Goal: Information Seeking & Learning: Learn about a topic

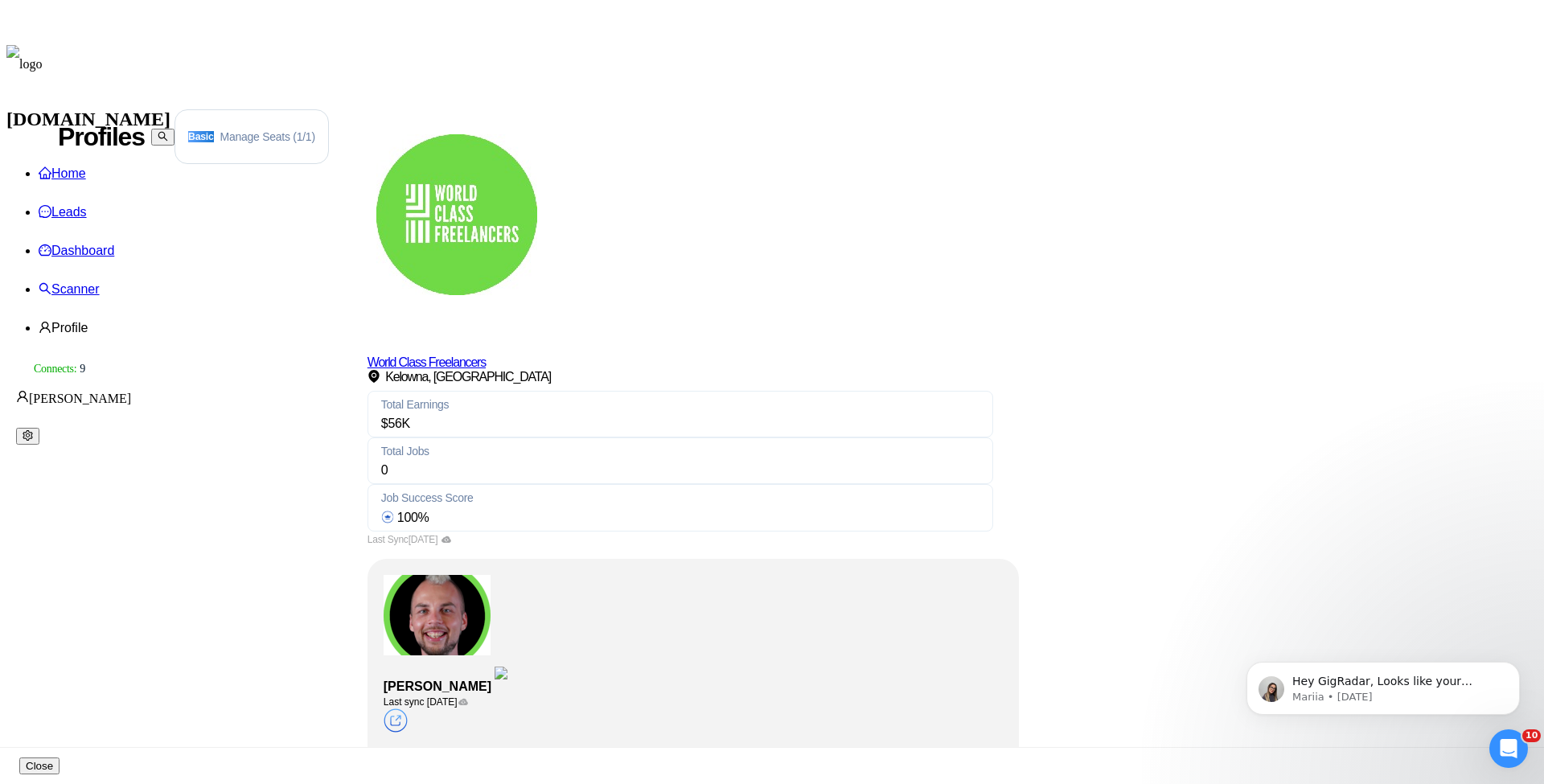
scroll to position [868, 0]
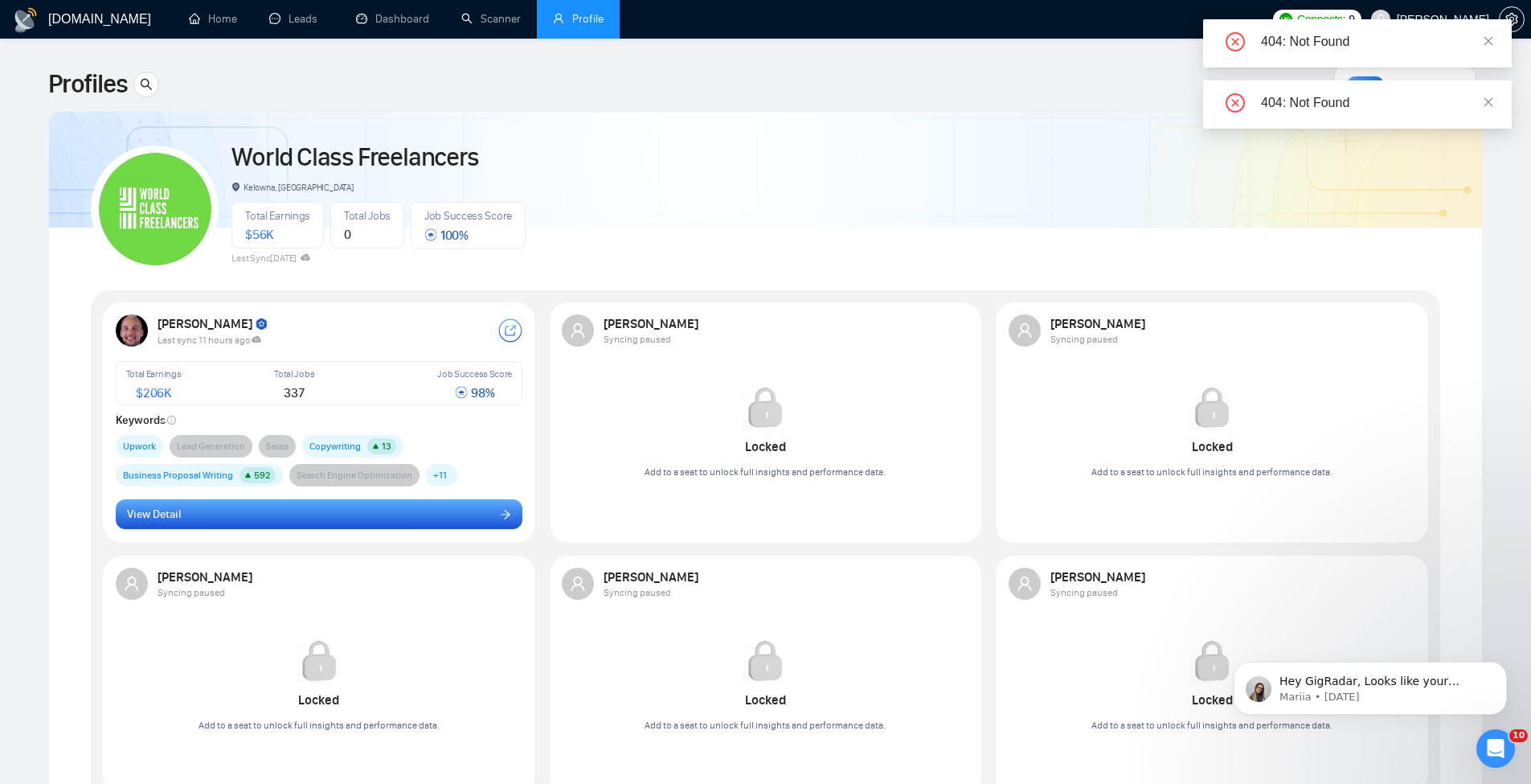
click at [283, 516] on button "View Detail" at bounding box center [320, 514] width 407 height 31
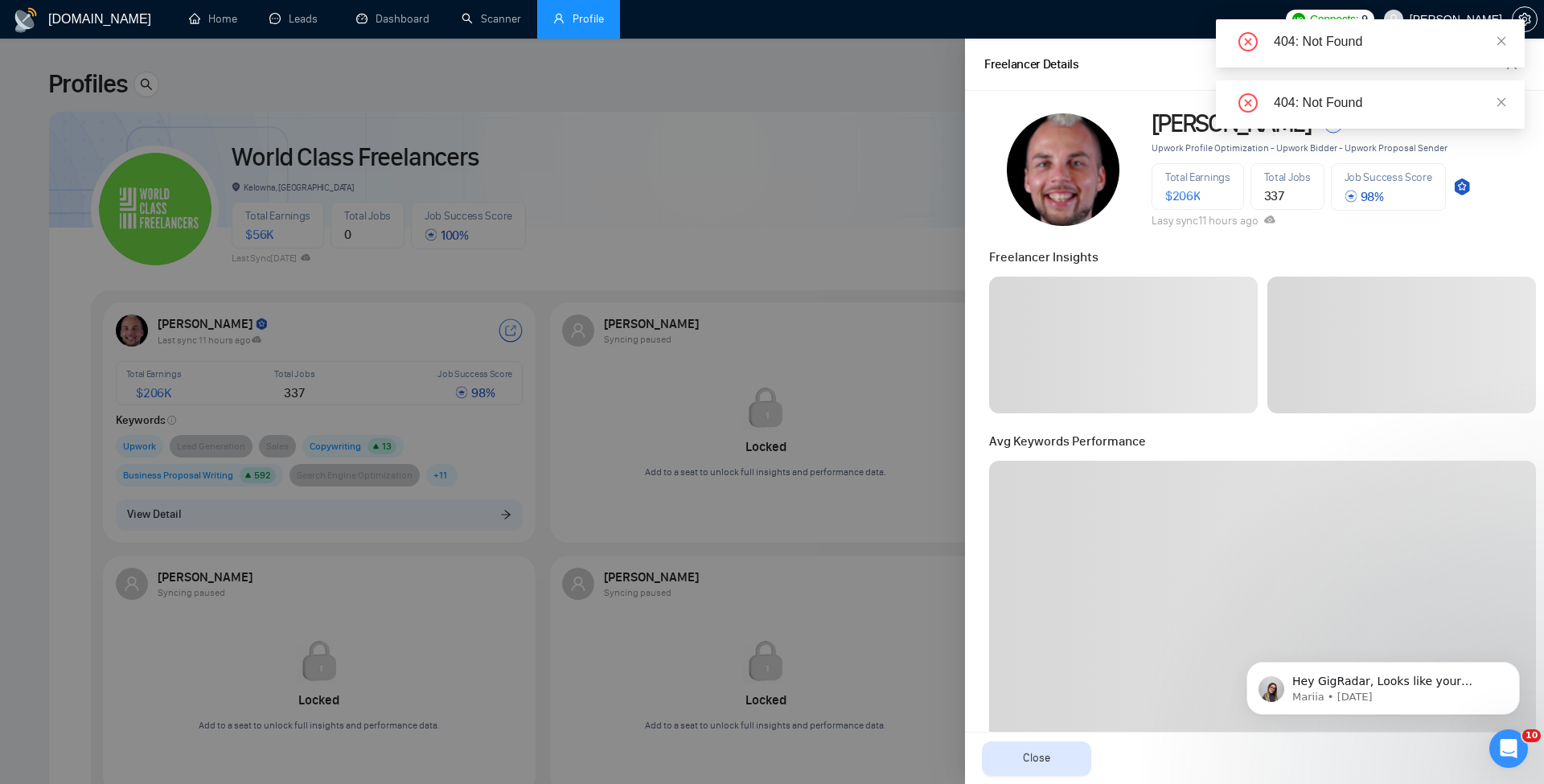
click at [1507, 37] on div "404: Not Found" at bounding box center [1370, 43] width 309 height 48
click at [1493, 101] on div "404: Not Found" at bounding box center [1390, 103] width 232 height 19
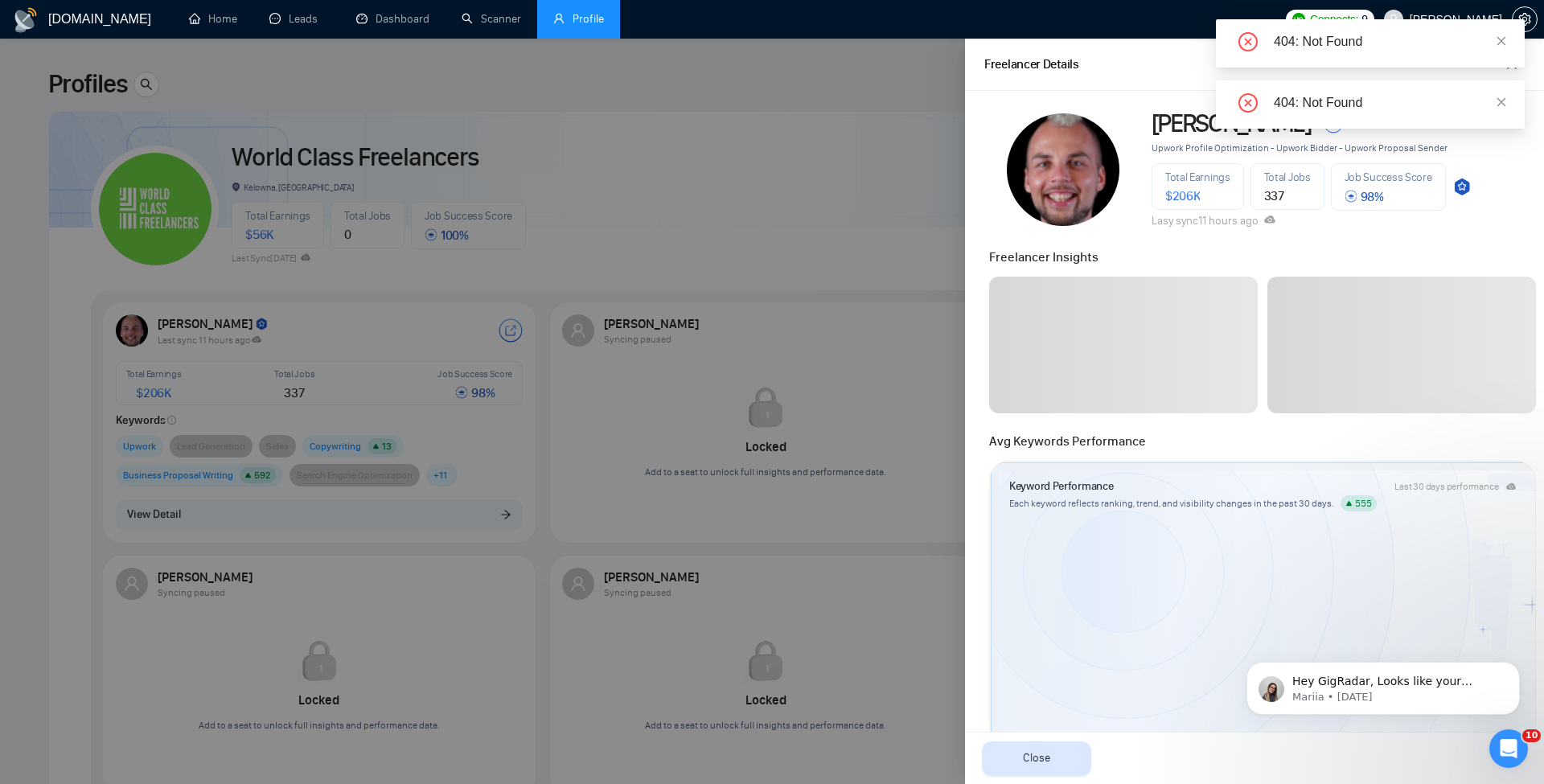
click at [1493, 102] on div "404: Not Found" at bounding box center [1390, 103] width 232 height 19
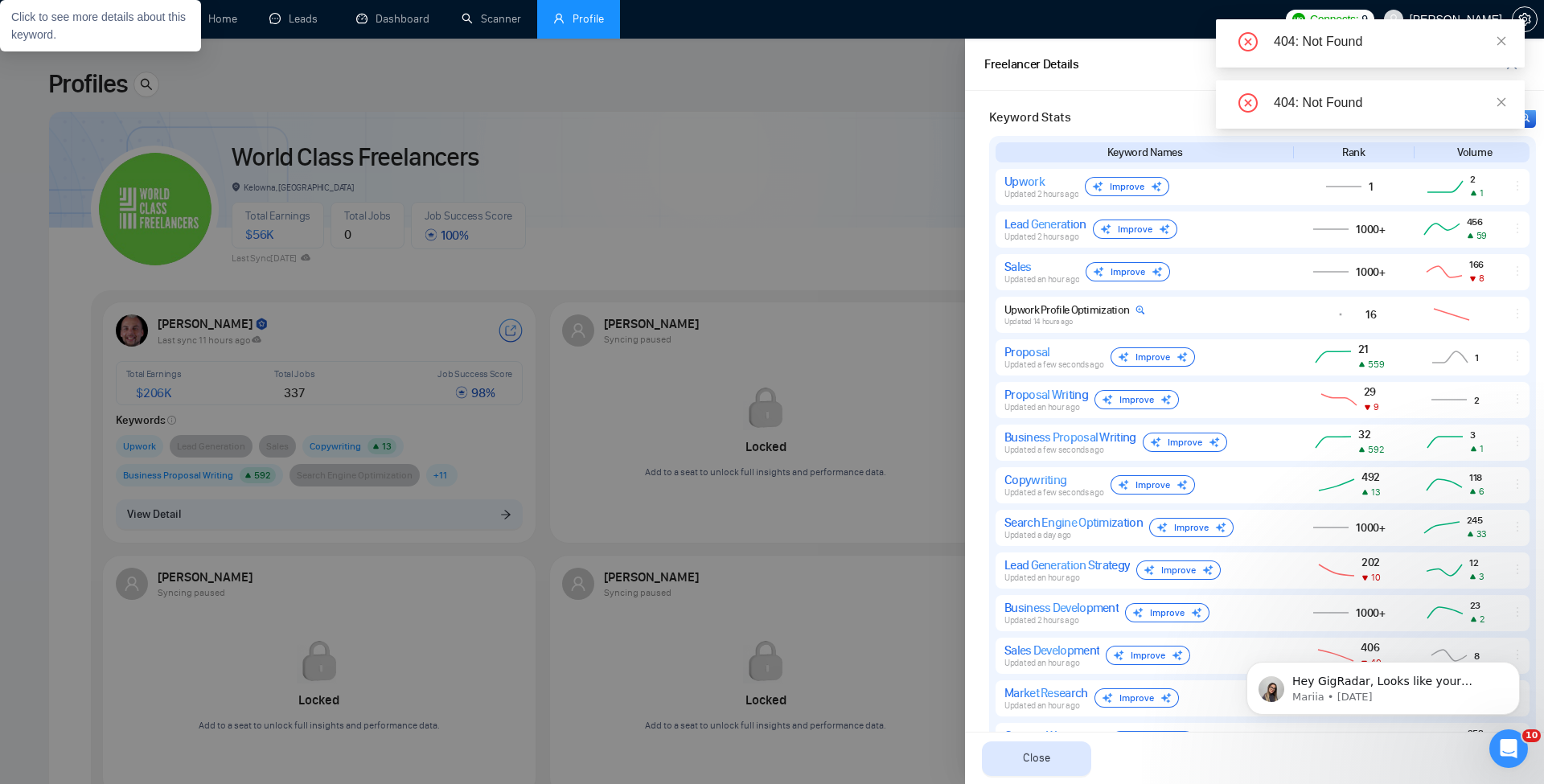
scroll to position [1094, 0]
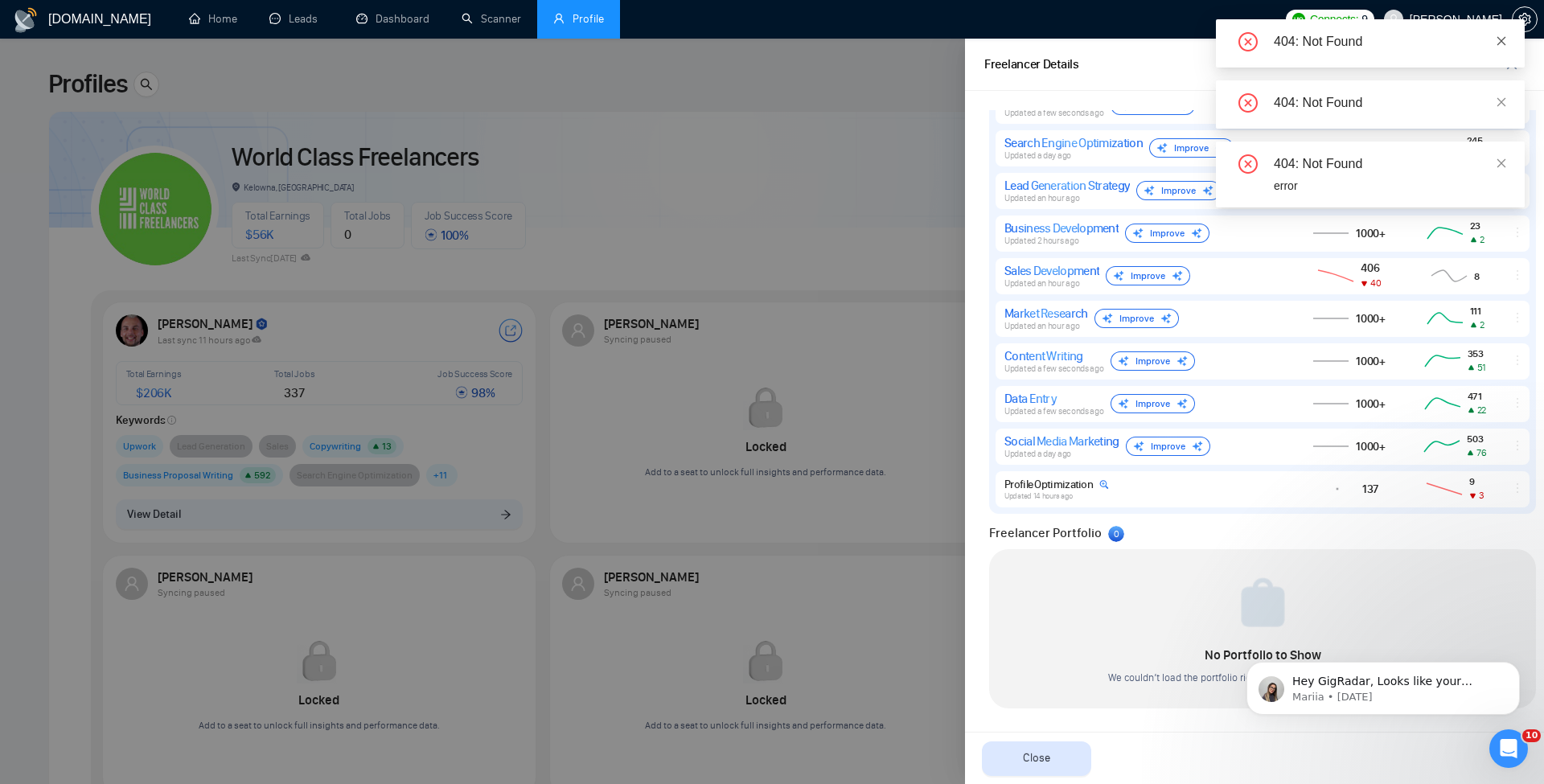
click at [1501, 36] on icon "close" at bounding box center [1502, 41] width 12 height 12
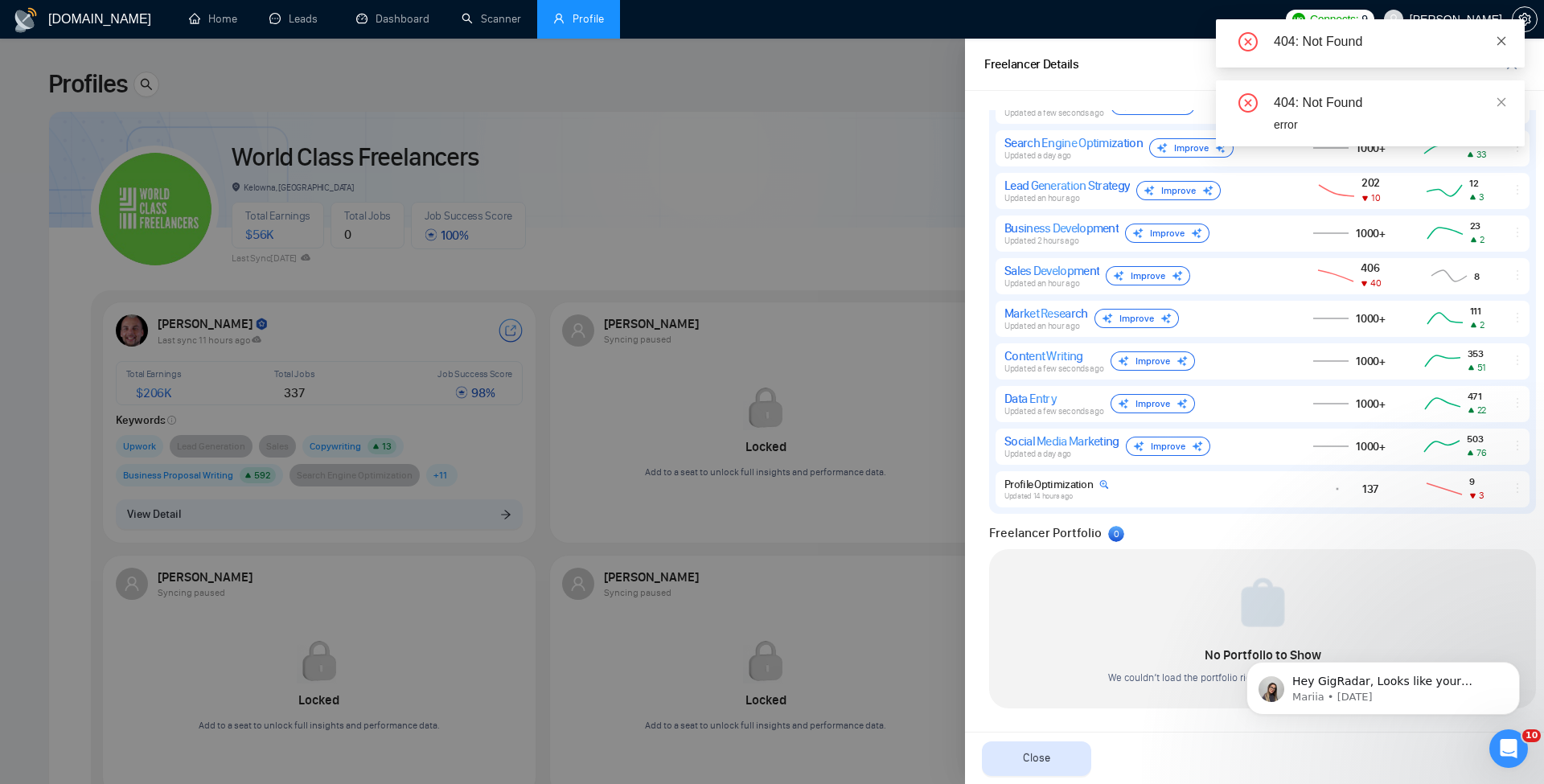
click at [1503, 36] on icon "close" at bounding box center [1502, 41] width 12 height 12
click at [1502, 37] on icon "close" at bounding box center [1502, 41] width 12 height 12
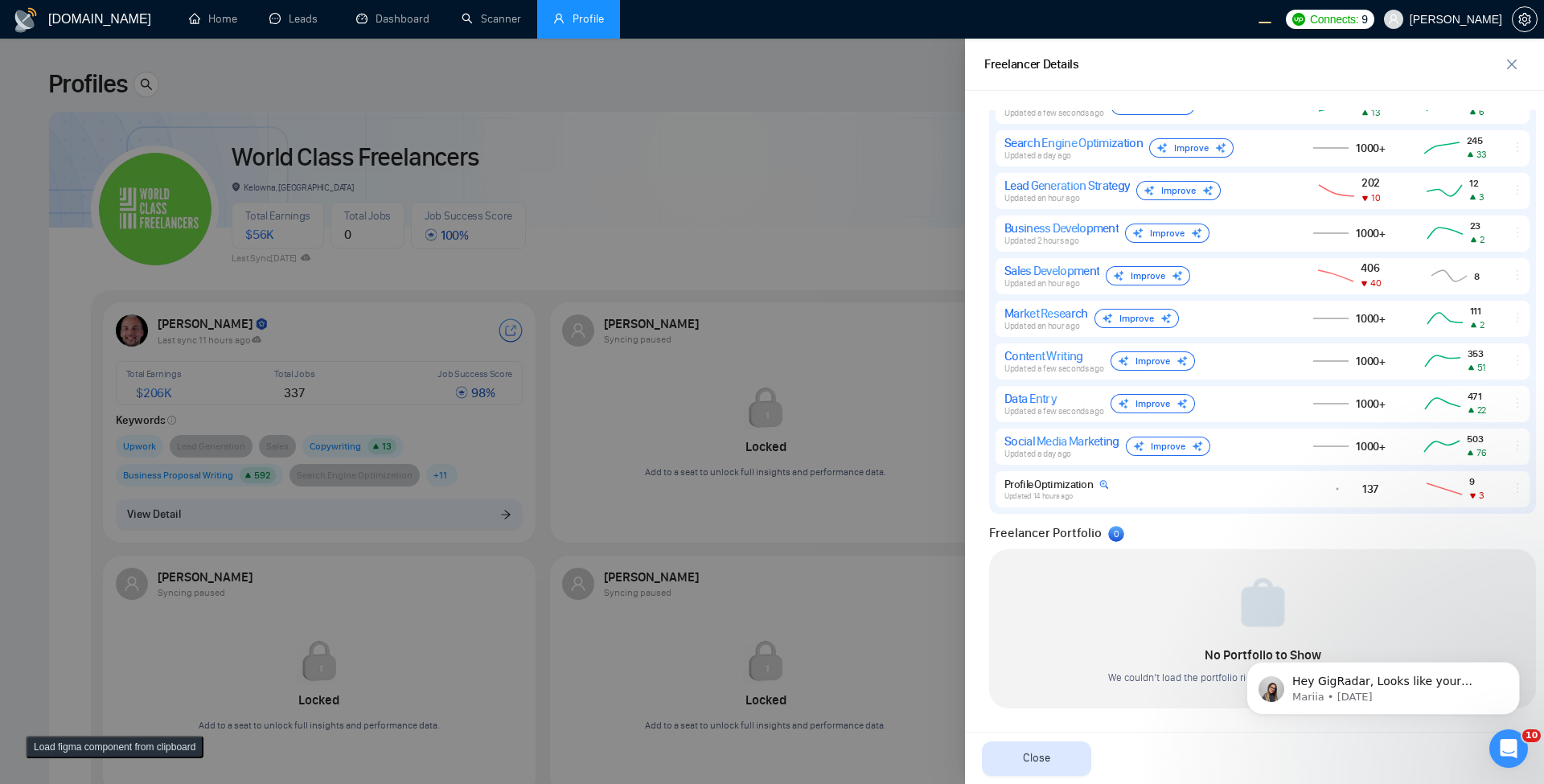
click at [145, 755] on button "Load figma component from clipboard" at bounding box center [114, 746] width 178 height 22
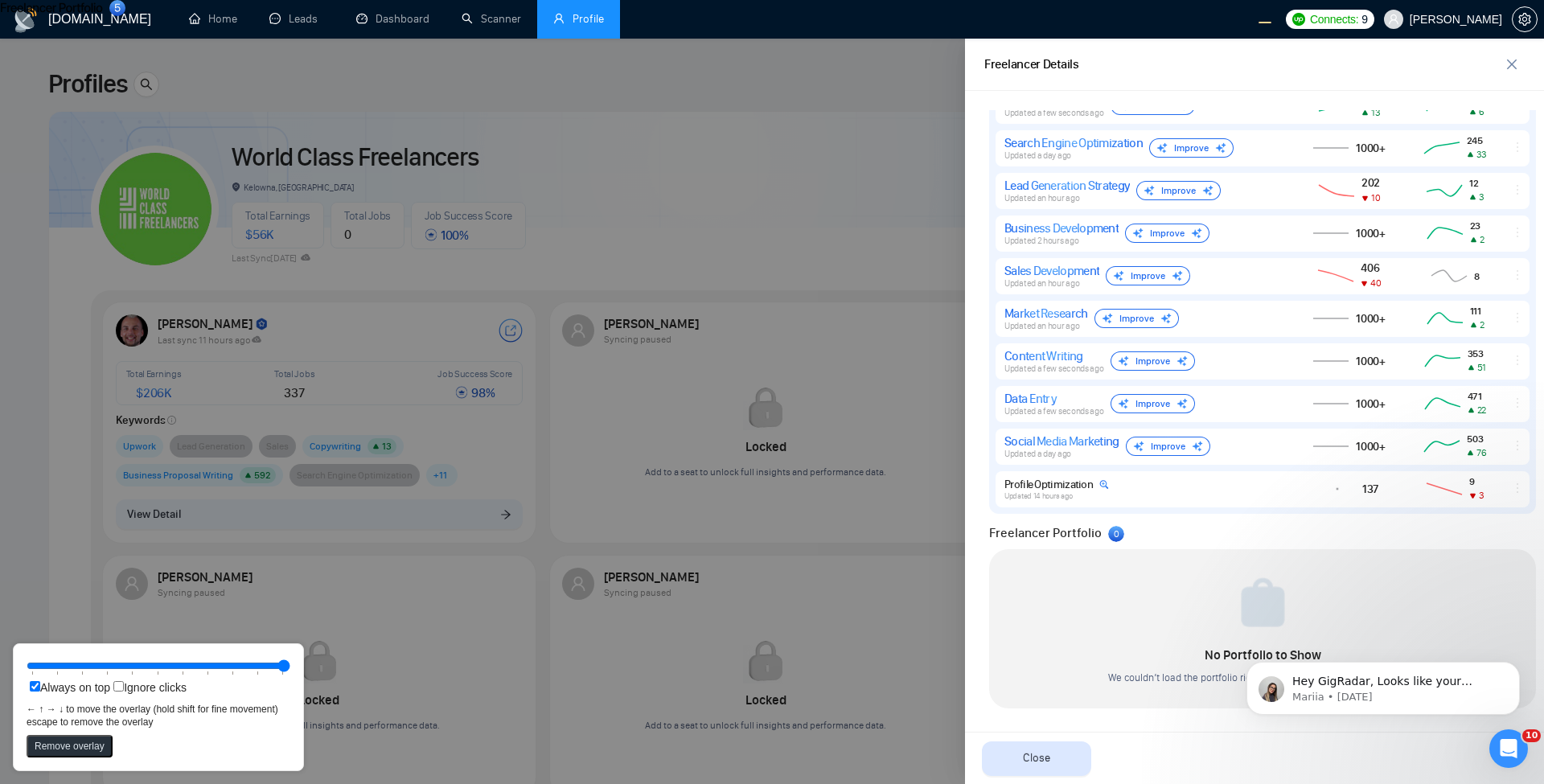
drag, startPoint x: 174, startPoint y: 668, endPoint x: 357, endPoint y: 574, distance: 205.7
type input "100"
click at [290, 663] on input "range" at bounding box center [158, 665] width 263 height 17
drag, startPoint x: 100, startPoint y: 12, endPoint x: 1090, endPoint y: 551, distance: 1127.2
click at [1090, 551] on icon at bounding box center [1041, 547] width 101 height 10
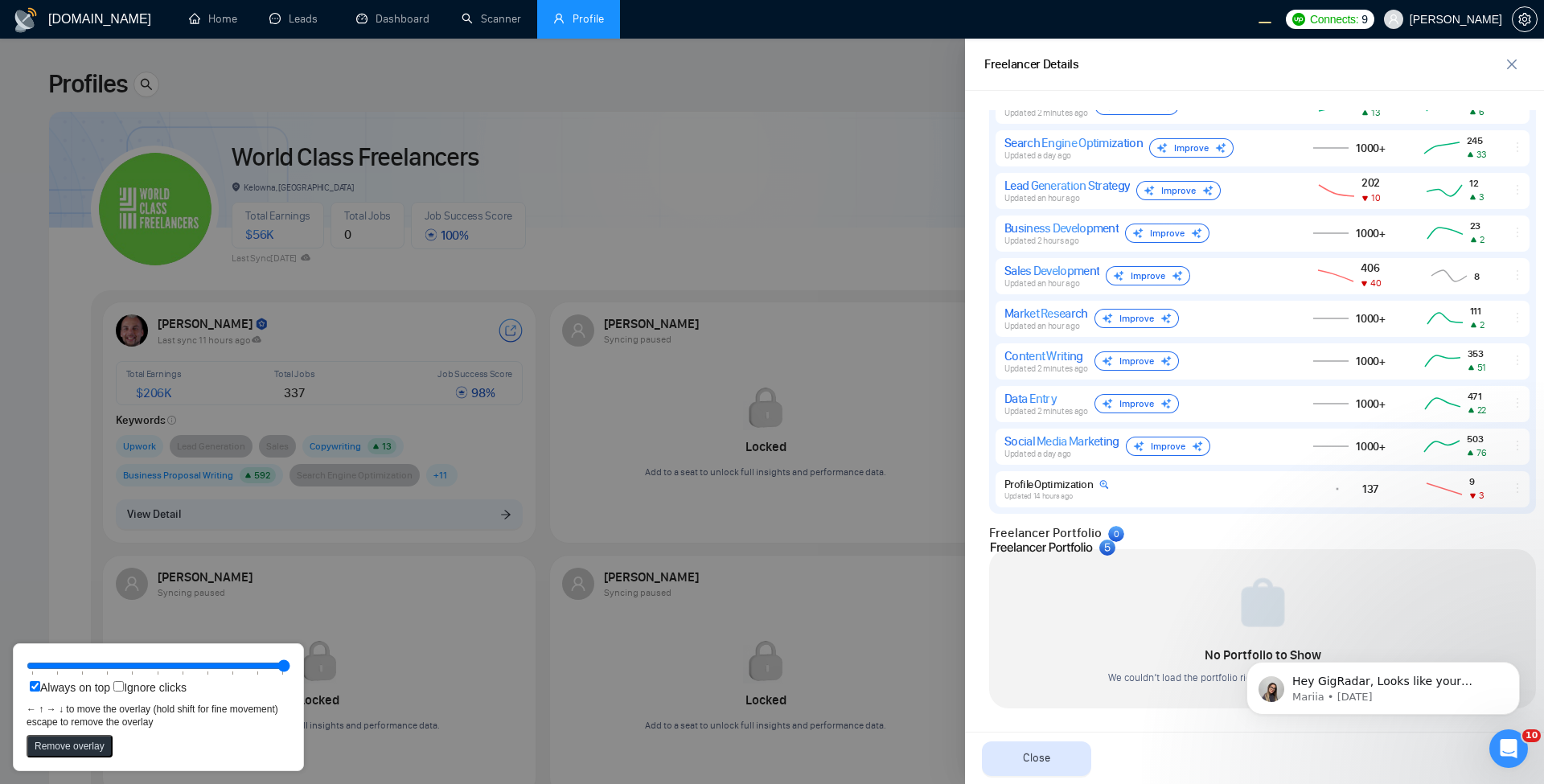
click at [750, 195] on div at bounding box center [772, 411] width 1544 height 745
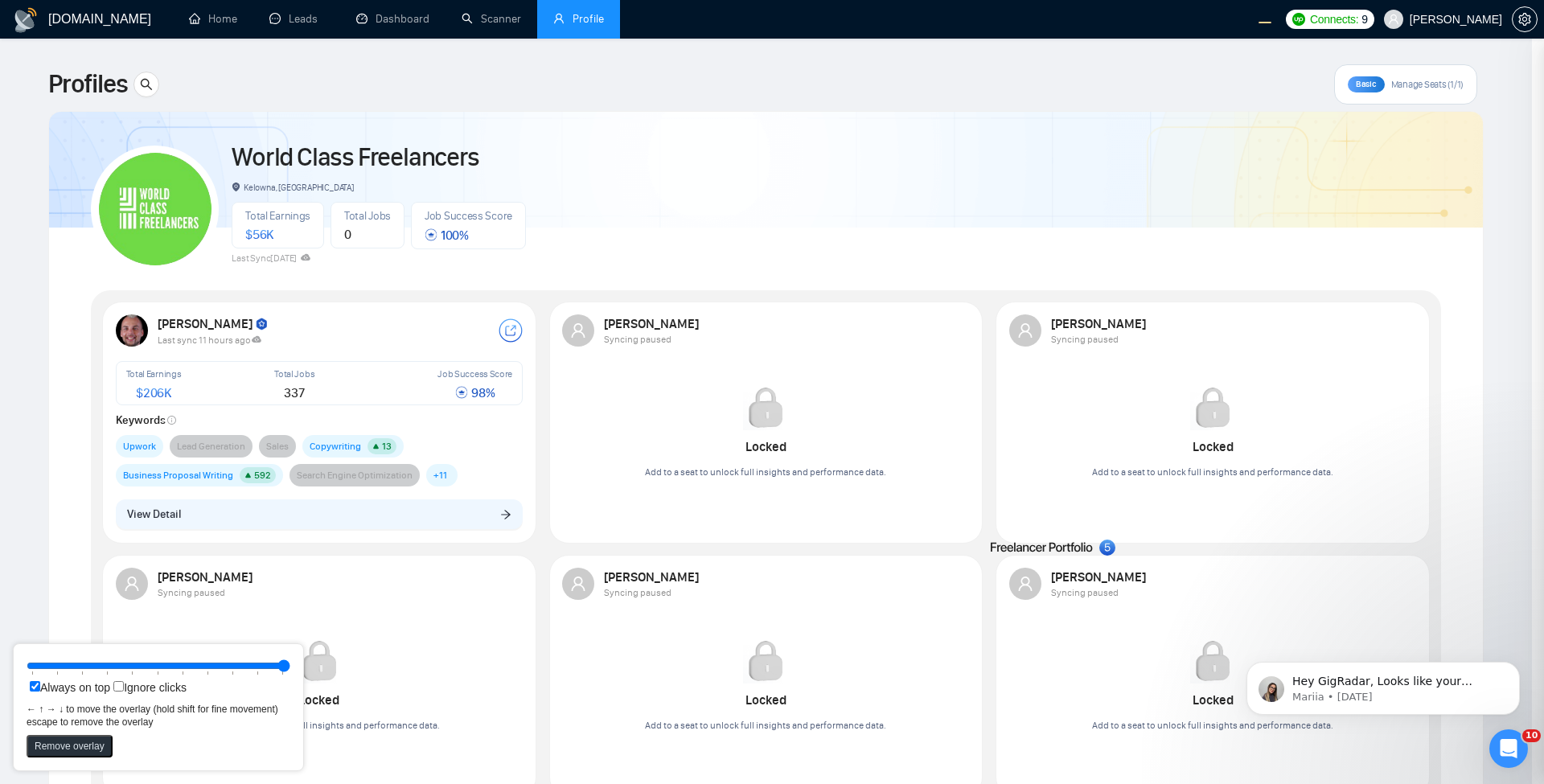
scroll to position [0, 0]
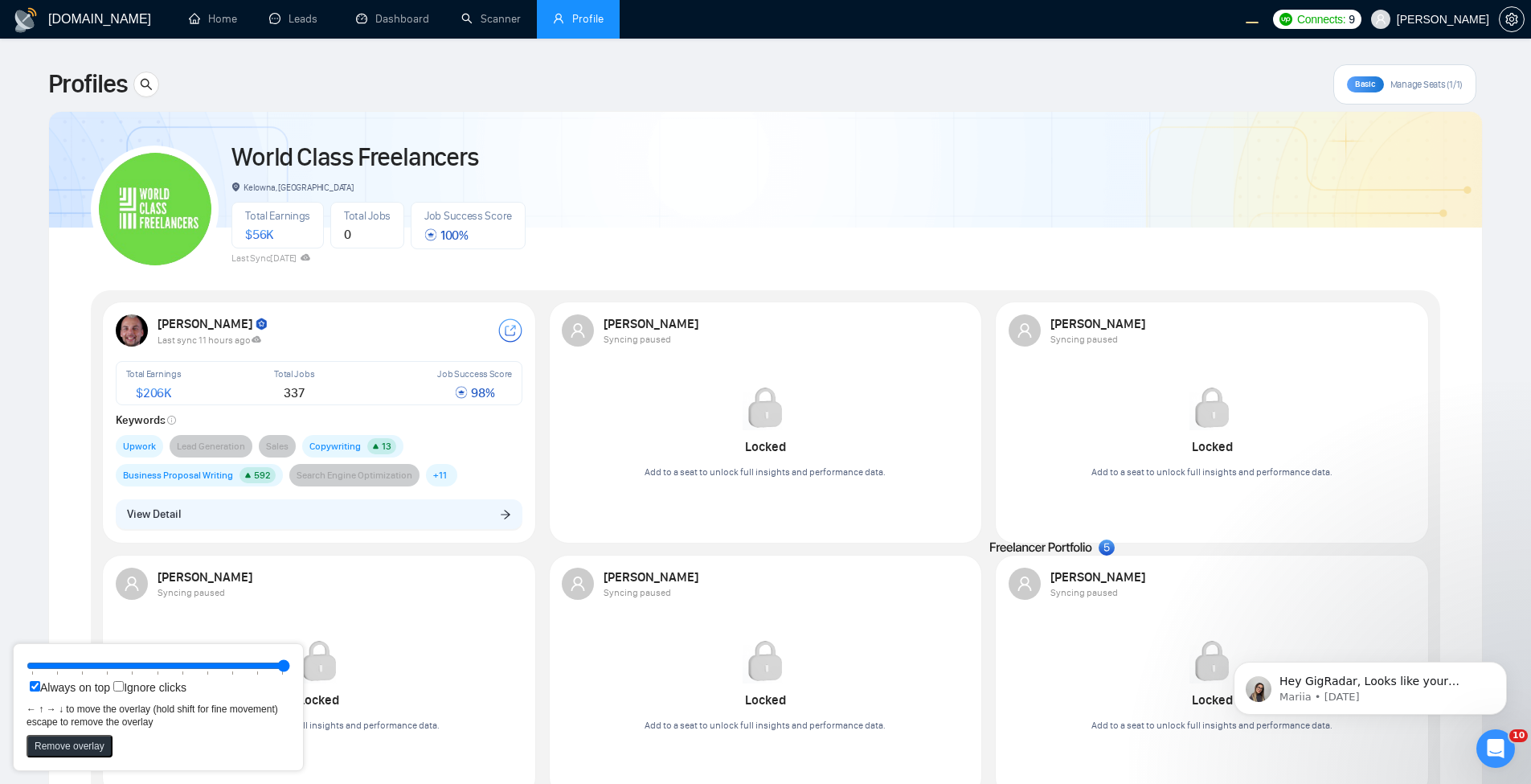
click at [390, 536] on div "Robert O'Kruk Last sync 11 hours ago Total Earnings $ 206K Total Jobs 337 Job S…" at bounding box center [320, 421] width 427 height 234
click at [389, 535] on div "Robert O'Kruk Last sync 11 hours ago Total Earnings $ 206K Total Jobs 337 Job S…" at bounding box center [320, 421] width 427 height 234
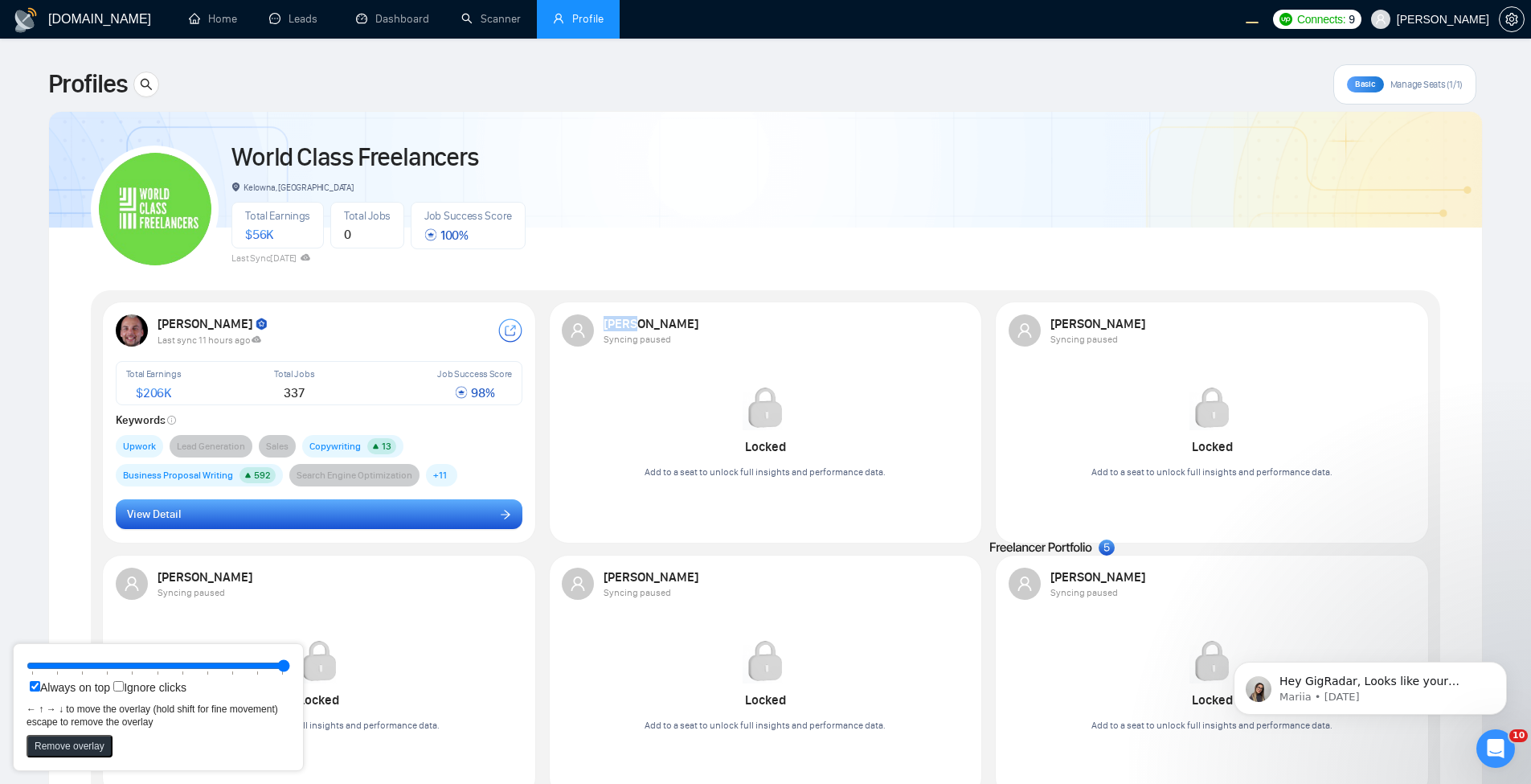
click at [418, 524] on button "View Detail" at bounding box center [320, 514] width 407 height 31
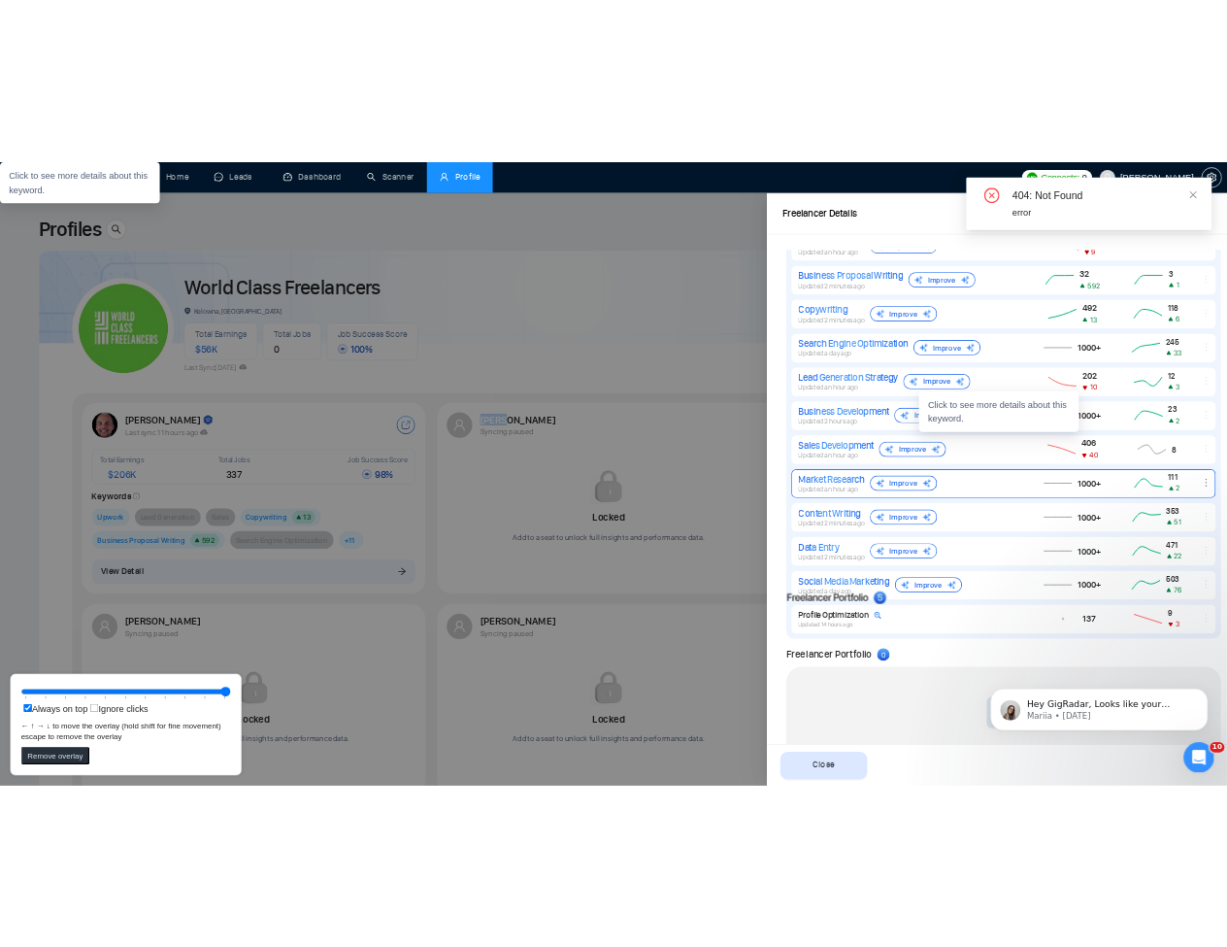
scroll to position [1321, 0]
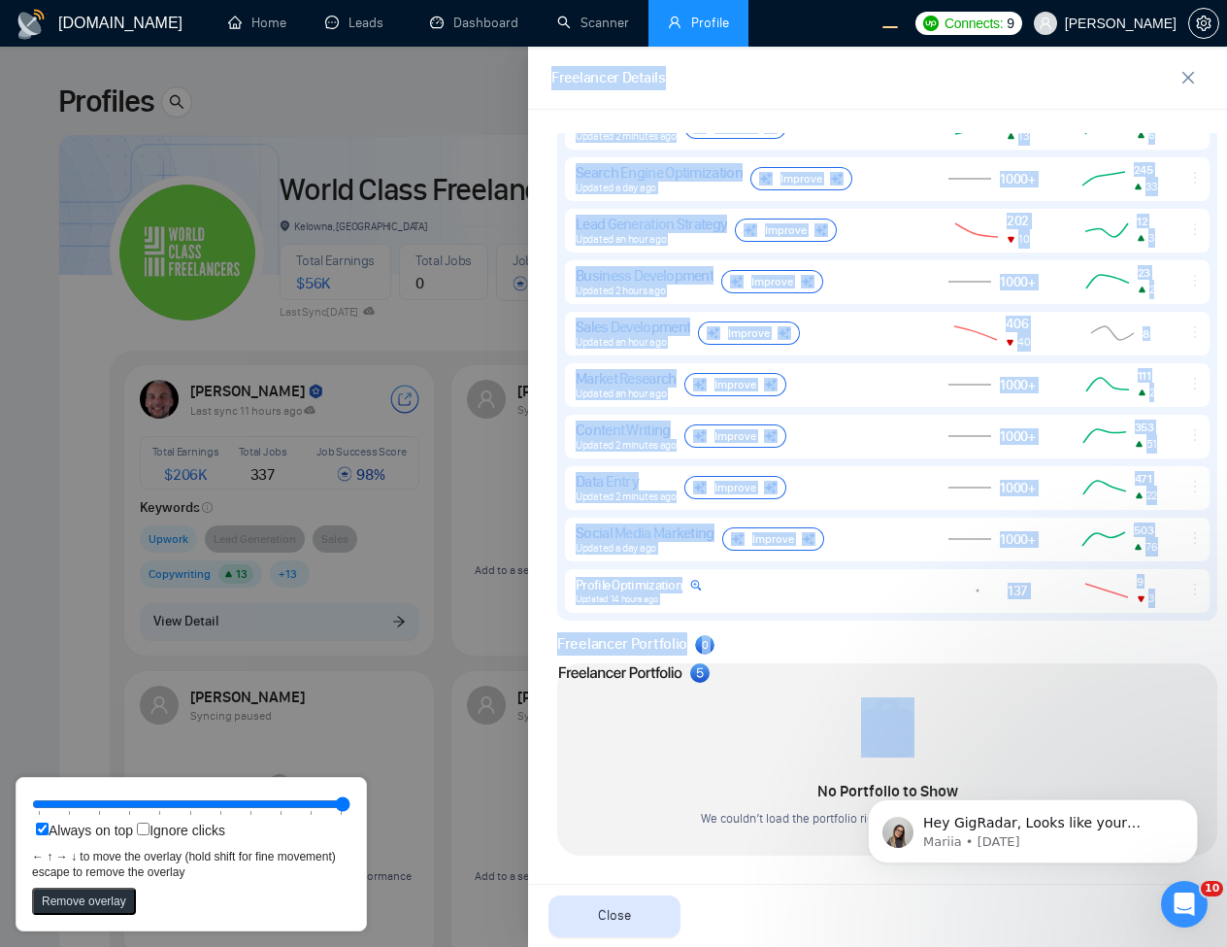
drag, startPoint x: 1215, startPoint y: 656, endPoint x: 578, endPoint y: 668, distance: 637.0
click at [578, 668] on icon at bounding box center [633, 672] width 151 height 19
click at [508, 351] on div at bounding box center [613, 497] width 1227 height 900
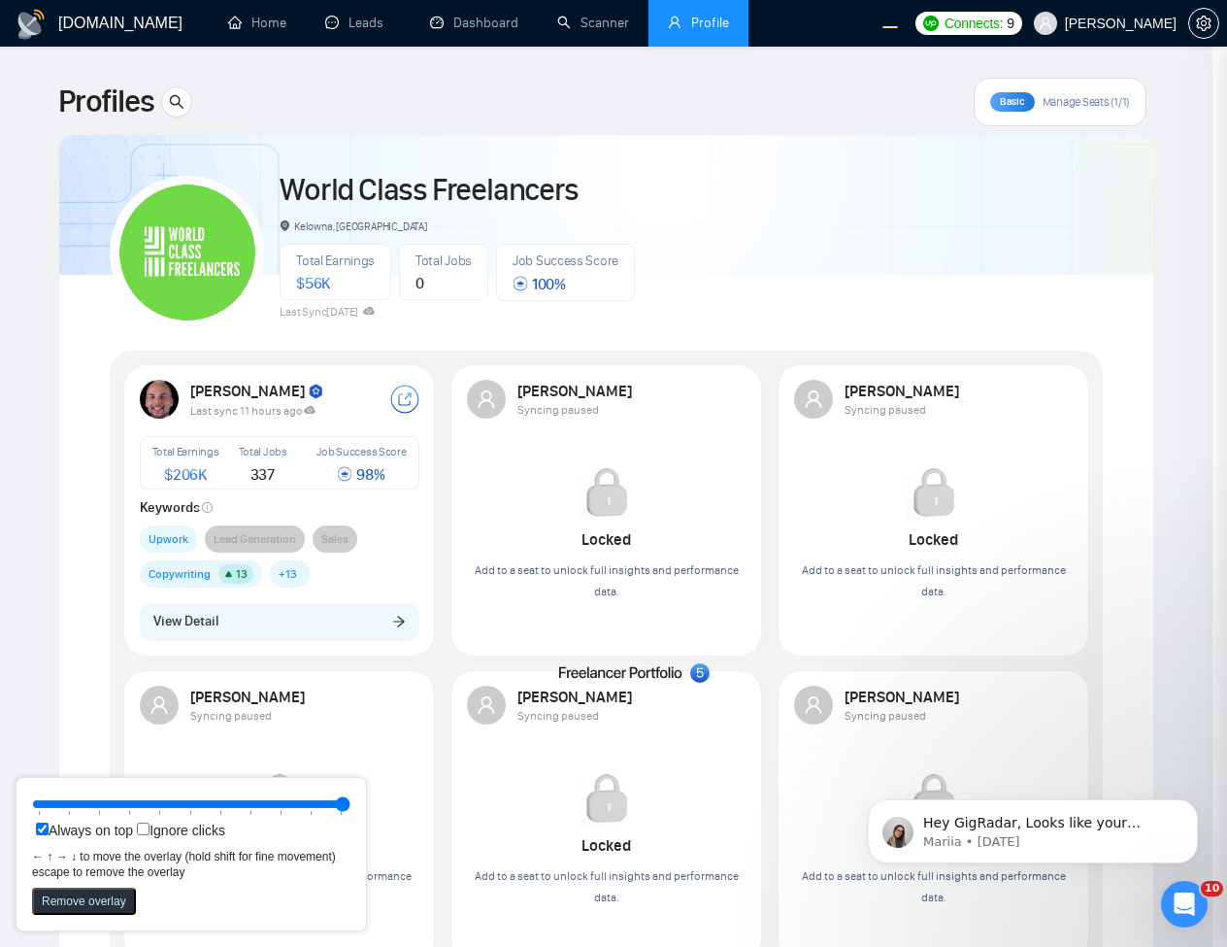
scroll to position [0, 0]
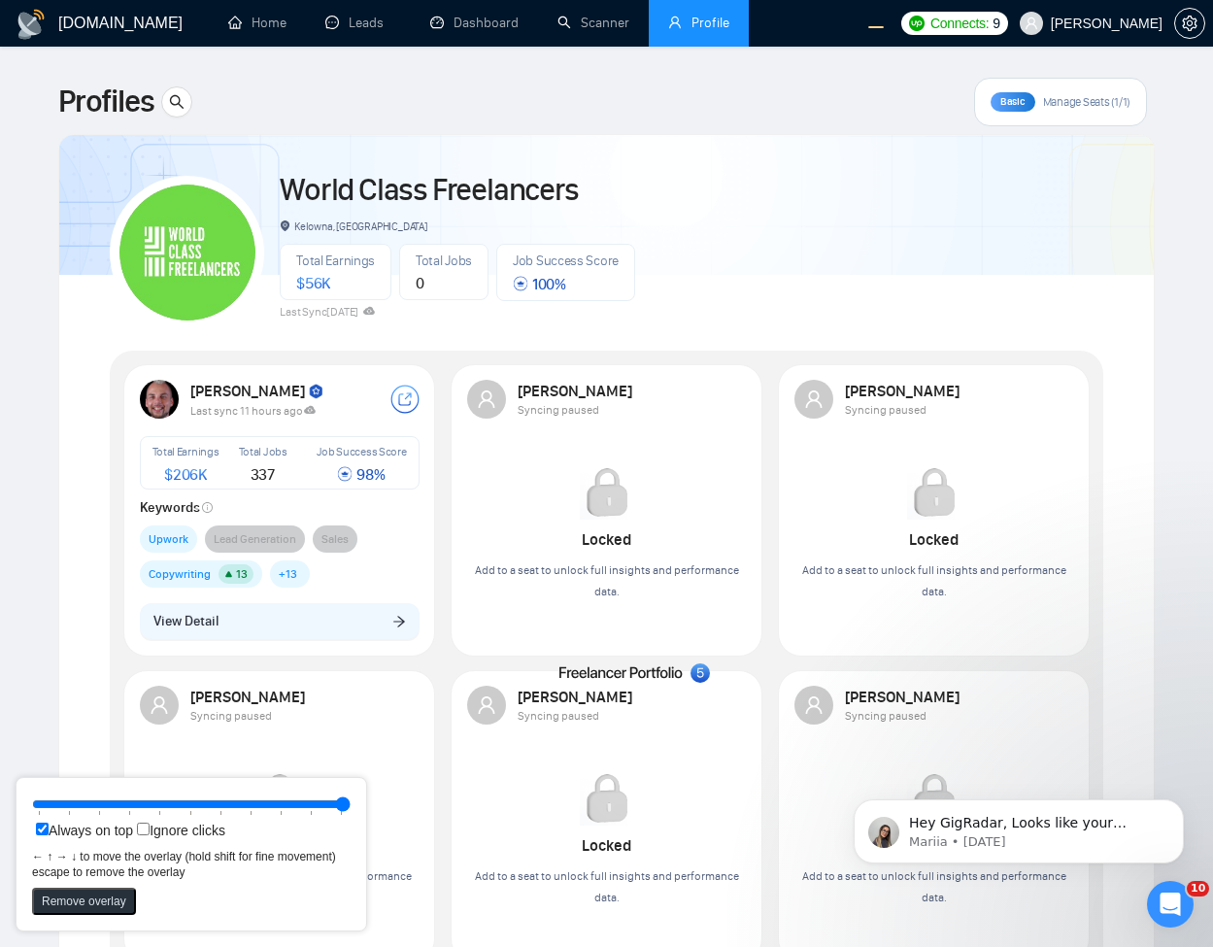
click at [286, 640] on div "Robert O'Kruk Last sync 11 hours ago Total Earnings $ 206K Total Jobs 337 Job S…" at bounding box center [279, 509] width 303 height 283
click at [361, 601] on div "Robert O'Kruk Last sync 11 hours ago Total Earnings $ 206K Total Jobs 337 Job S…" at bounding box center [279, 509] width 303 height 283
click at [358, 623] on button "View Detail" at bounding box center [280, 621] width 280 height 37
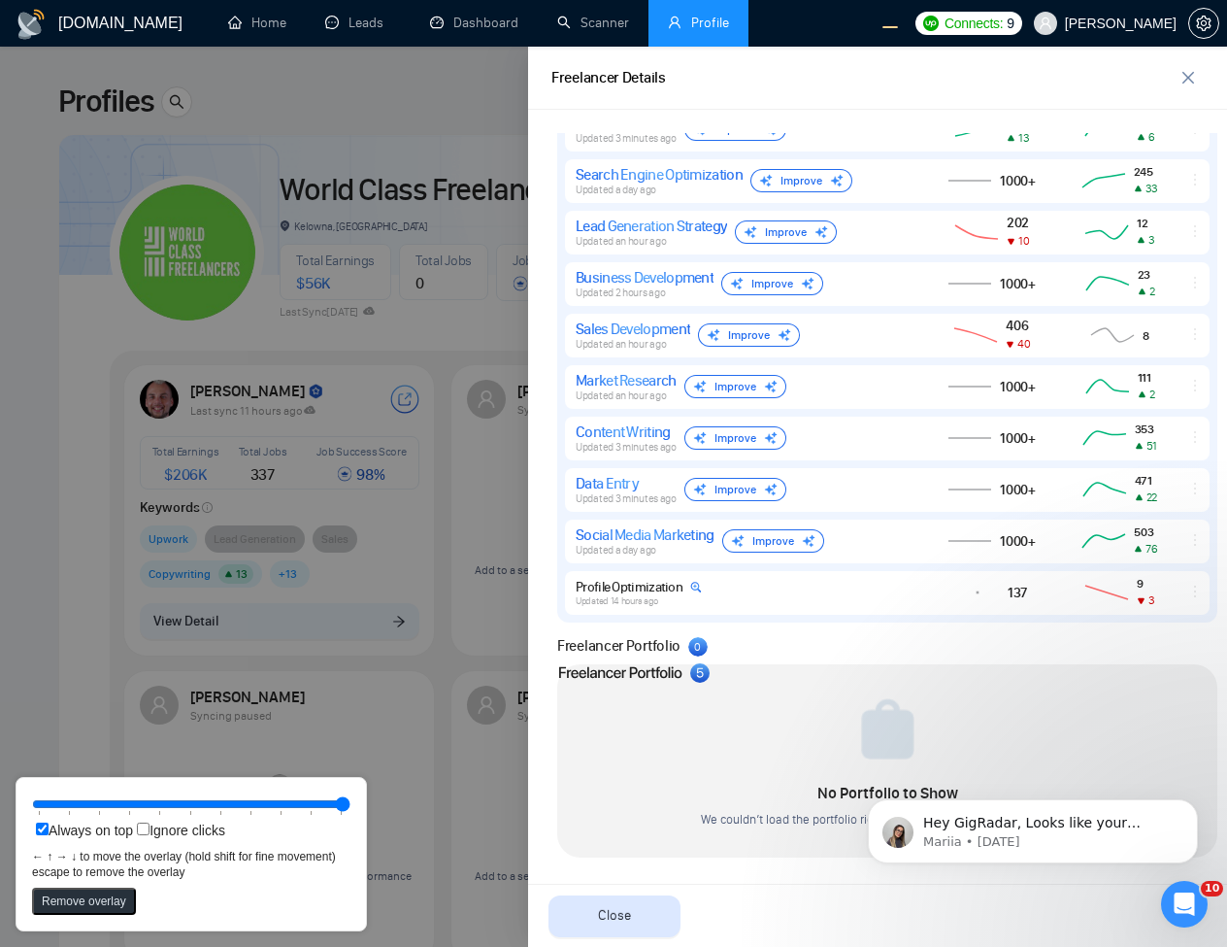
scroll to position [1321, 0]
drag, startPoint x: 642, startPoint y: 682, endPoint x: 642, endPoint y: 634, distance: 48.5
click at [642, 634] on div at bounding box center [633, 627] width 151 height 25
drag, startPoint x: 666, startPoint y: 627, endPoint x: 838, endPoint y: 707, distance: 189.4
click at [838, 707] on icon at bounding box center [792, 704] width 122 height 12
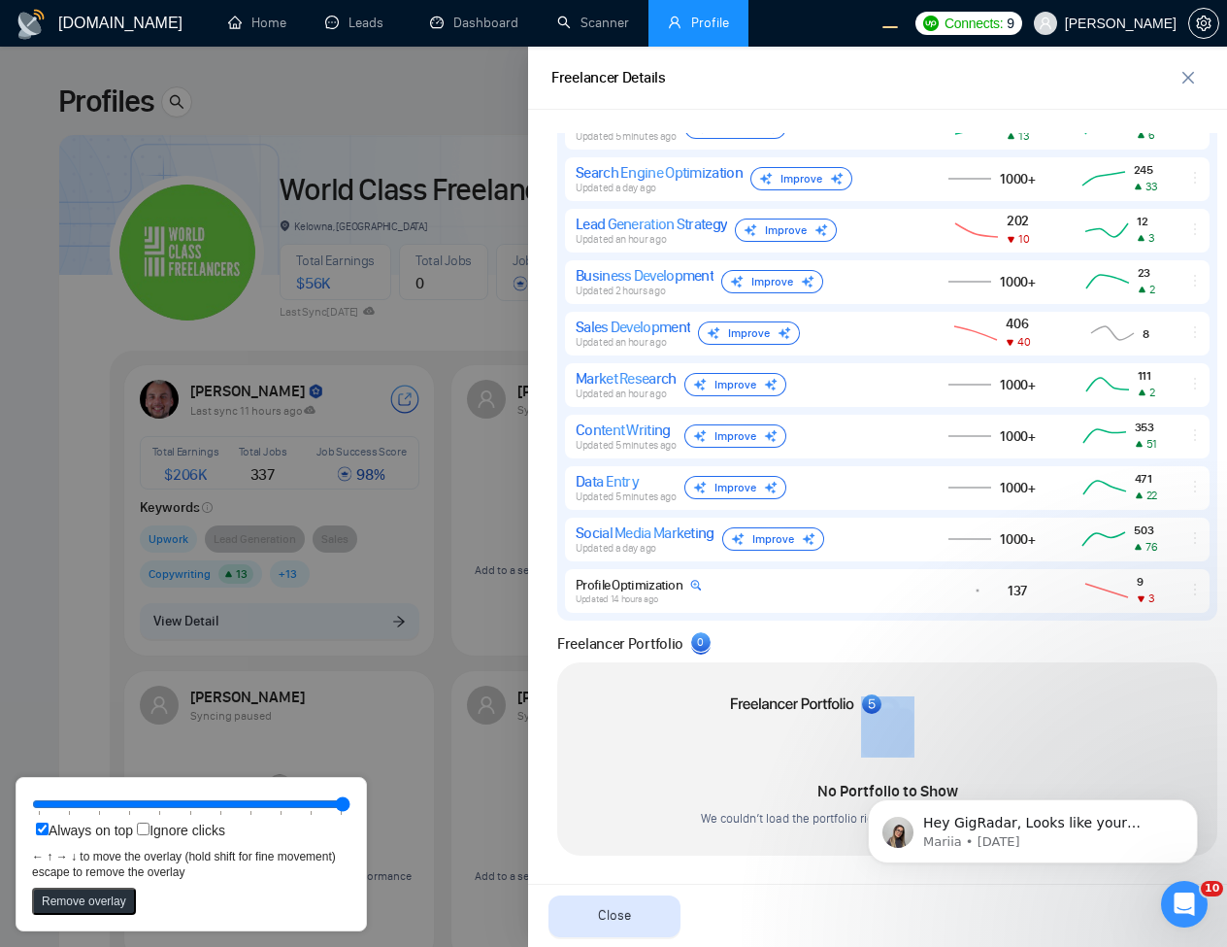
drag, startPoint x: 704, startPoint y: 636, endPoint x: 716, endPoint y: 664, distance: 30.9
click at [716, 664] on div "Freelancer Portfolio 0 No Portfolio to Show We couldn’t load the portfolio righ…" at bounding box center [887, 743] width 672 height 223
click at [421, 498] on div at bounding box center [613, 497] width 1227 height 900
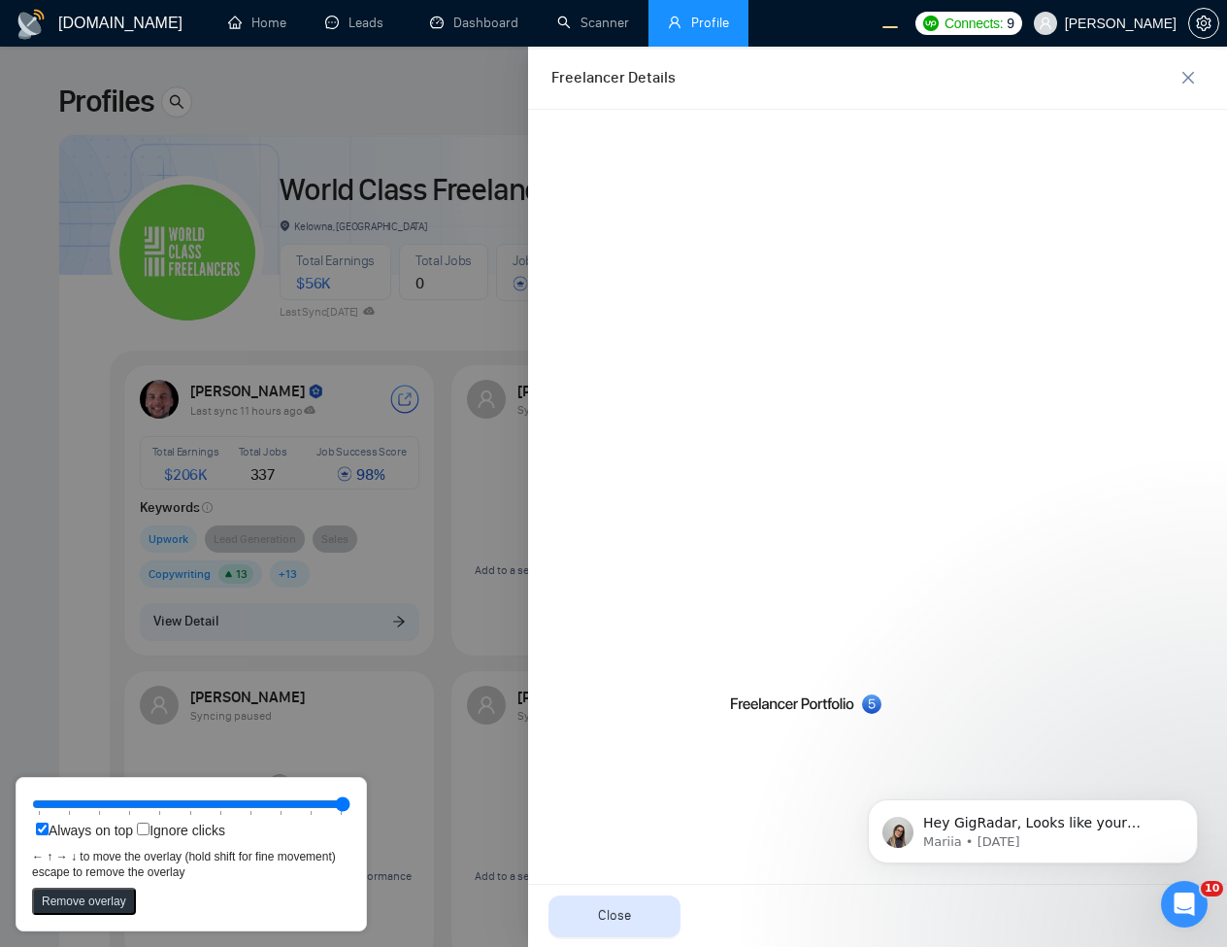
scroll to position [0, 0]
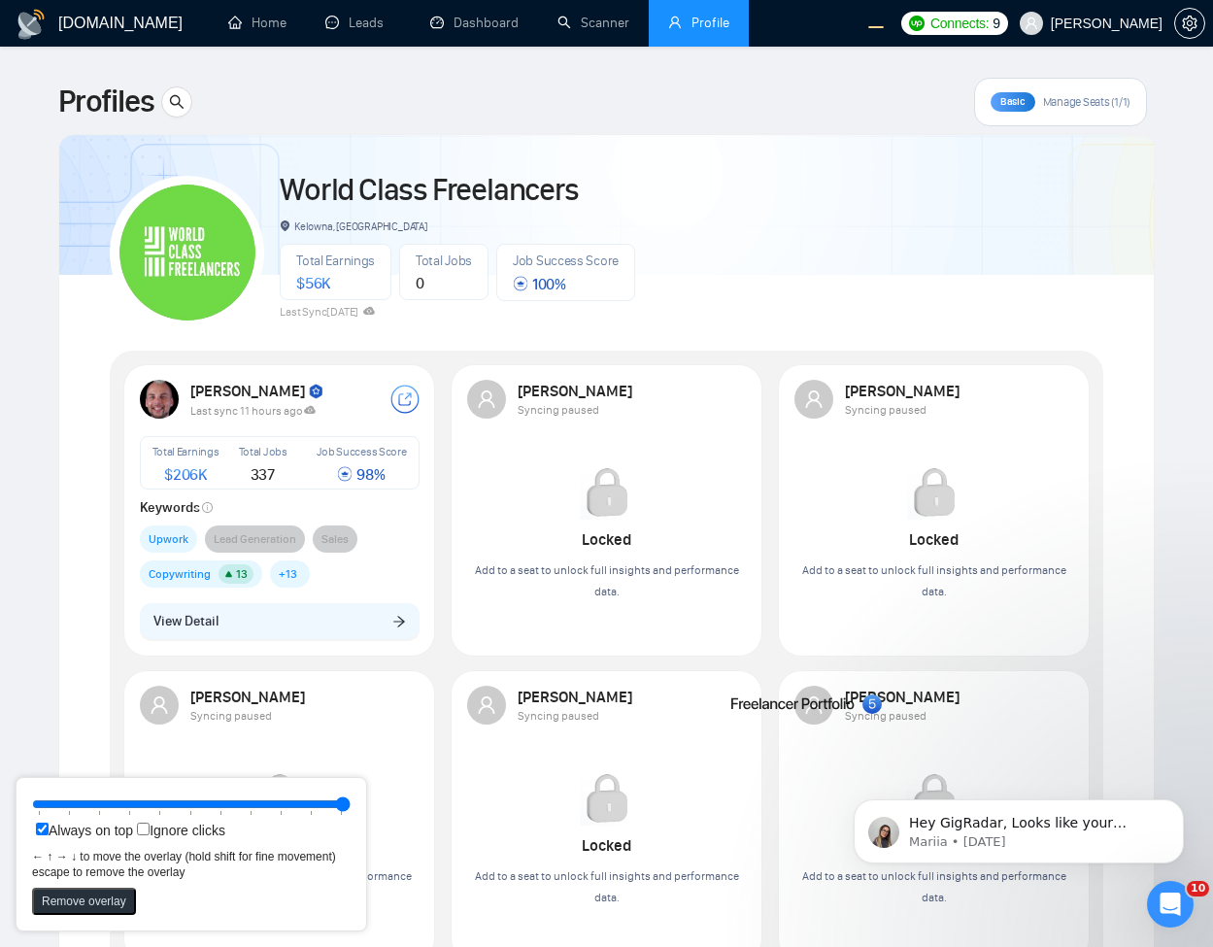
click at [220, 640] on div "Robert O'Kruk Last sync 11 hours ago Total Earnings $ 206K Total Jobs 337 Job S…" at bounding box center [279, 509] width 303 height 283
click at [251, 620] on button "View Detail" at bounding box center [280, 621] width 280 height 37
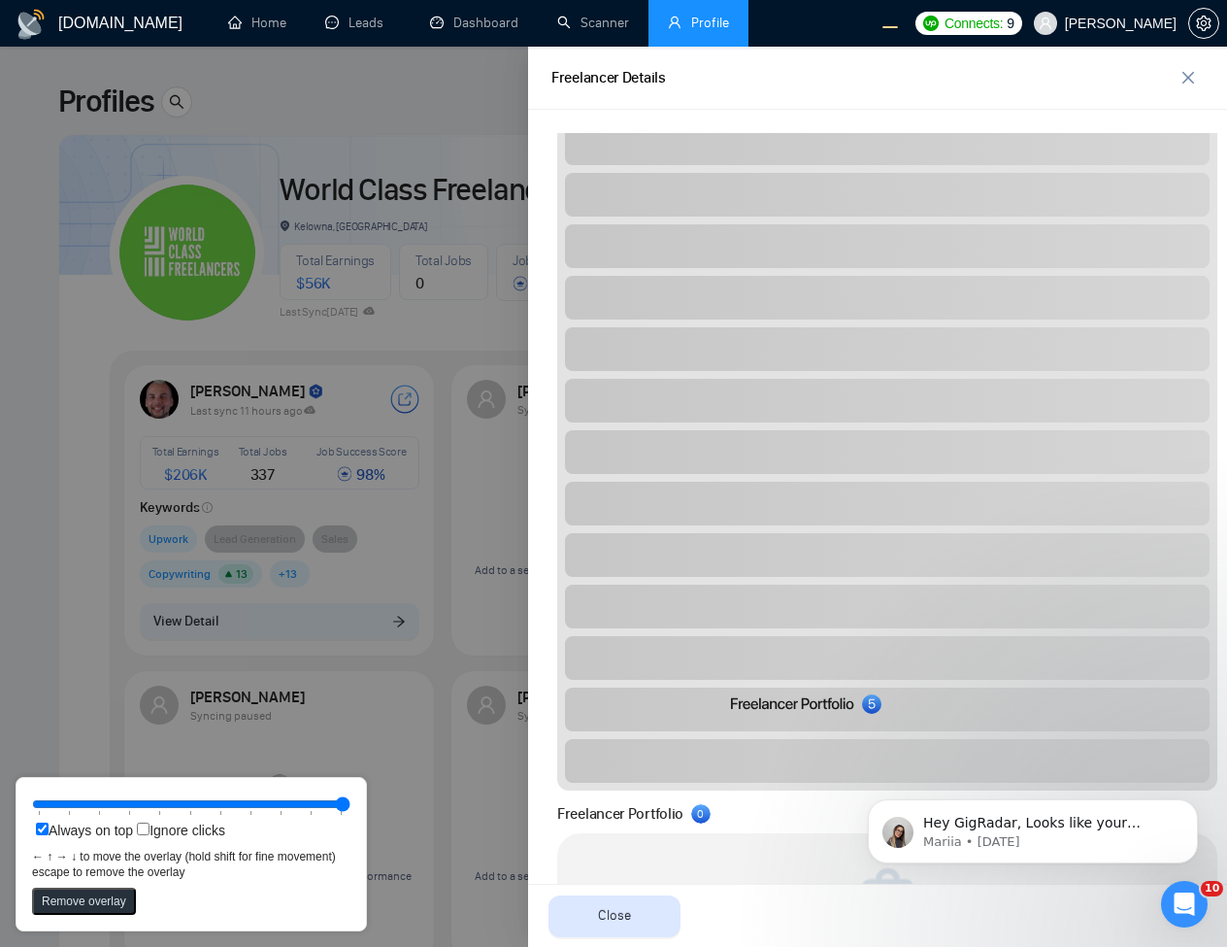
scroll to position [1168, 0]
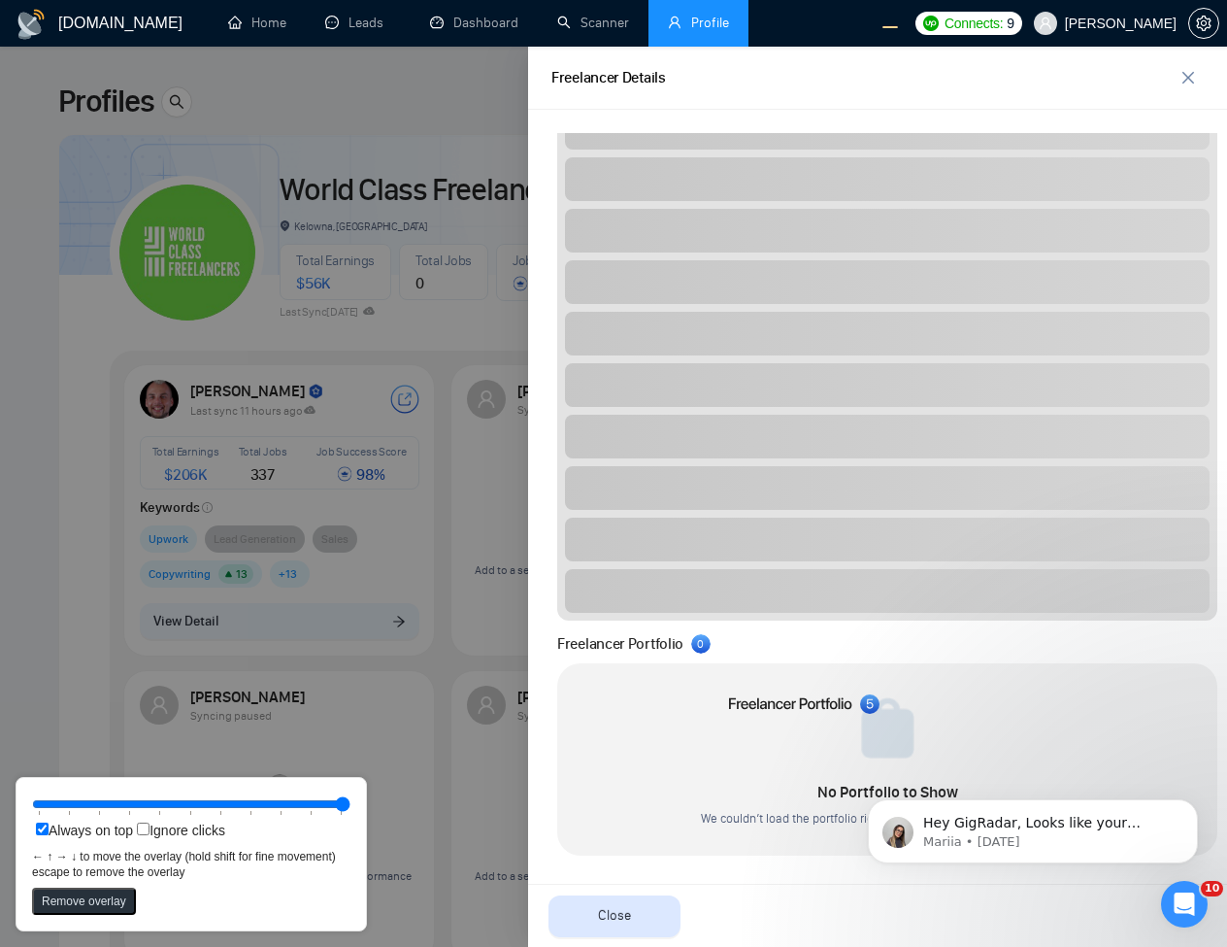
click at [799, 694] on icon at bounding box center [803, 703] width 151 height 19
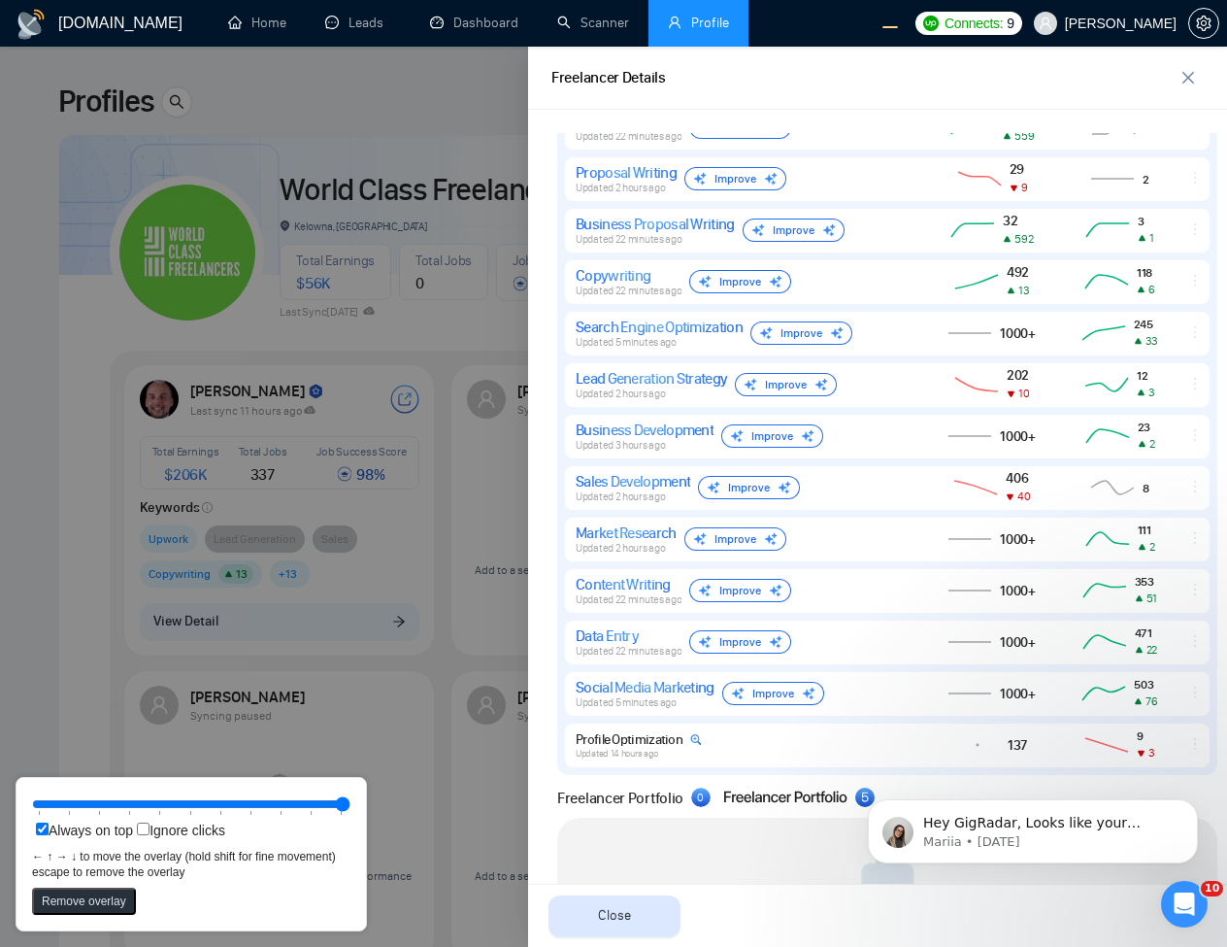
drag, startPoint x: 787, startPoint y: 697, endPoint x: 782, endPoint y: 791, distance: 94.3
click at [782, 791] on icon at bounding box center [798, 796] width 151 height 19
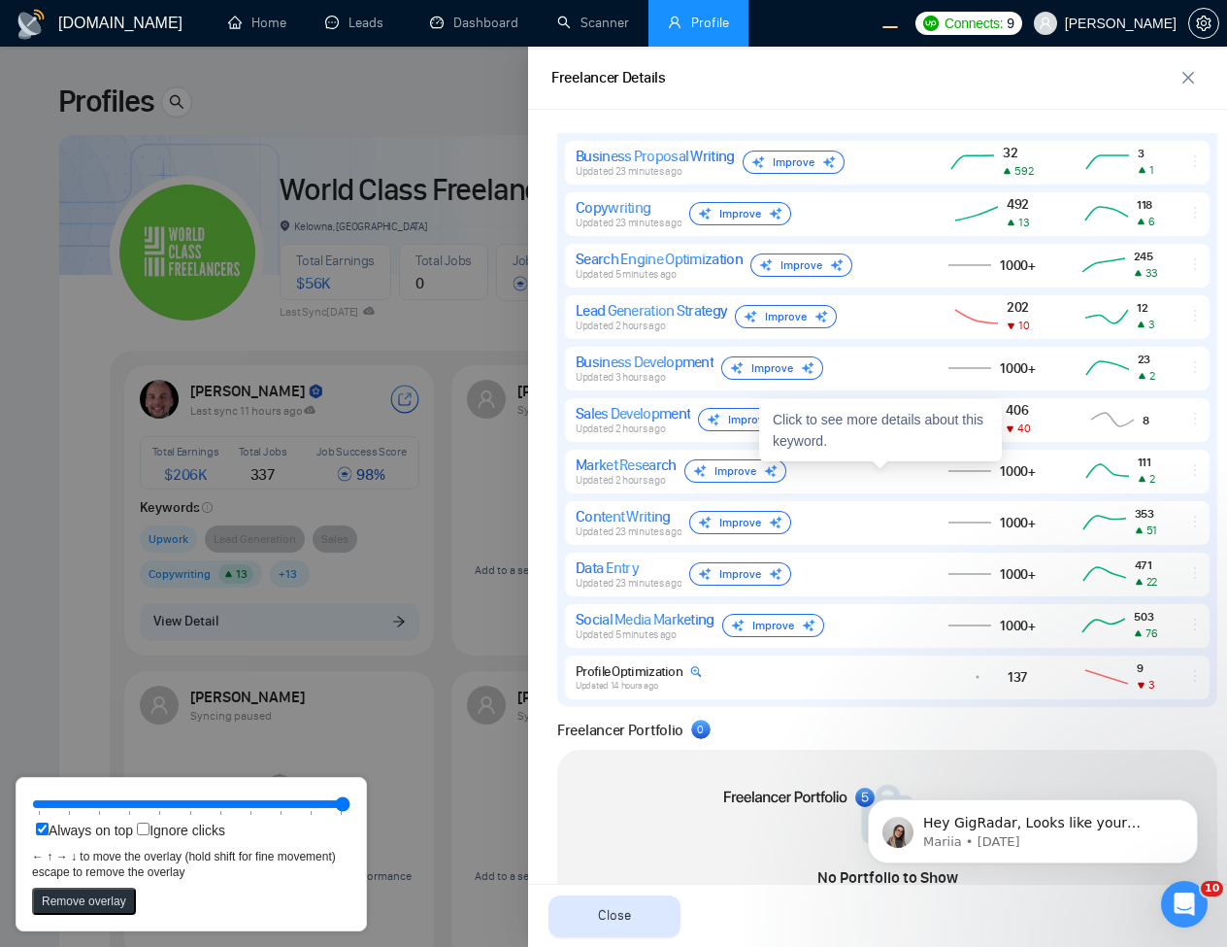
scroll to position [1321, 0]
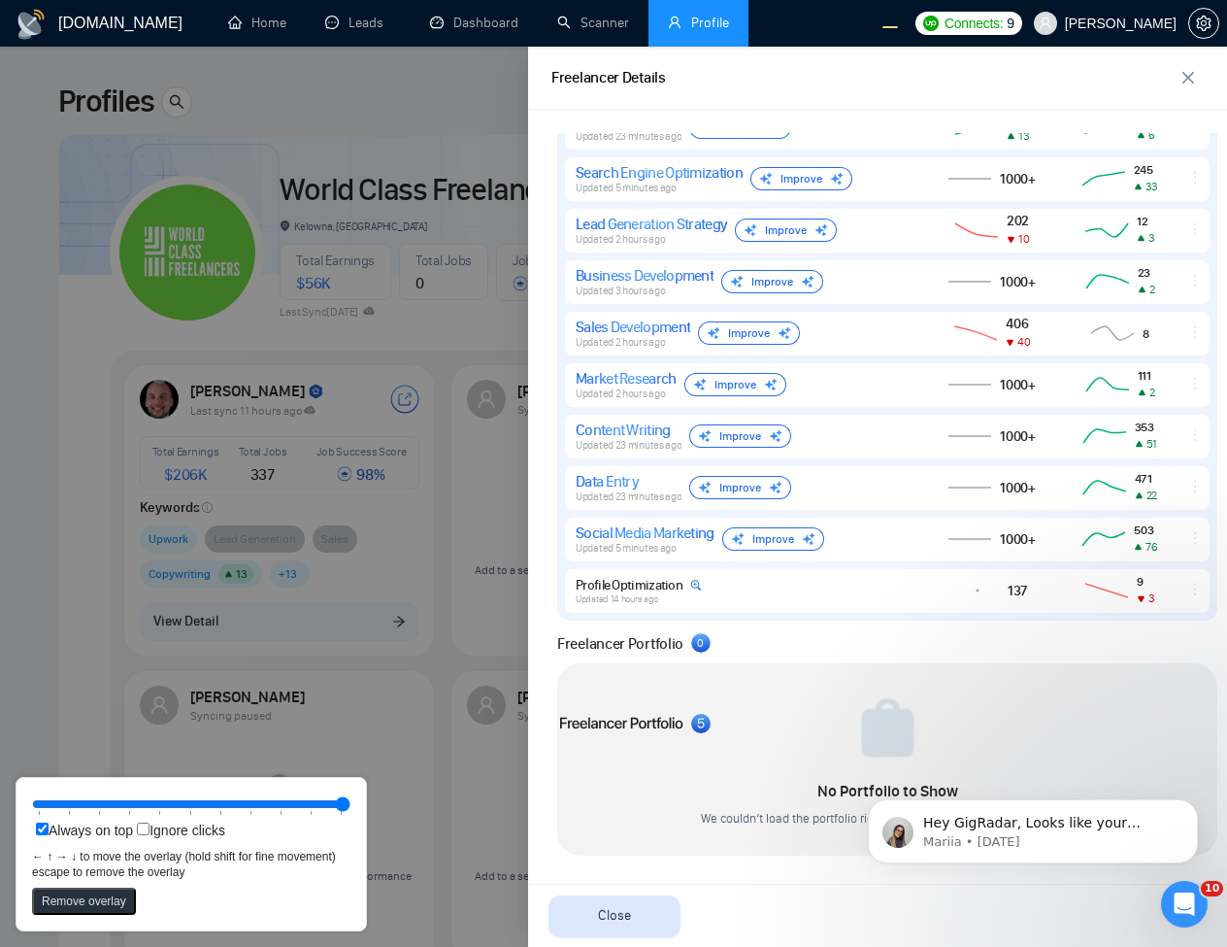
drag, startPoint x: 757, startPoint y: 790, endPoint x: 593, endPoint y: 716, distance: 179.9
click at [593, 716] on icon at bounding box center [634, 723] width 151 height 19
drag, startPoint x: 632, startPoint y: 725, endPoint x: 820, endPoint y: 647, distance: 204.1
click at [820, 647] on icon at bounding box center [810, 645] width 122 height 12
drag, startPoint x: 838, startPoint y: 638, endPoint x: 624, endPoint y: 646, distance: 213.7
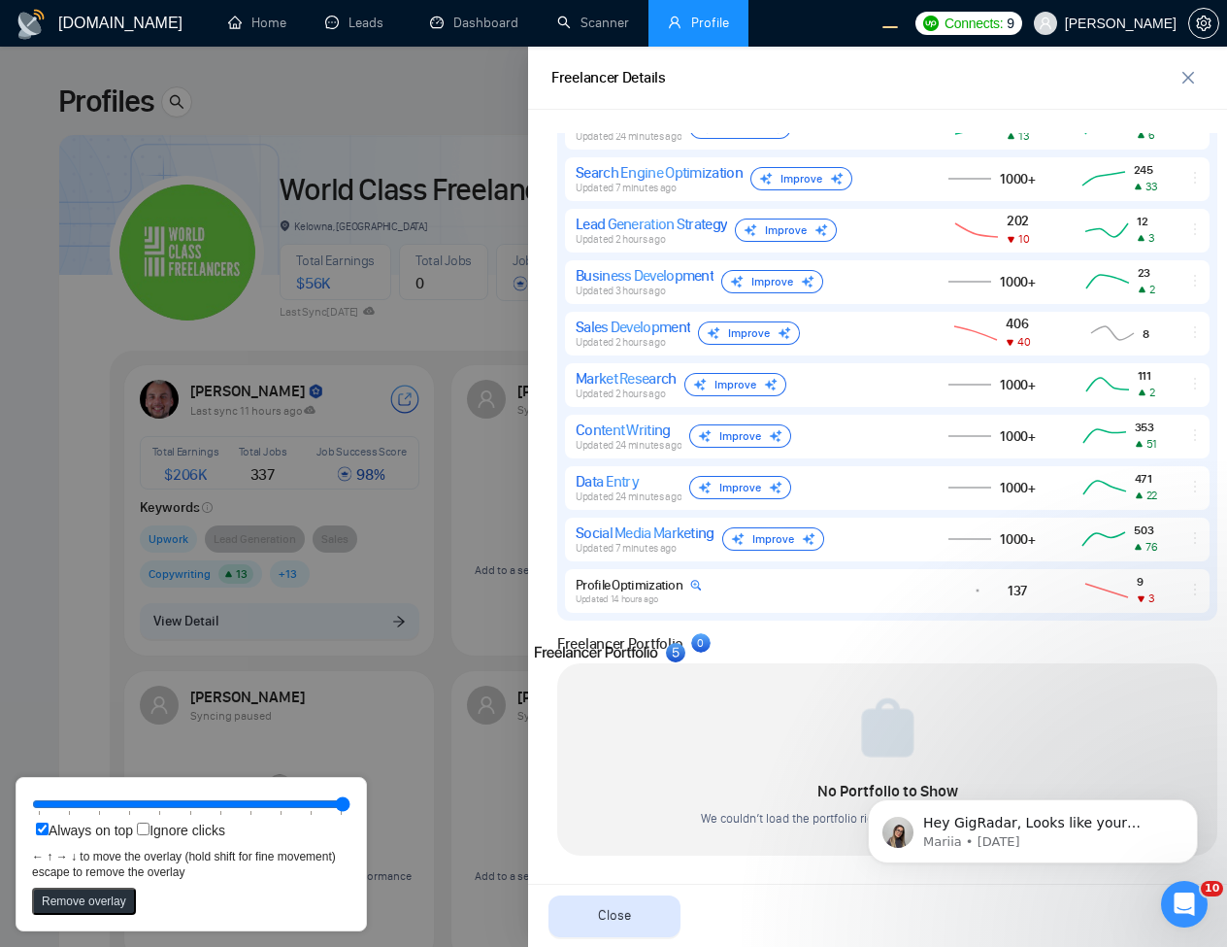
click at [624, 646] on icon at bounding box center [609, 652] width 151 height 19
drag, startPoint x: 617, startPoint y: 655, endPoint x: 651, endPoint y: 647, distance: 35.1
click at [651, 647] on icon at bounding box center [643, 643] width 151 height 19
click at [609, 645] on icon at bounding box center [633, 643] width 151 height 19
drag, startPoint x: 623, startPoint y: 642, endPoint x: 623, endPoint y: 675, distance: 33.0
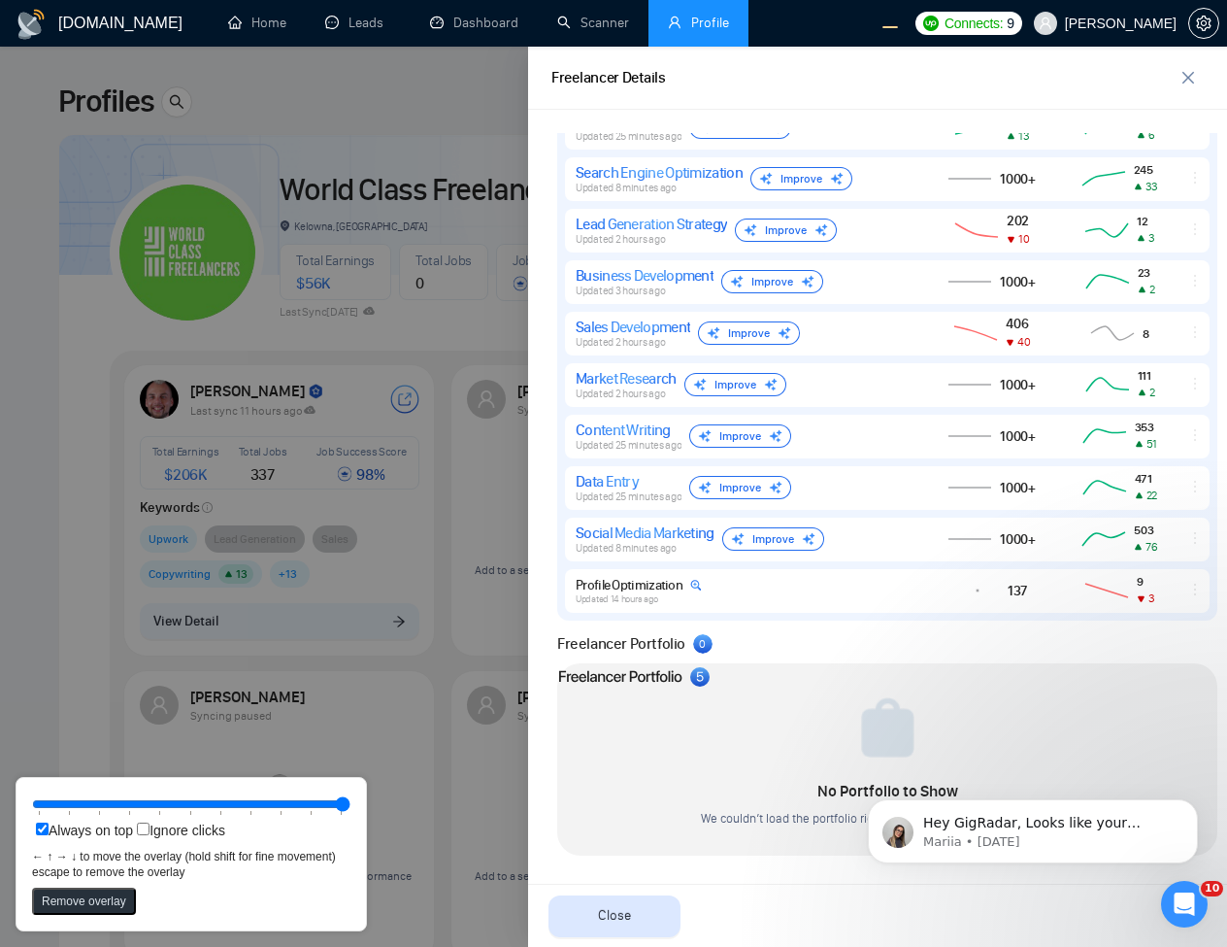
click at [623, 675] on icon at bounding box center [620, 677] width 122 height 12
drag, startPoint x: 633, startPoint y: 678, endPoint x: 632, endPoint y: 645, distance: 33.0
click at [632, 645] on icon at bounding box center [619, 644] width 122 height 12
drag, startPoint x: 647, startPoint y: 651, endPoint x: 646, endPoint y: 682, distance: 31.1
click at [646, 682] on icon at bounding box center [631, 674] width 151 height 19
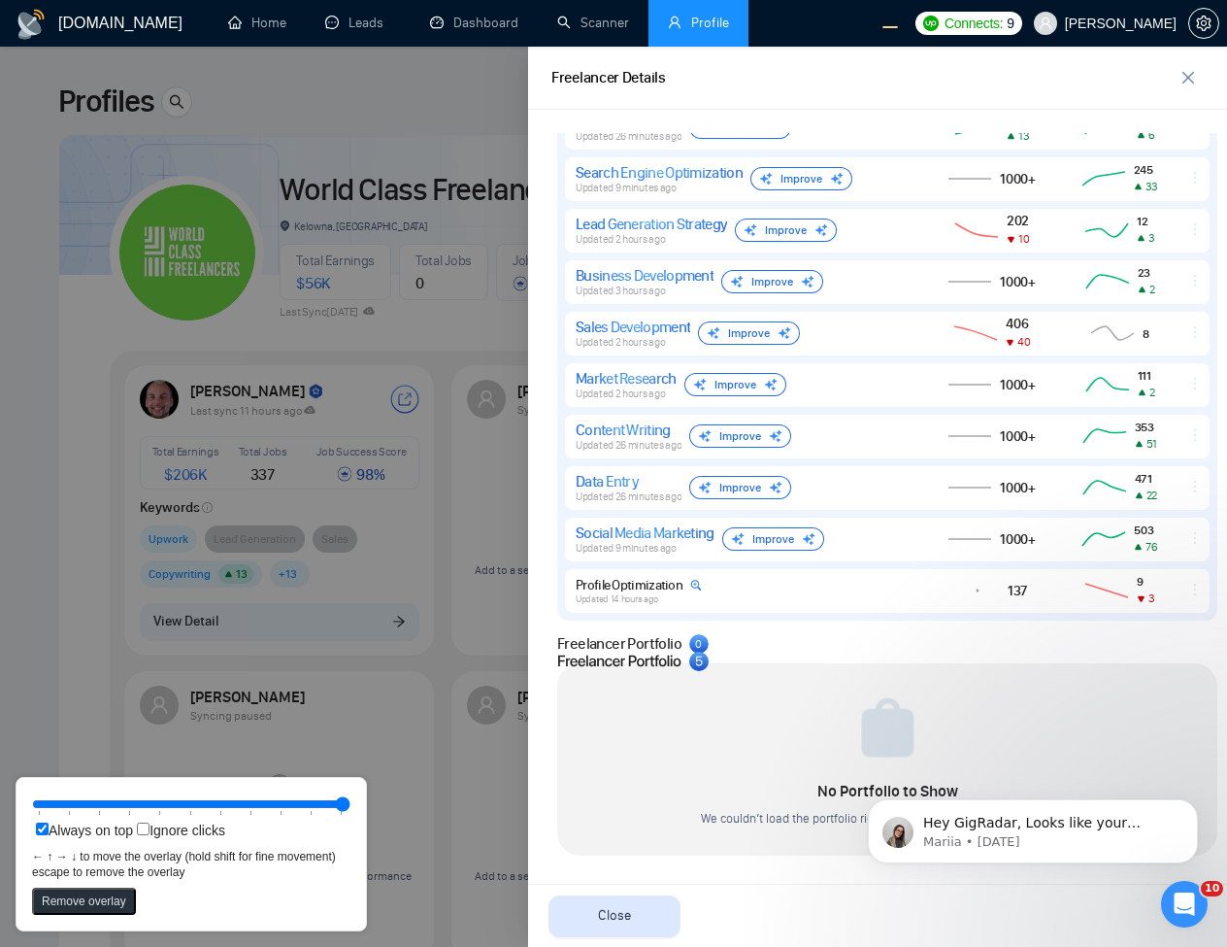
drag, startPoint x: 649, startPoint y: 678, endPoint x: 649, endPoint y: 664, distance: 13.6
click at [649, 664] on icon at bounding box center [632, 660] width 151 height 19
drag, startPoint x: 604, startPoint y: 659, endPoint x: 603, endPoint y: 642, distance: 17.5
click at [603, 642] on icon at bounding box center [631, 643] width 151 height 19
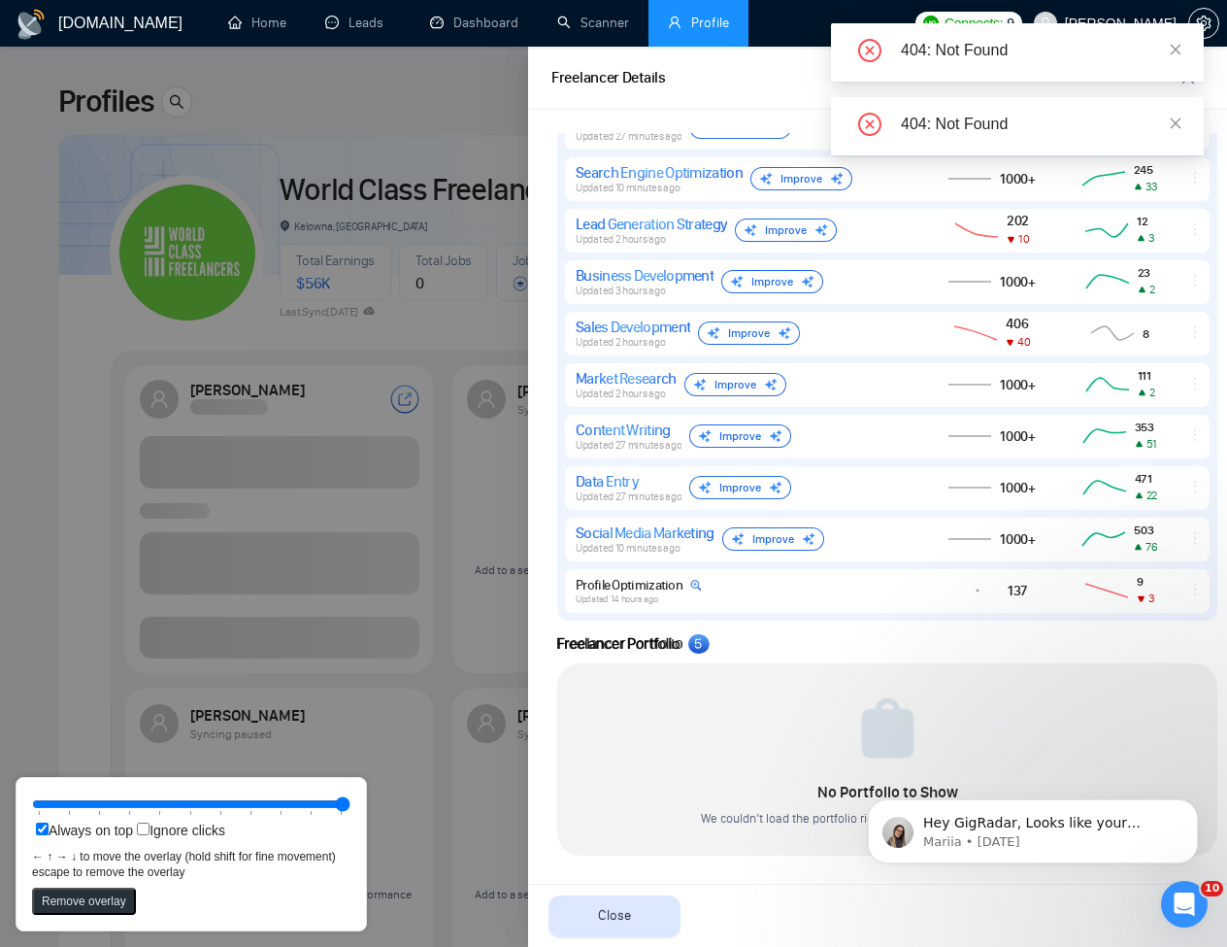
click at [380, 425] on div at bounding box center [613, 497] width 1227 height 900
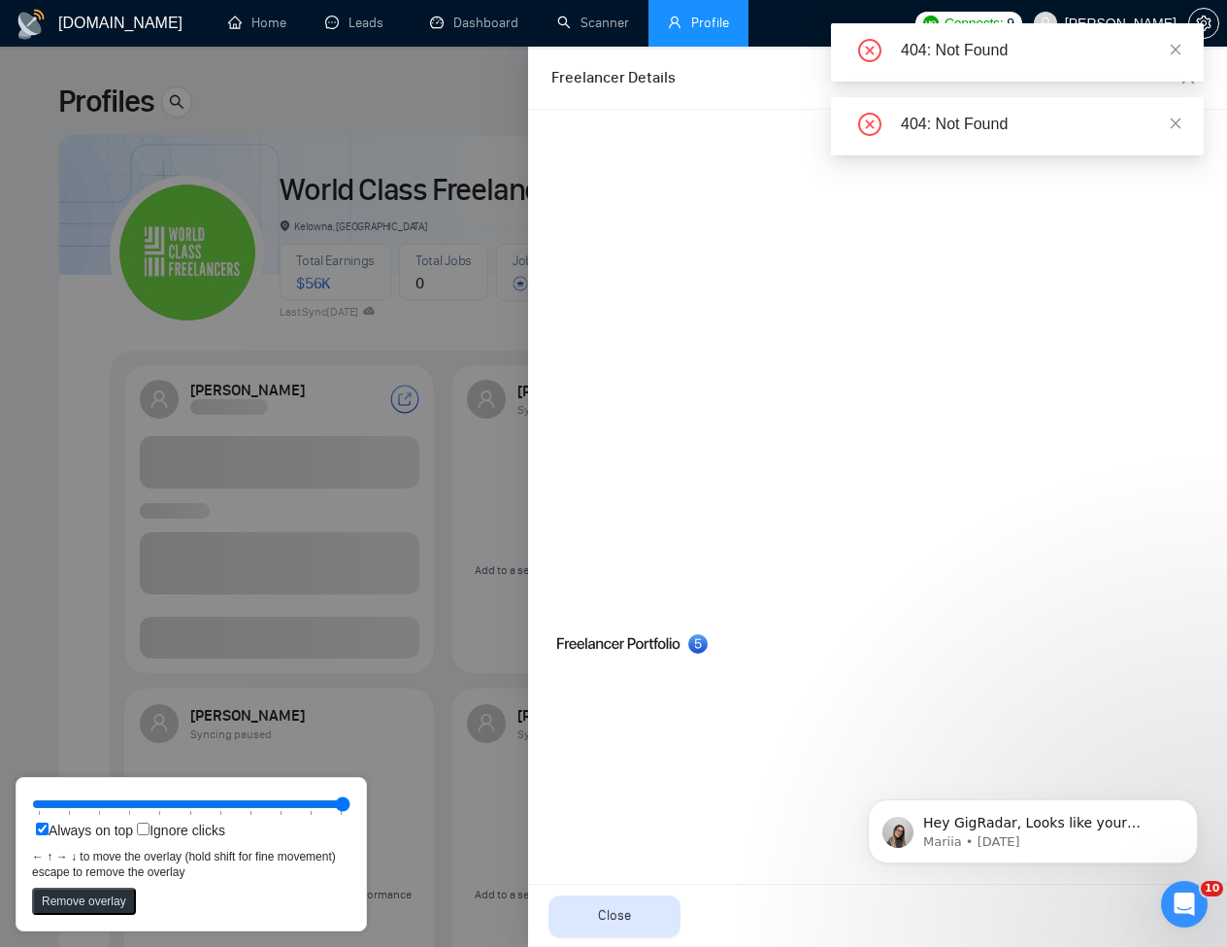
scroll to position [0, 0]
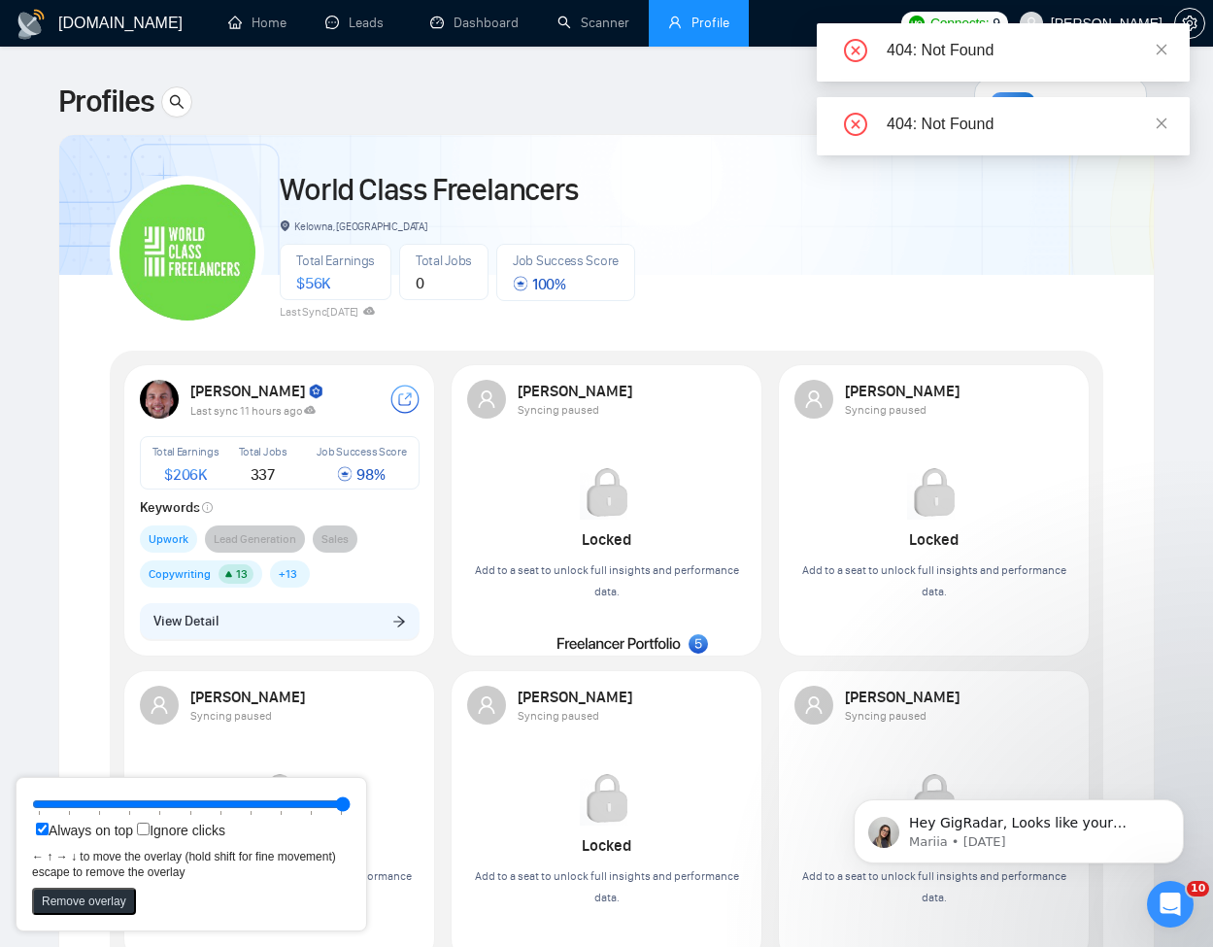
click at [315, 627] on button "View Detail" at bounding box center [280, 621] width 280 height 37
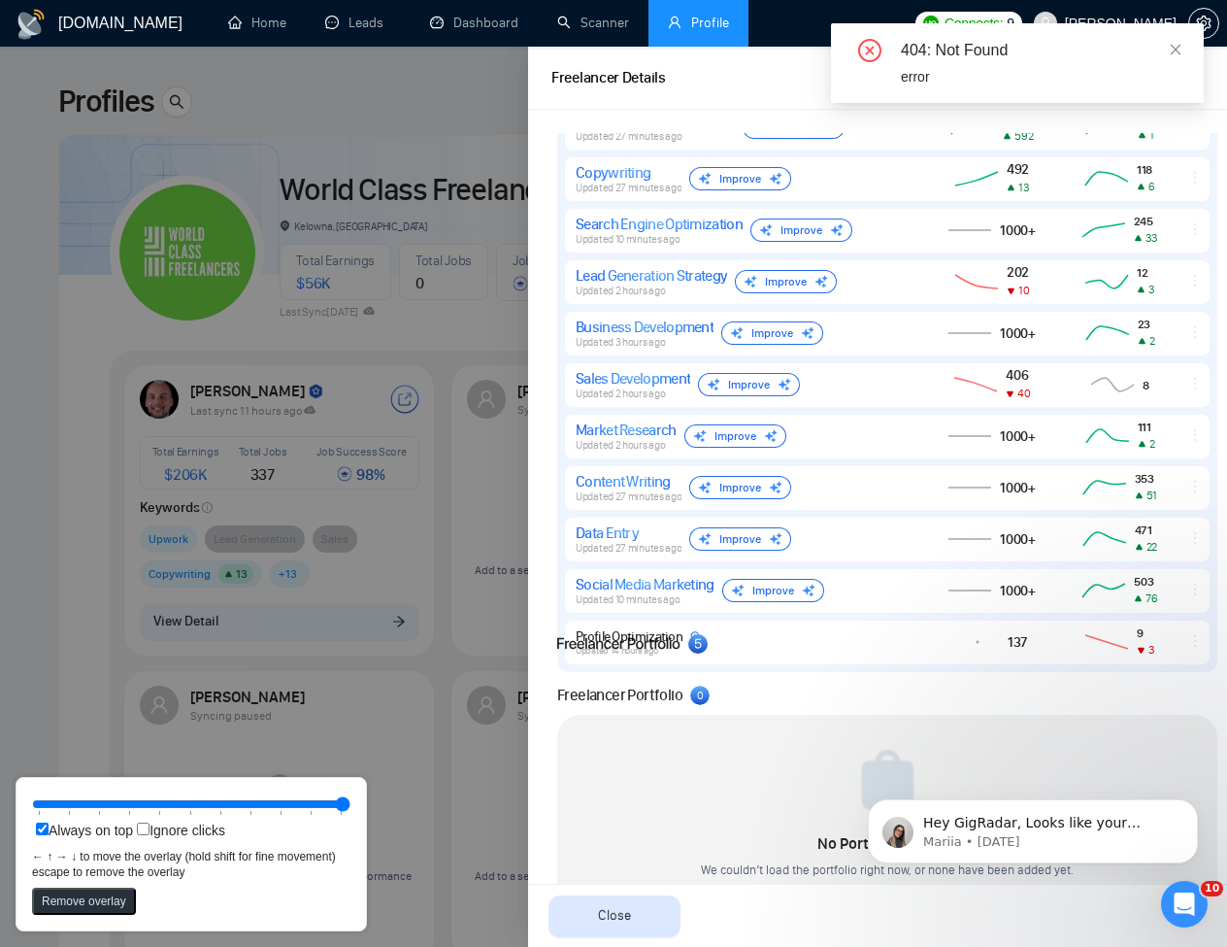
scroll to position [1321, 0]
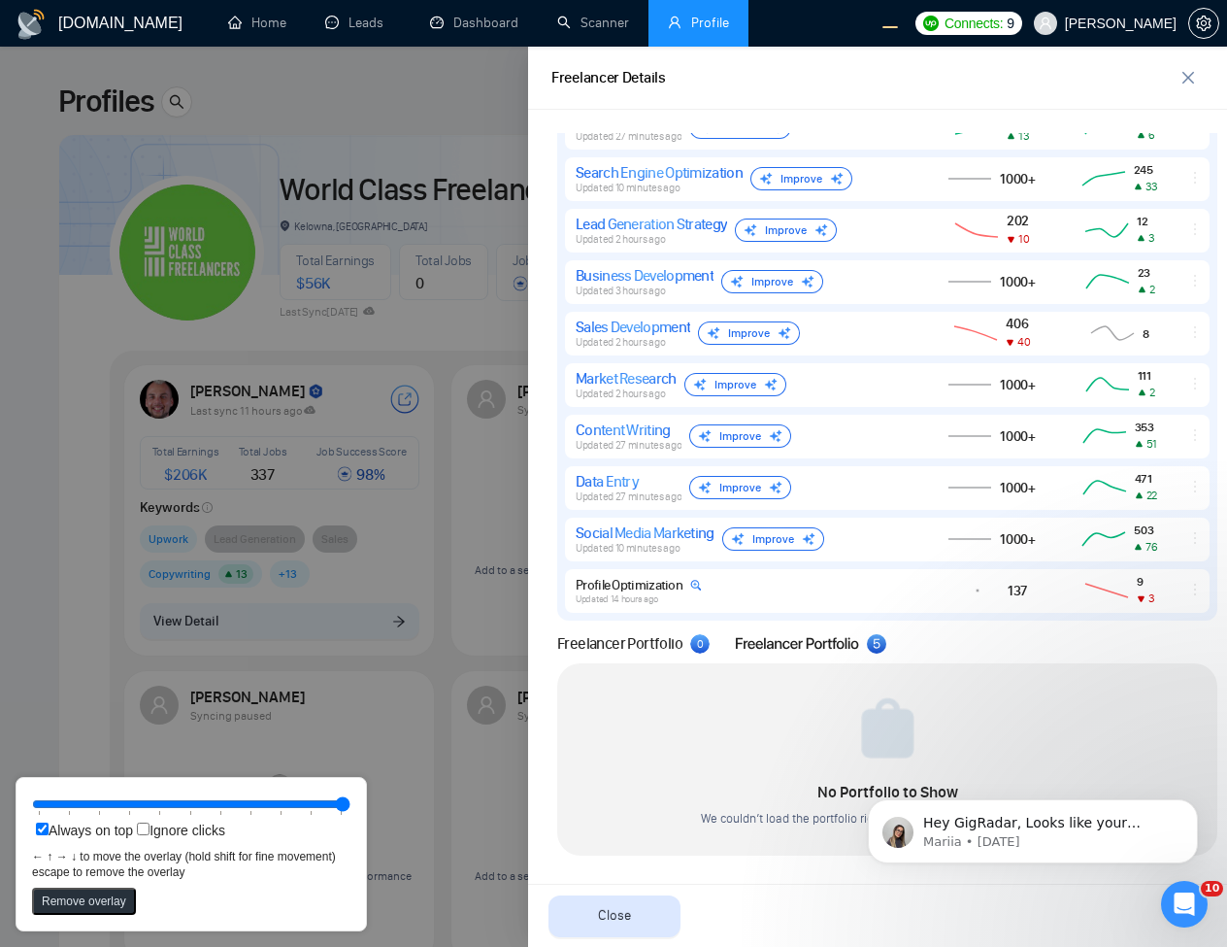
drag, startPoint x: 618, startPoint y: 639, endPoint x: 797, endPoint y: 639, distance: 178.6
click at [797, 639] on icon at bounding box center [810, 643] width 151 height 19
click at [734, 757] on div at bounding box center [887, 718] width 633 height 82
drag, startPoint x: 853, startPoint y: 646, endPoint x: 676, endPoint y: 646, distance: 177.7
click at [676, 646] on icon at bounding box center [632, 643] width 151 height 19
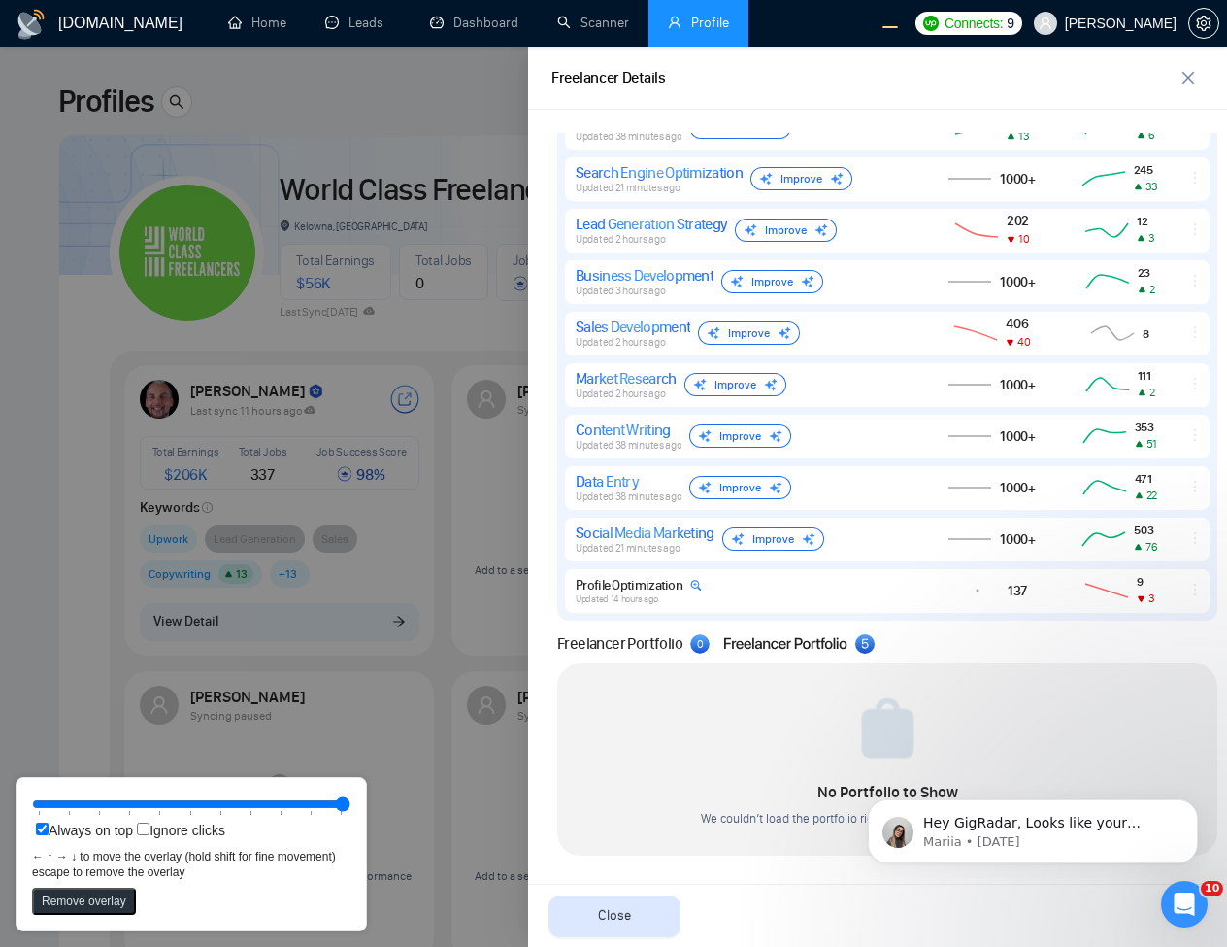
drag, startPoint x: 645, startPoint y: 638, endPoint x: 811, endPoint y: 638, distance: 166.0
click at [811, 638] on icon at bounding box center [798, 643] width 151 height 19
drag, startPoint x: 781, startPoint y: 642, endPoint x: 429, endPoint y: 642, distance: 351.4
click at [429, 642] on icon at bounding box center [434, 644] width 122 height 12
click at [68, 911] on button "Remove overlay" at bounding box center [84, 900] width 104 height 27
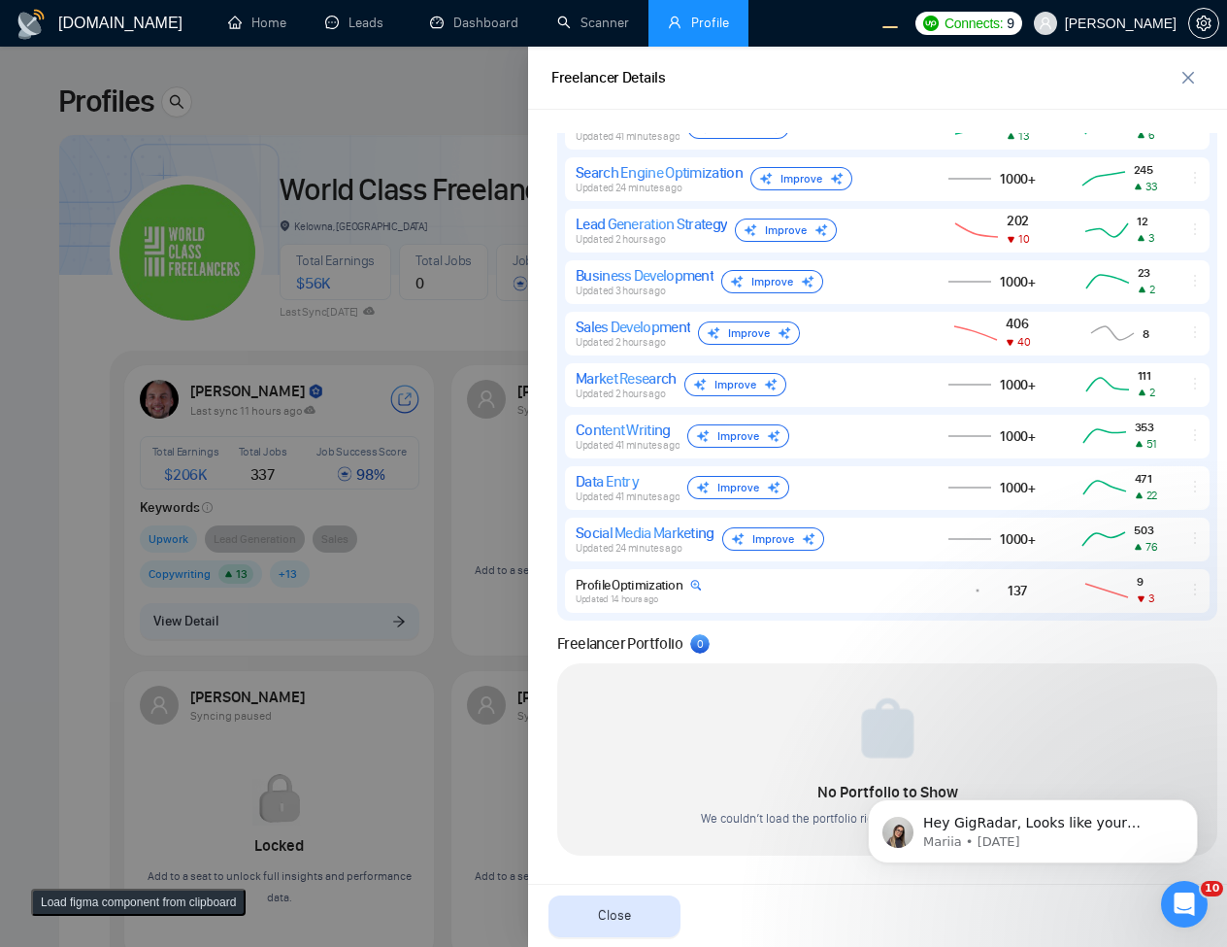
click at [79, 905] on button "Load figma component from clipboard" at bounding box center [138, 901] width 215 height 27
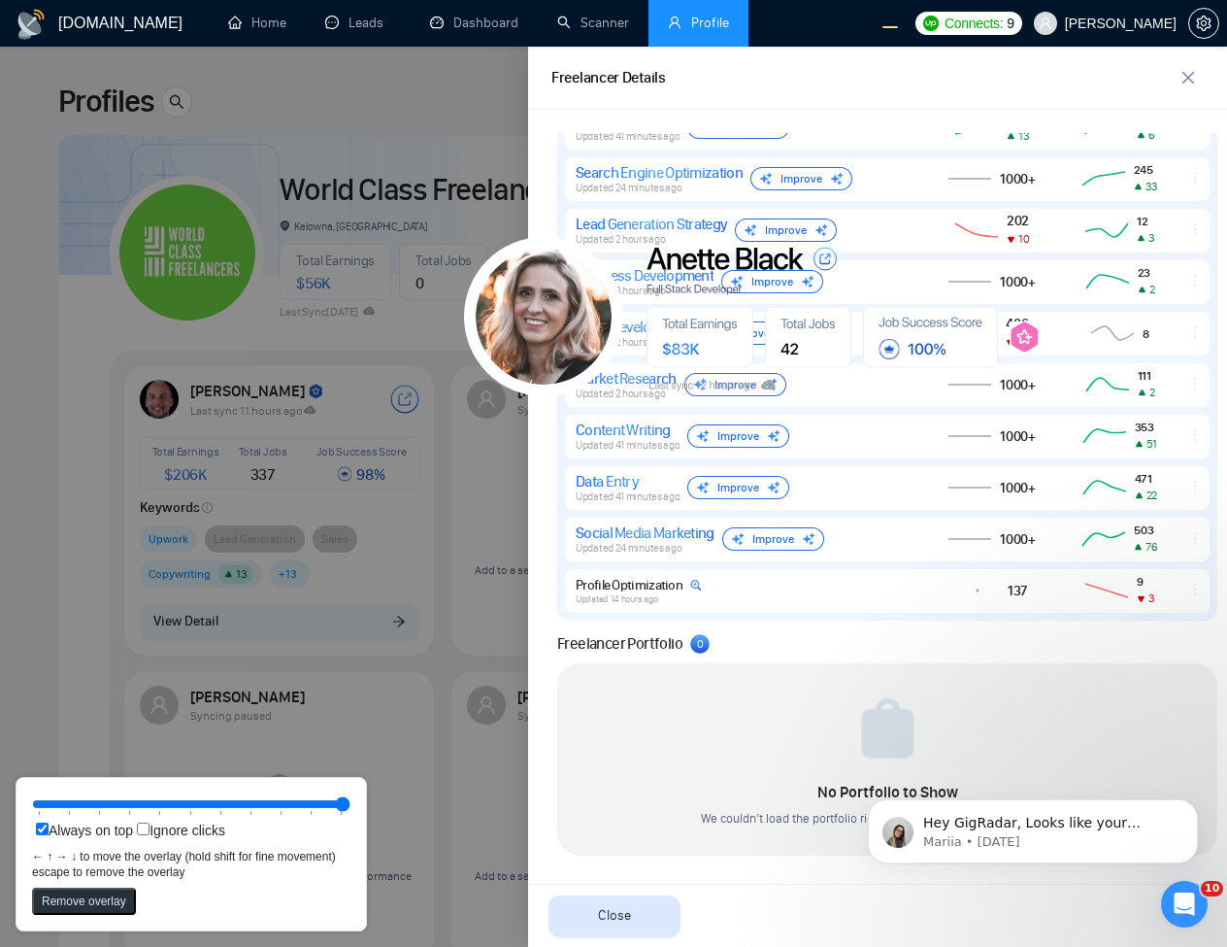
drag, startPoint x: 520, startPoint y: 662, endPoint x: 646, endPoint y: 345, distance: 341.3
click at [637, 334] on icon at bounding box center [790, 316] width 652 height 159
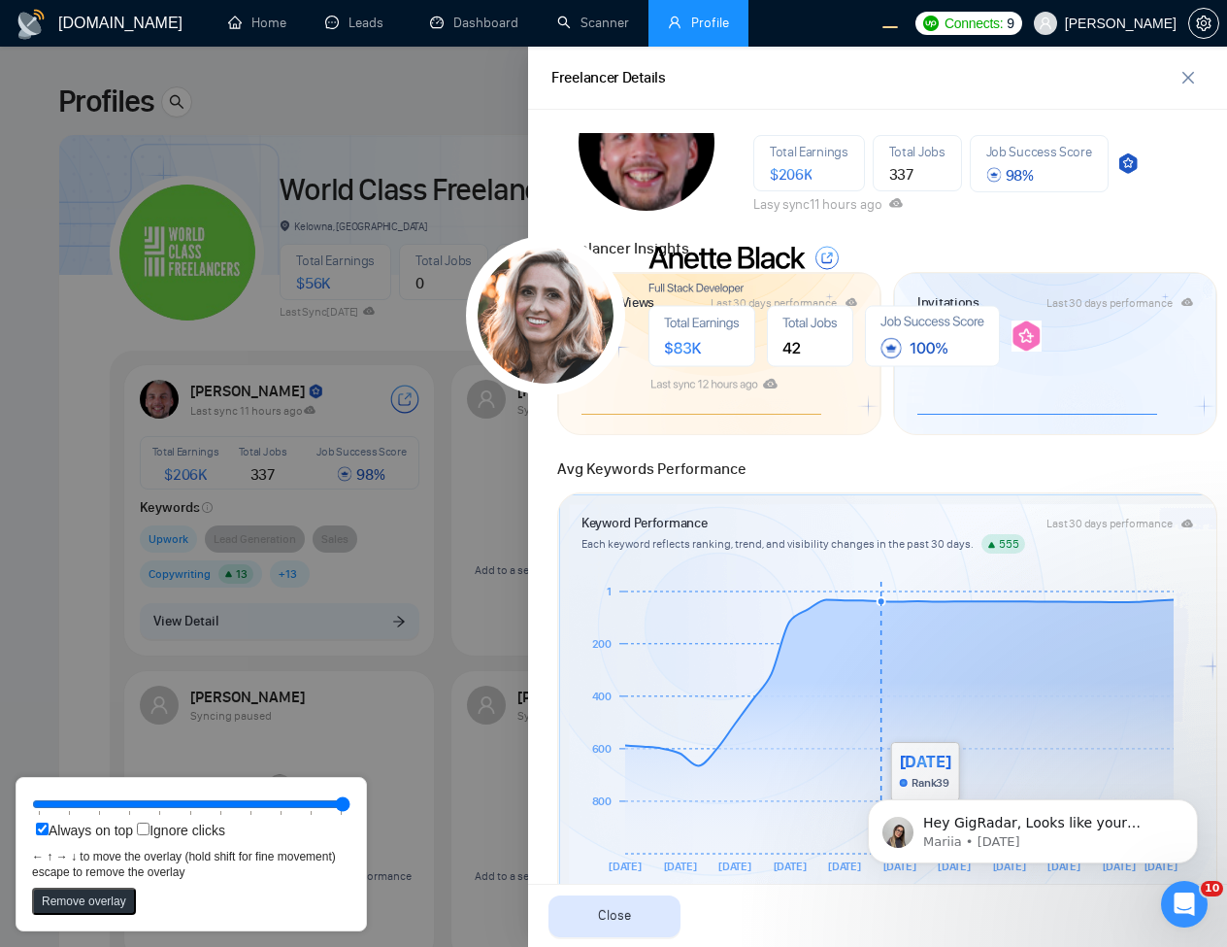
scroll to position [0, 0]
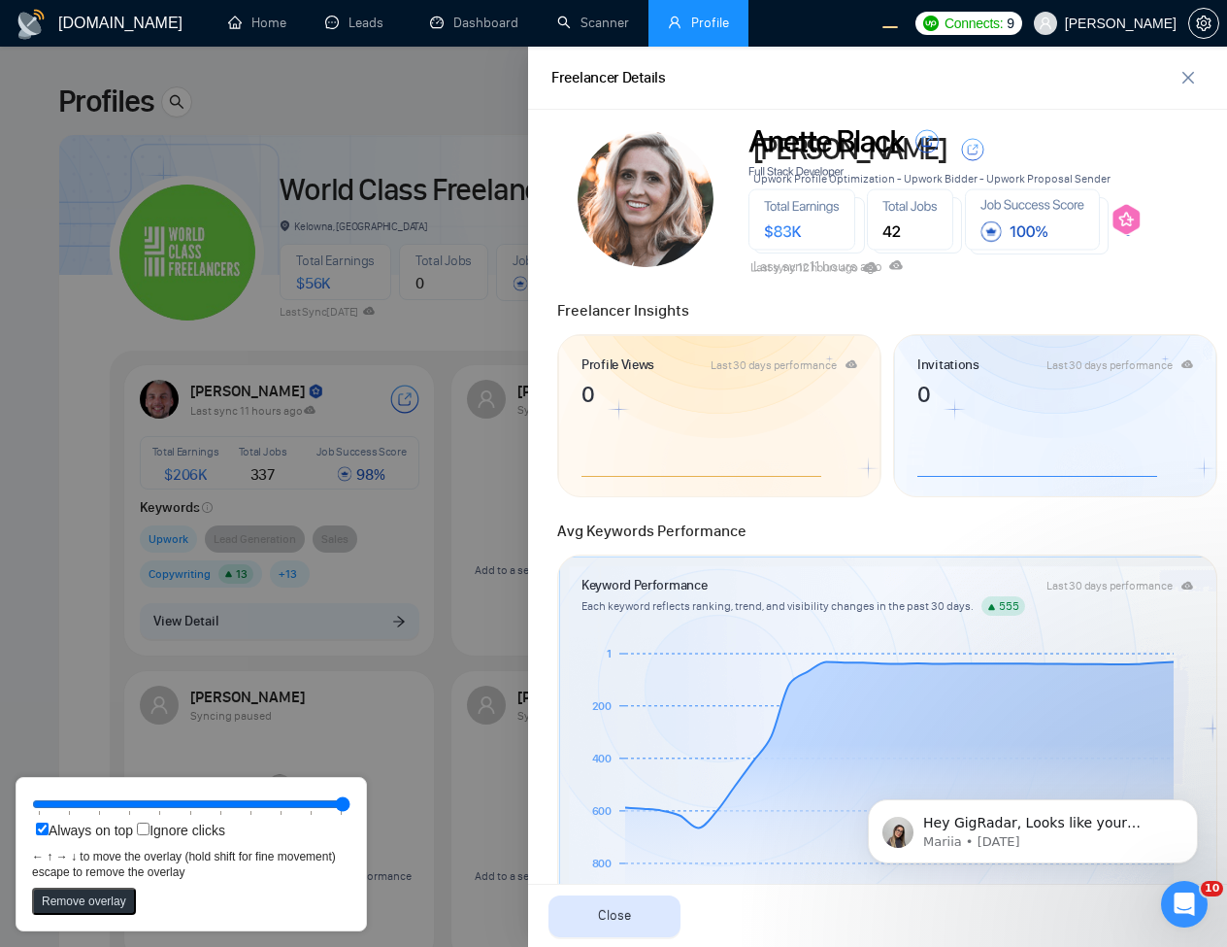
drag, startPoint x: 549, startPoint y: 286, endPoint x: 649, endPoint y: 170, distance: 153.5
click at [649, 170] on rect at bounding box center [646, 199] width 136 height 136
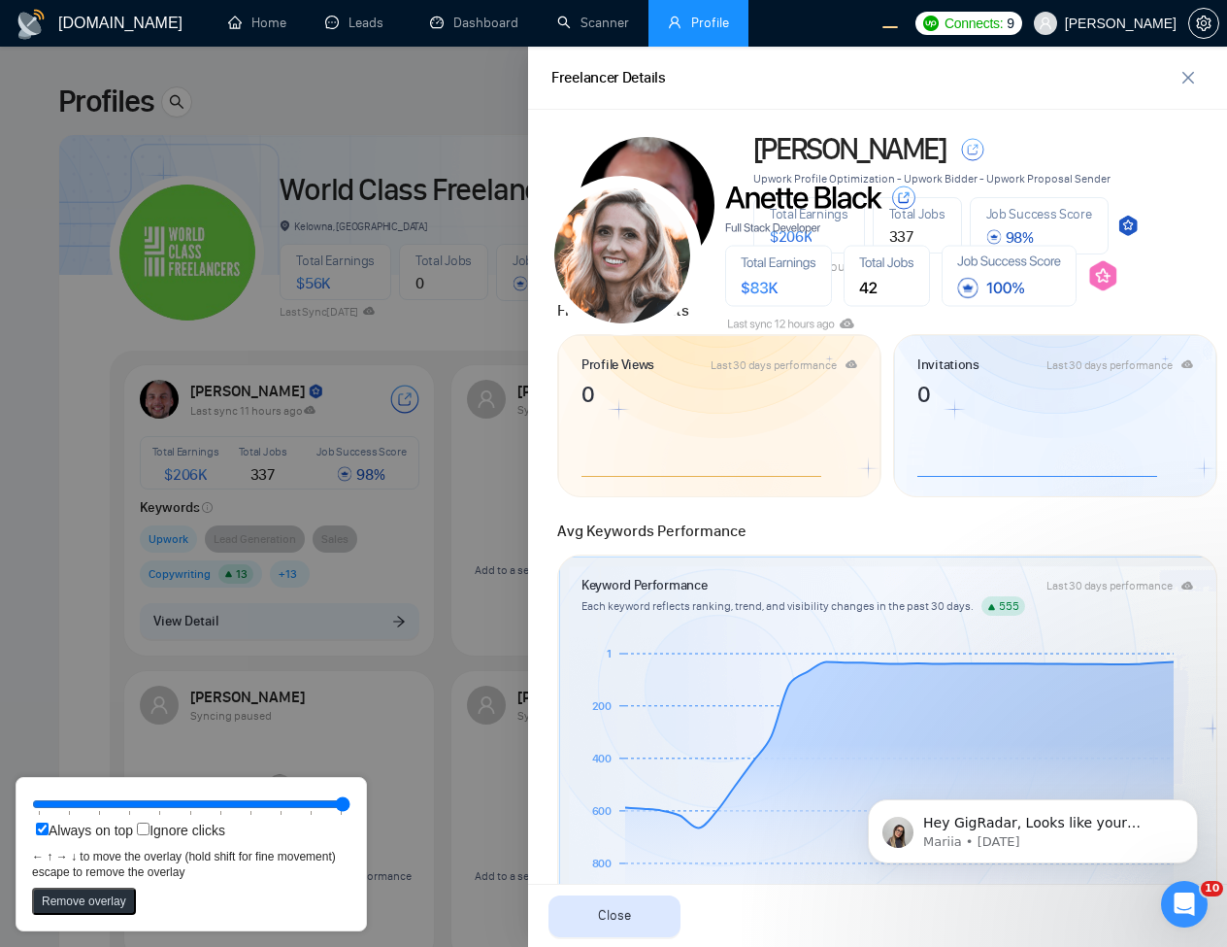
drag, startPoint x: 649, startPoint y: 170, endPoint x: 626, endPoint y: 231, distance: 65.4
click at [626, 231] on rect at bounding box center [622, 255] width 136 height 136
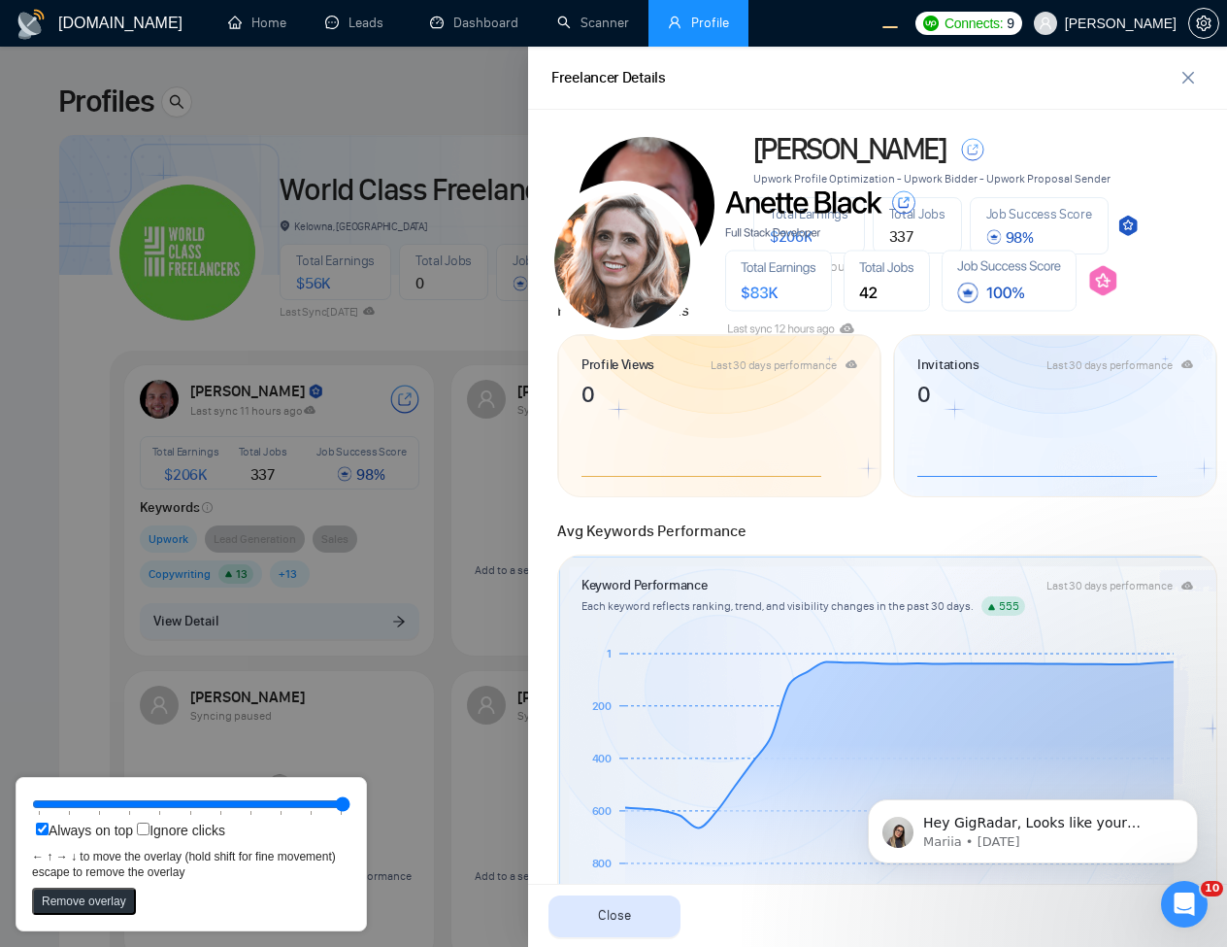
click at [114, 901] on button "Remove overlay" at bounding box center [84, 900] width 104 height 27
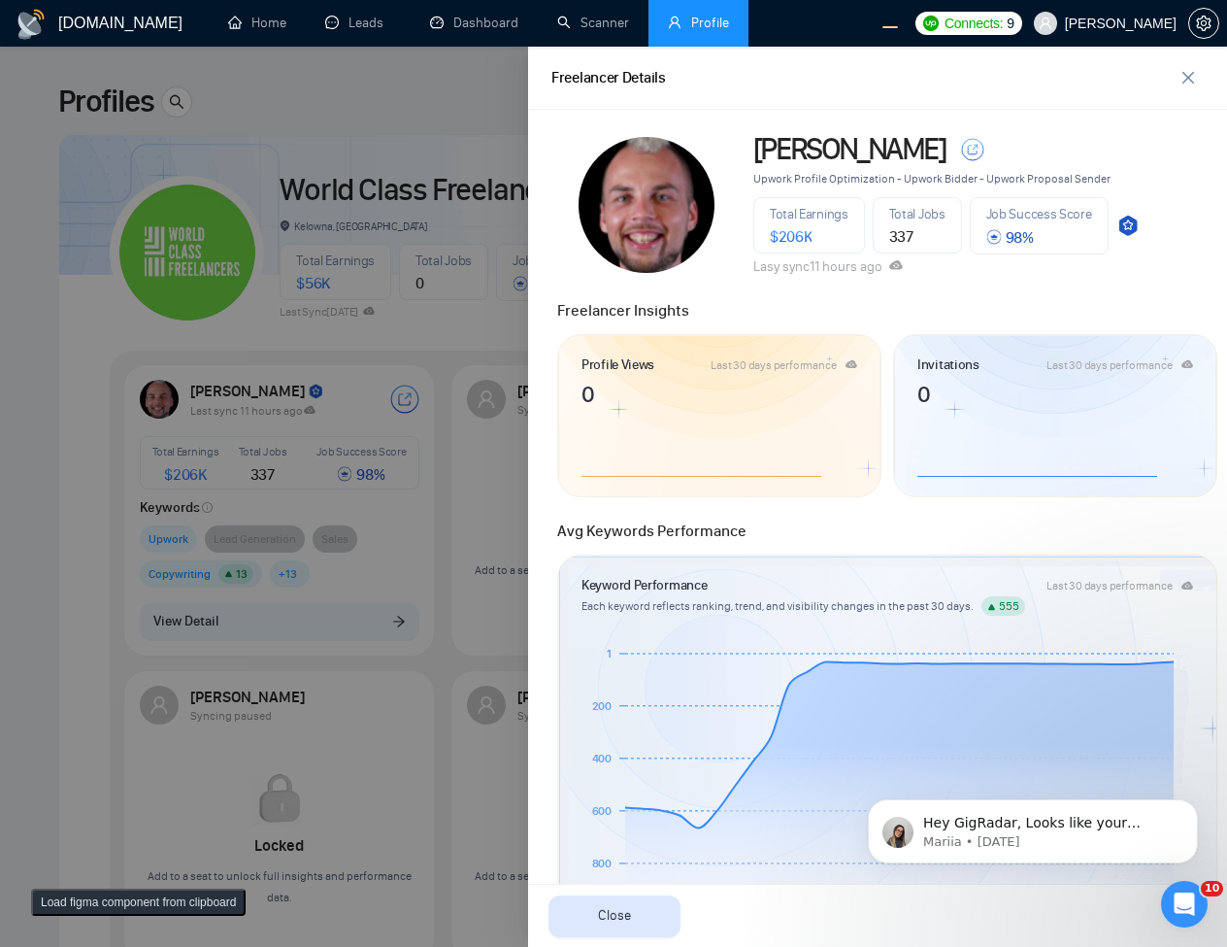
click at [106, 901] on button "Load figma component from clipboard" at bounding box center [138, 901] width 215 height 27
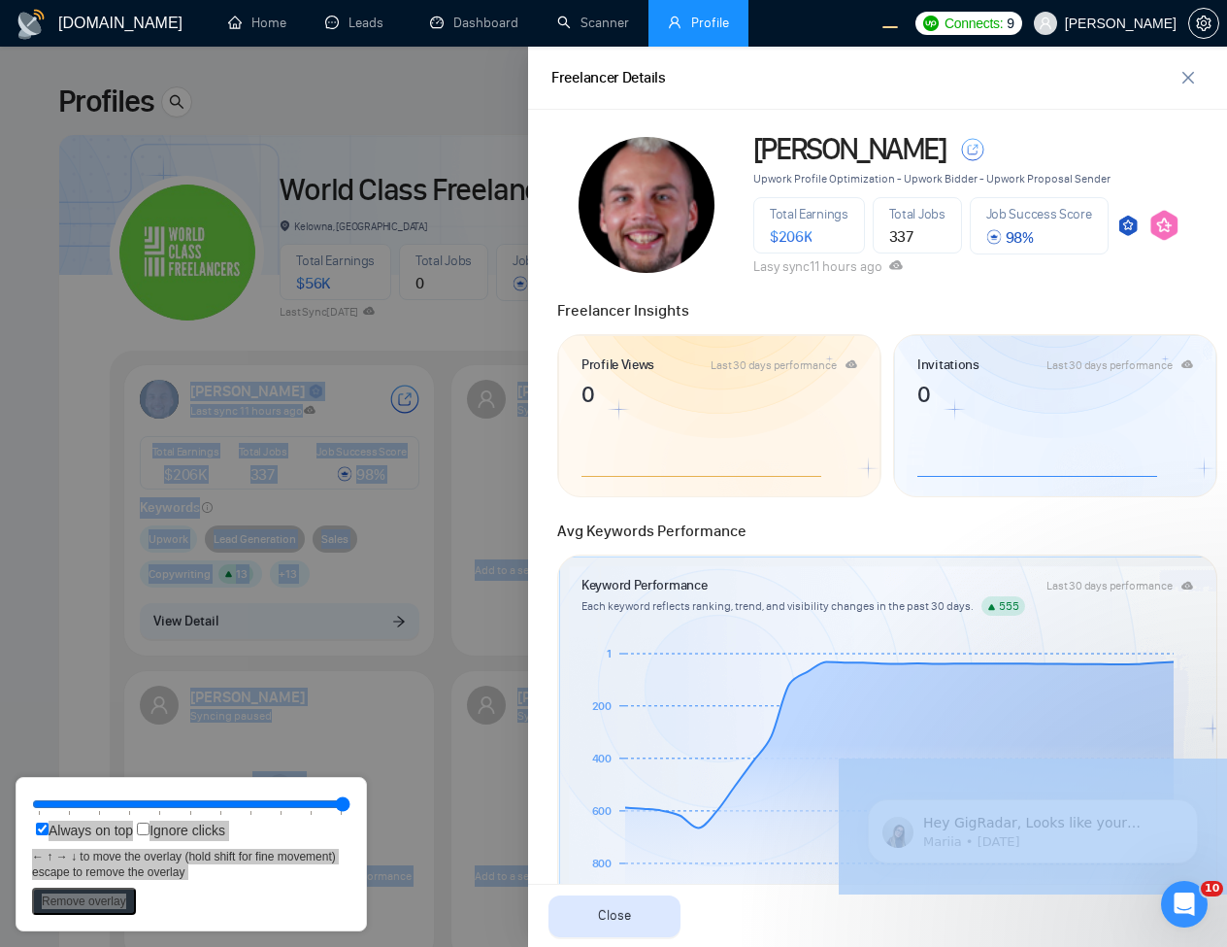
drag, startPoint x: 558, startPoint y: 192, endPoint x: 1165, endPoint y: 221, distance: 607.5
click at [1165, 221] on rect at bounding box center [1164, 225] width 30 height 31
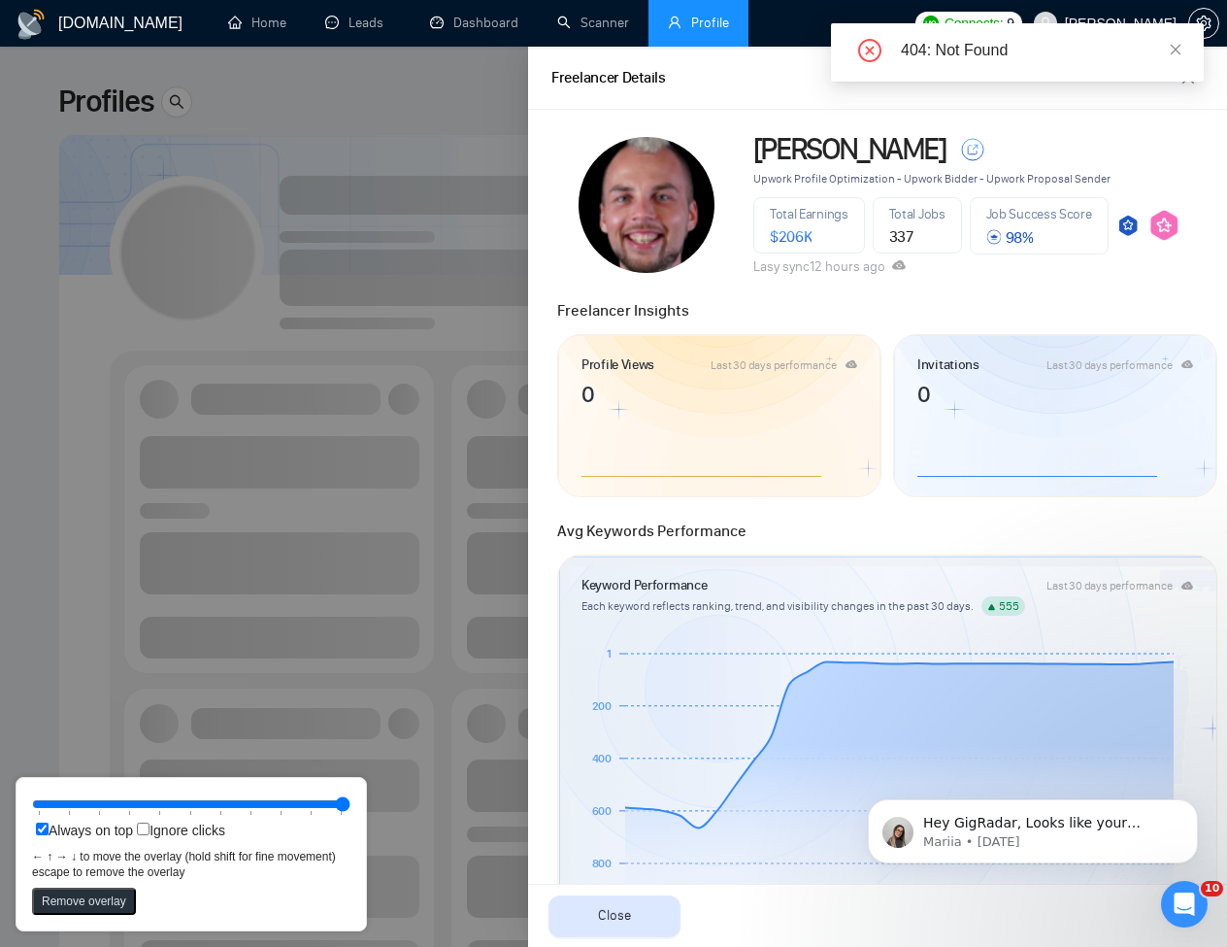
click at [283, 443] on div at bounding box center [613, 497] width 1227 height 900
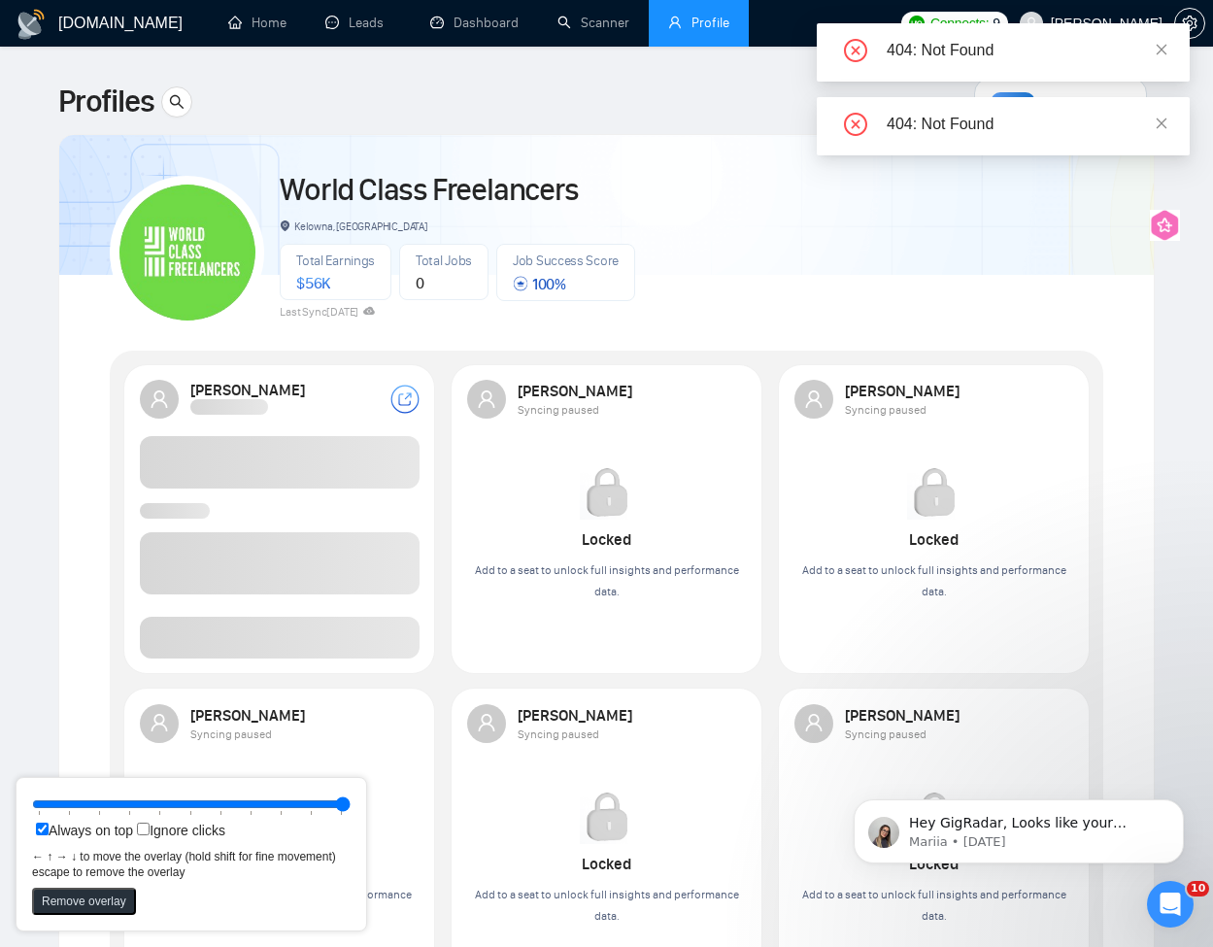
click at [324, 624] on span at bounding box center [280, 637] width 280 height 42
click at [308, 645] on span at bounding box center [280, 637] width 280 height 42
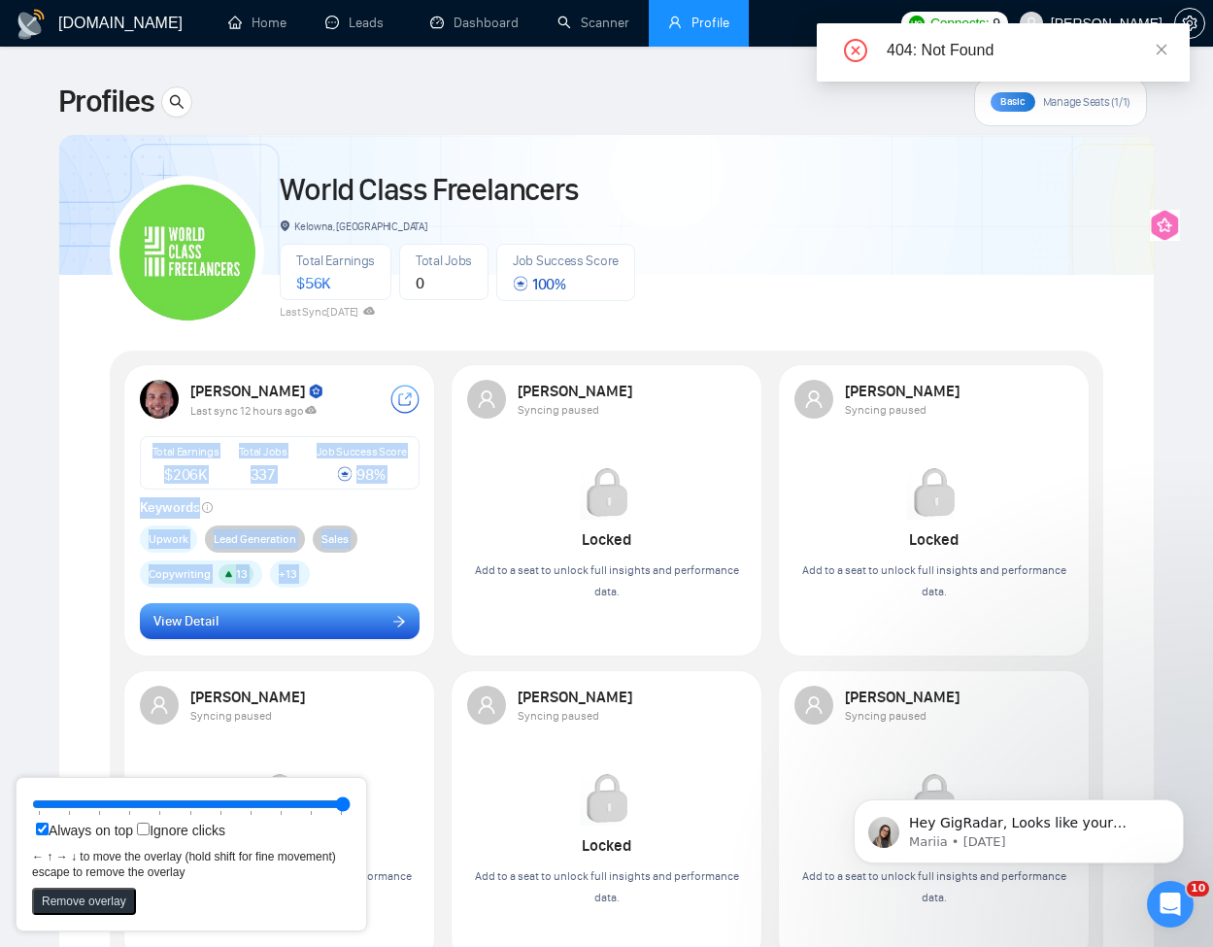
click at [233, 616] on button "View Detail" at bounding box center [280, 621] width 280 height 37
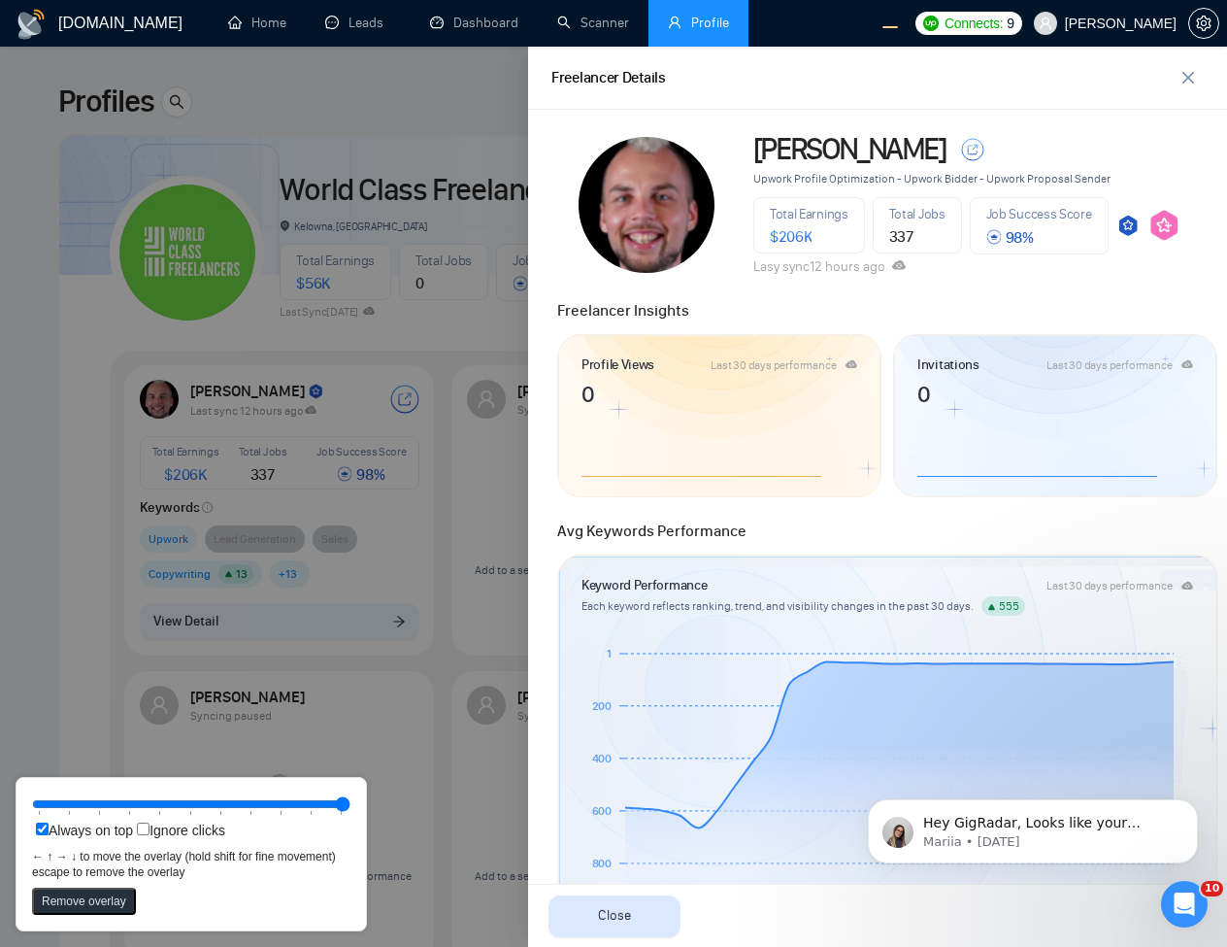
click at [476, 245] on div at bounding box center [613, 497] width 1227 height 900
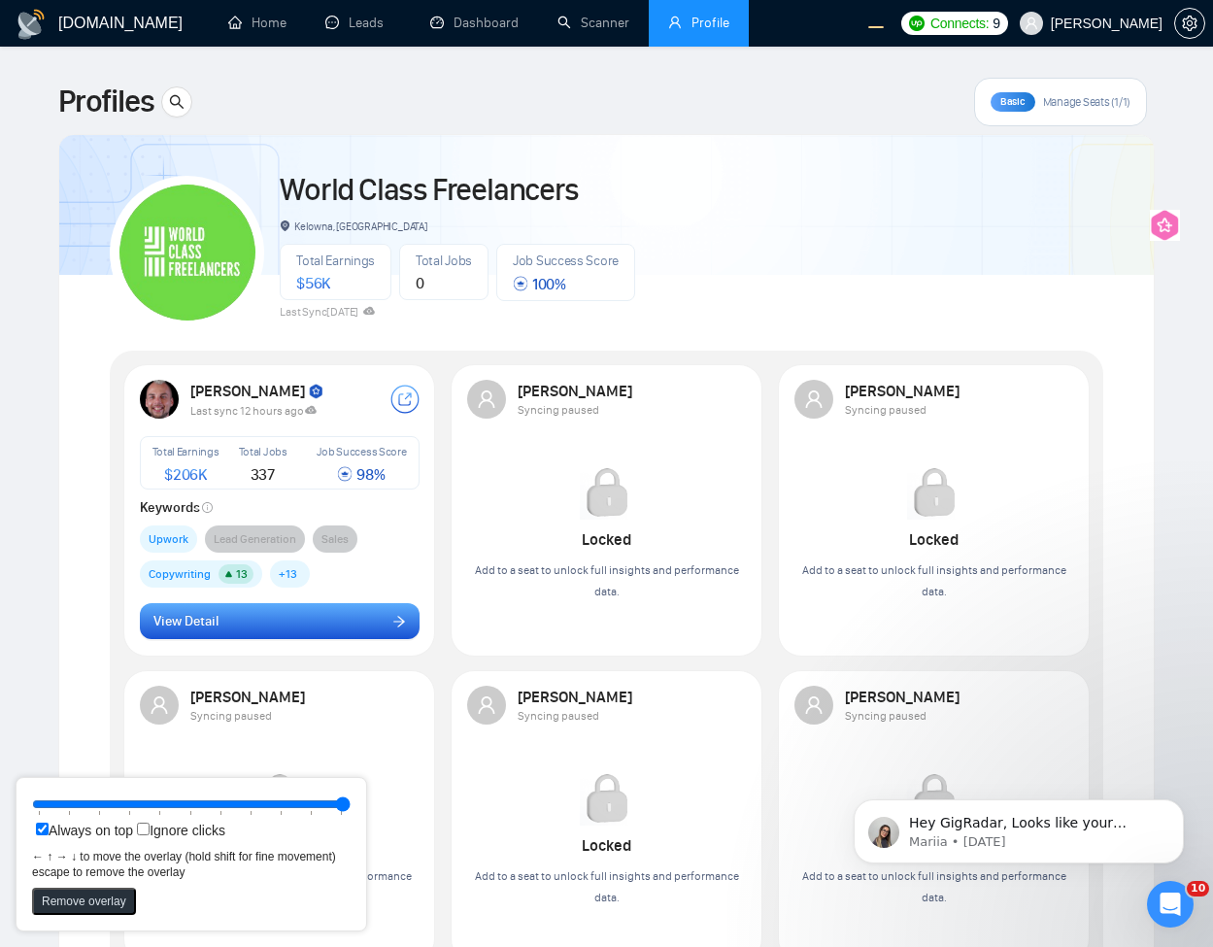
click at [333, 614] on button "View Detail" at bounding box center [280, 621] width 280 height 37
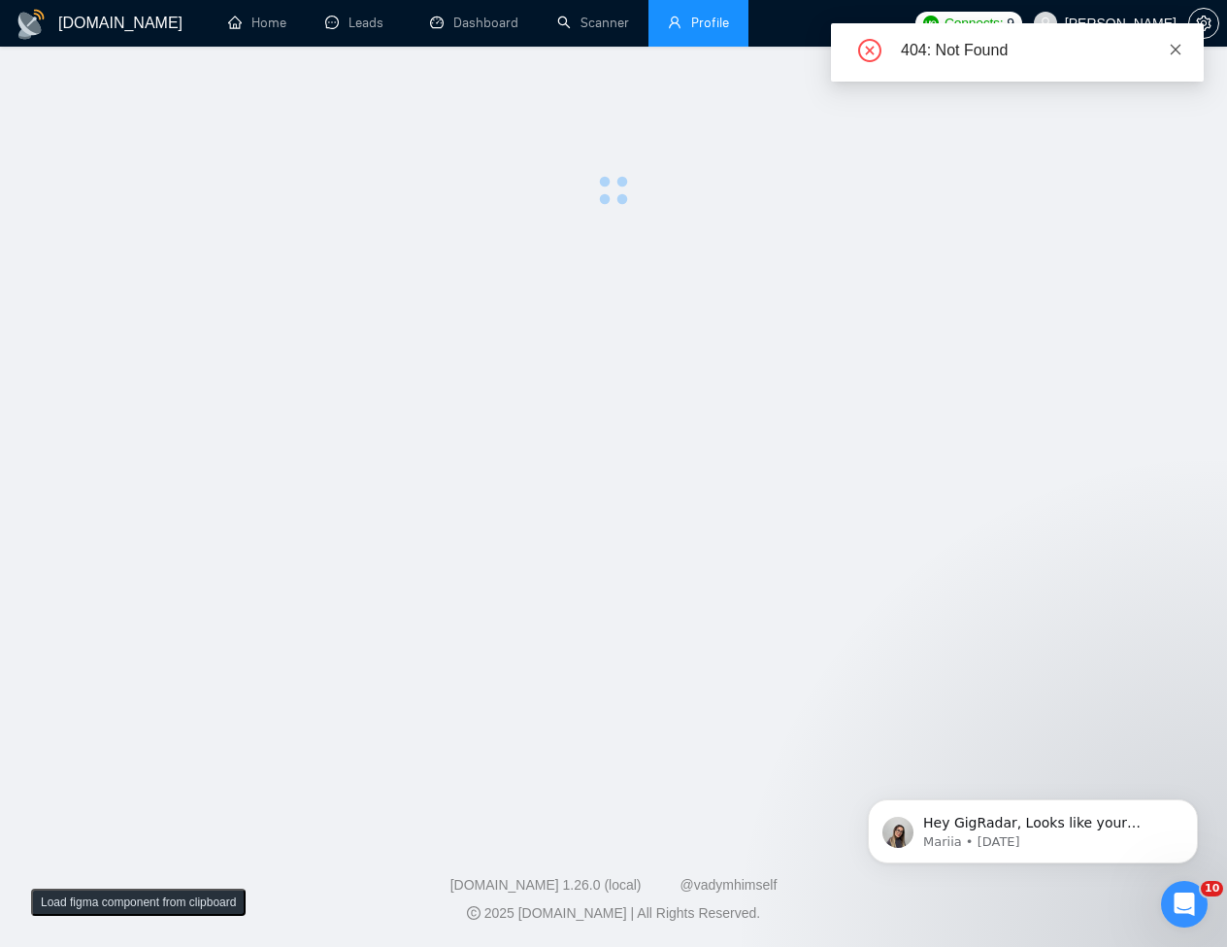
click at [1171, 54] on icon "close" at bounding box center [1176, 50] width 14 height 14
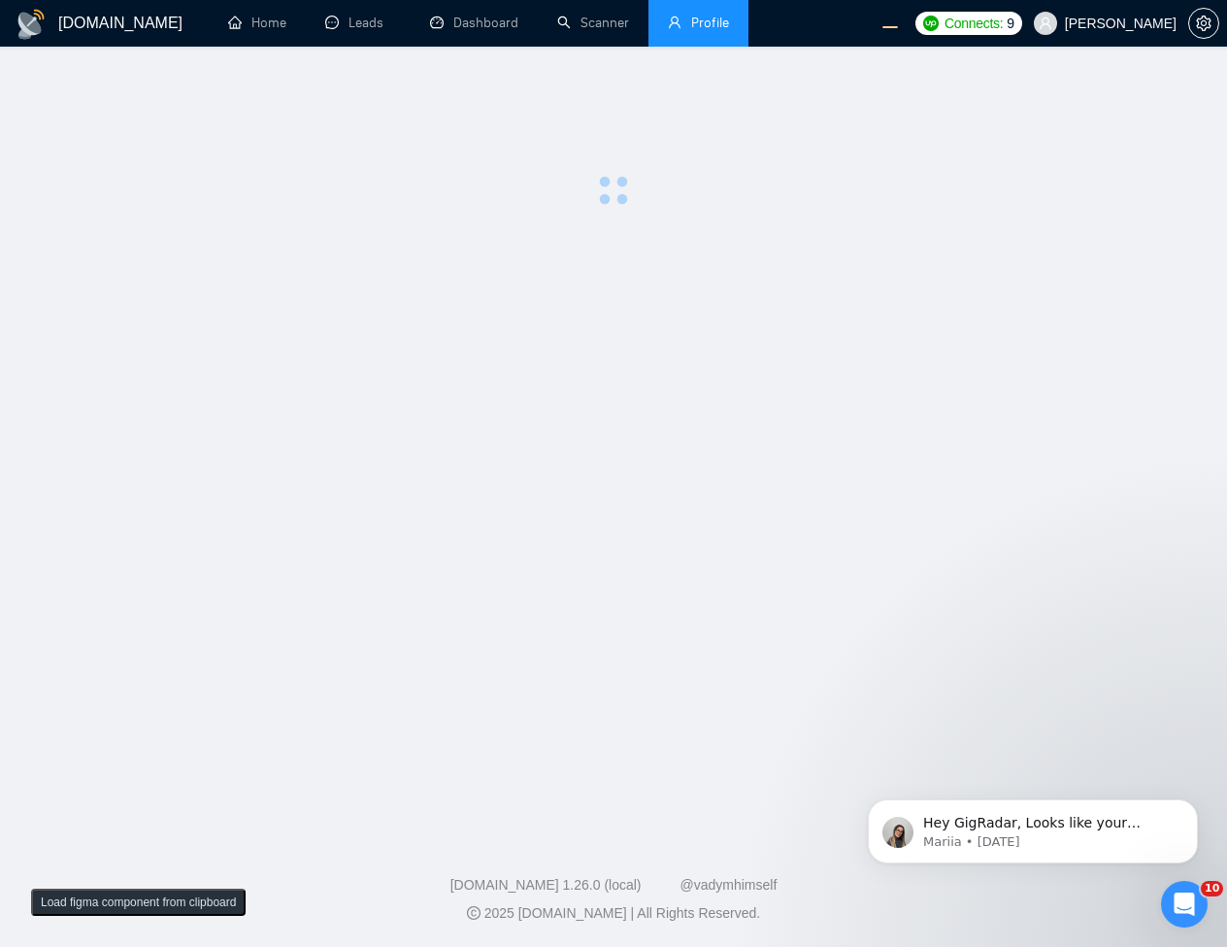
click at [158, 888] on button "Load figma component from clipboard" at bounding box center [138, 901] width 215 height 27
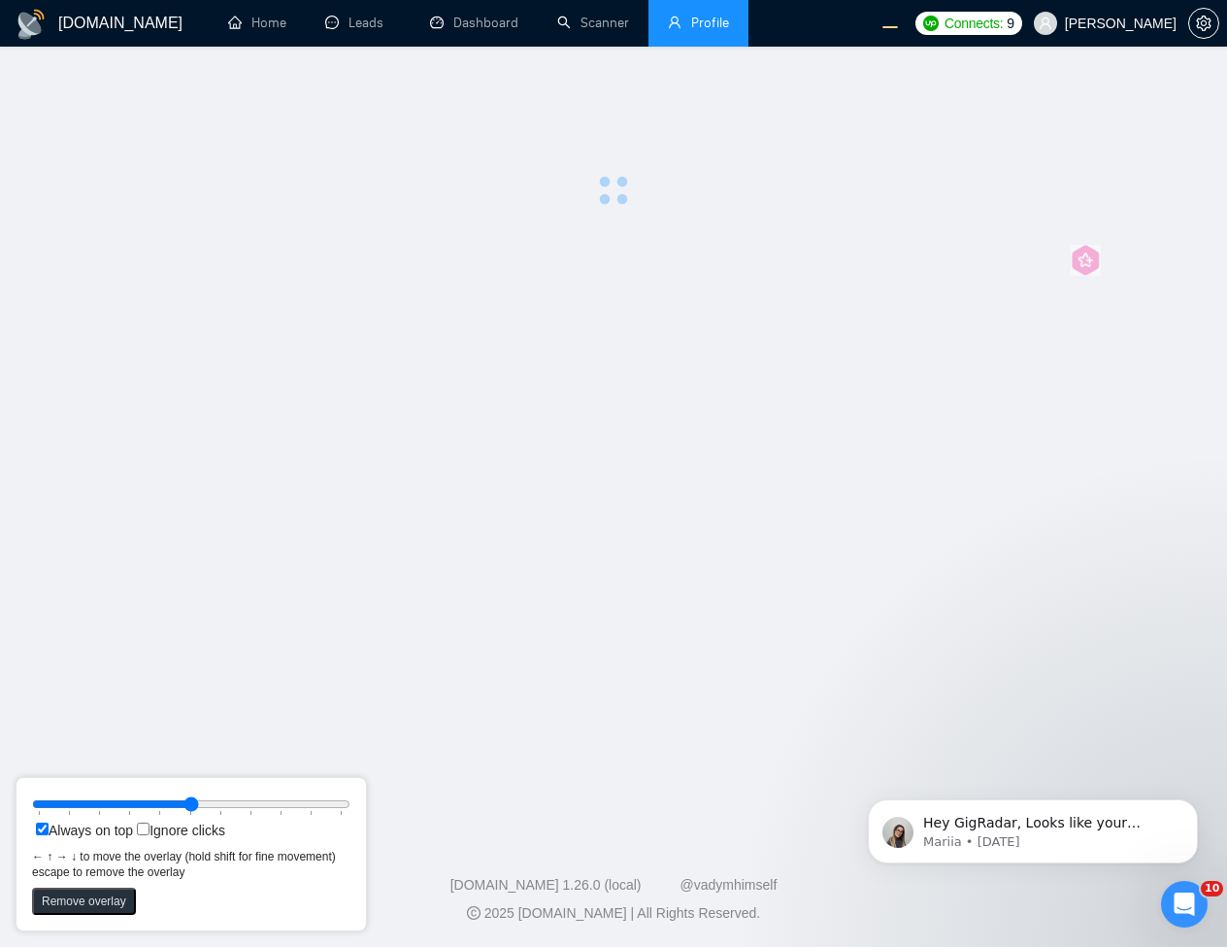
drag, startPoint x: 20, startPoint y: 17, endPoint x: 1088, endPoint y: 241, distance: 1091.0
click at [1093, 245] on rect at bounding box center [1086, 260] width 30 height 31
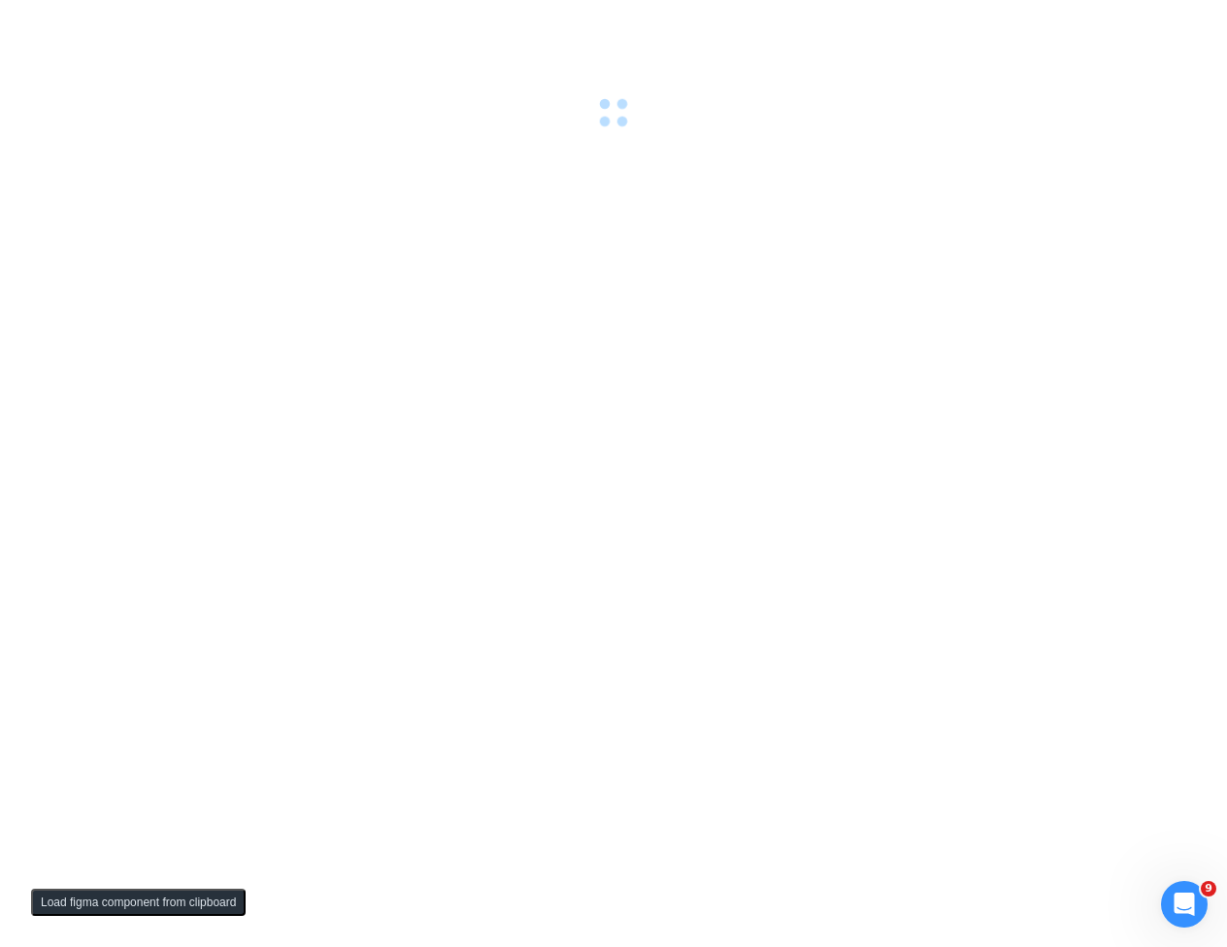
click at [106, 895] on button "Load figma component from clipboard" at bounding box center [138, 901] width 215 height 27
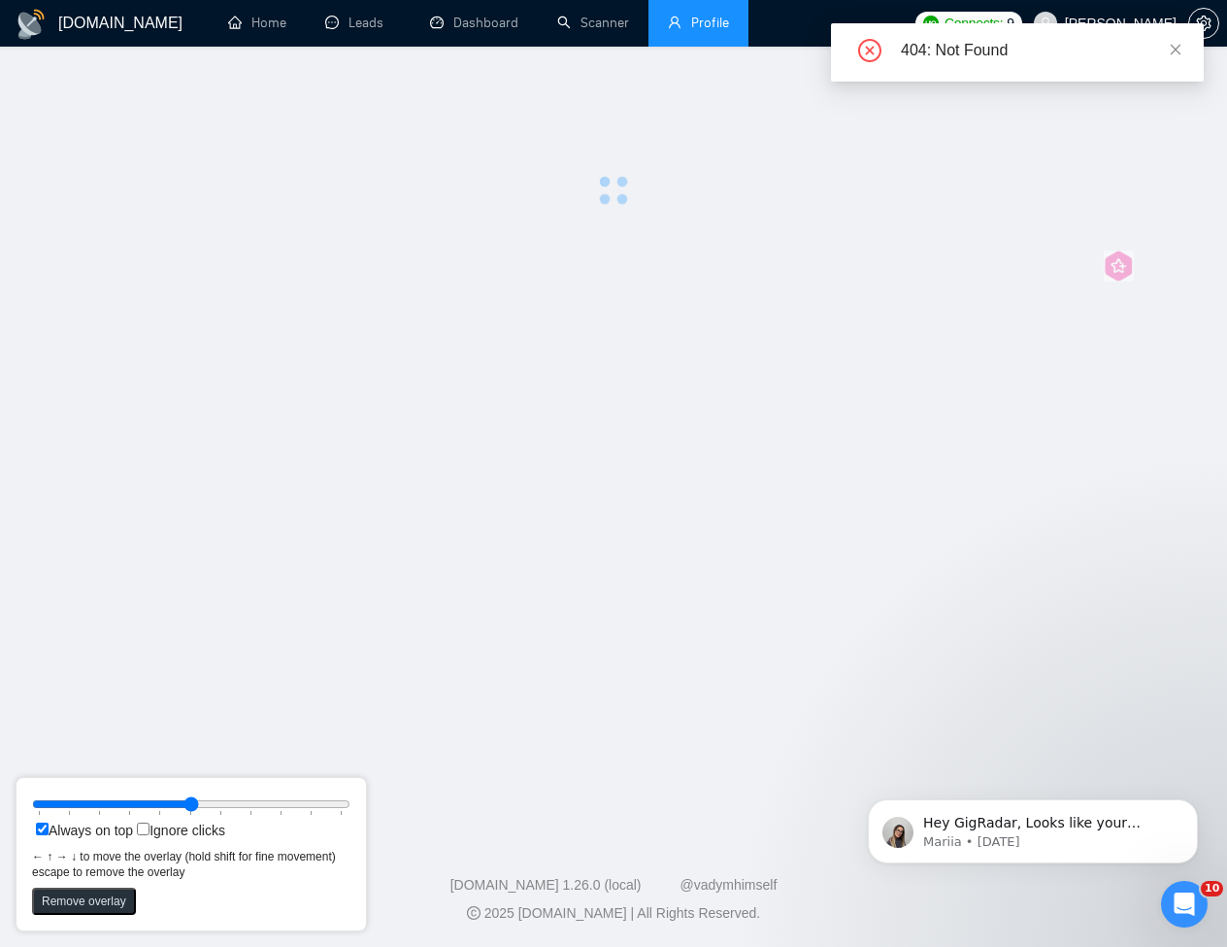
drag, startPoint x: 23, startPoint y: 11, endPoint x: 1117, endPoint y: 255, distance: 1121.1
click at [1128, 254] on rect at bounding box center [1119, 265] width 30 height 31
click at [891, 381] on main at bounding box center [613, 437] width 1165 height 719
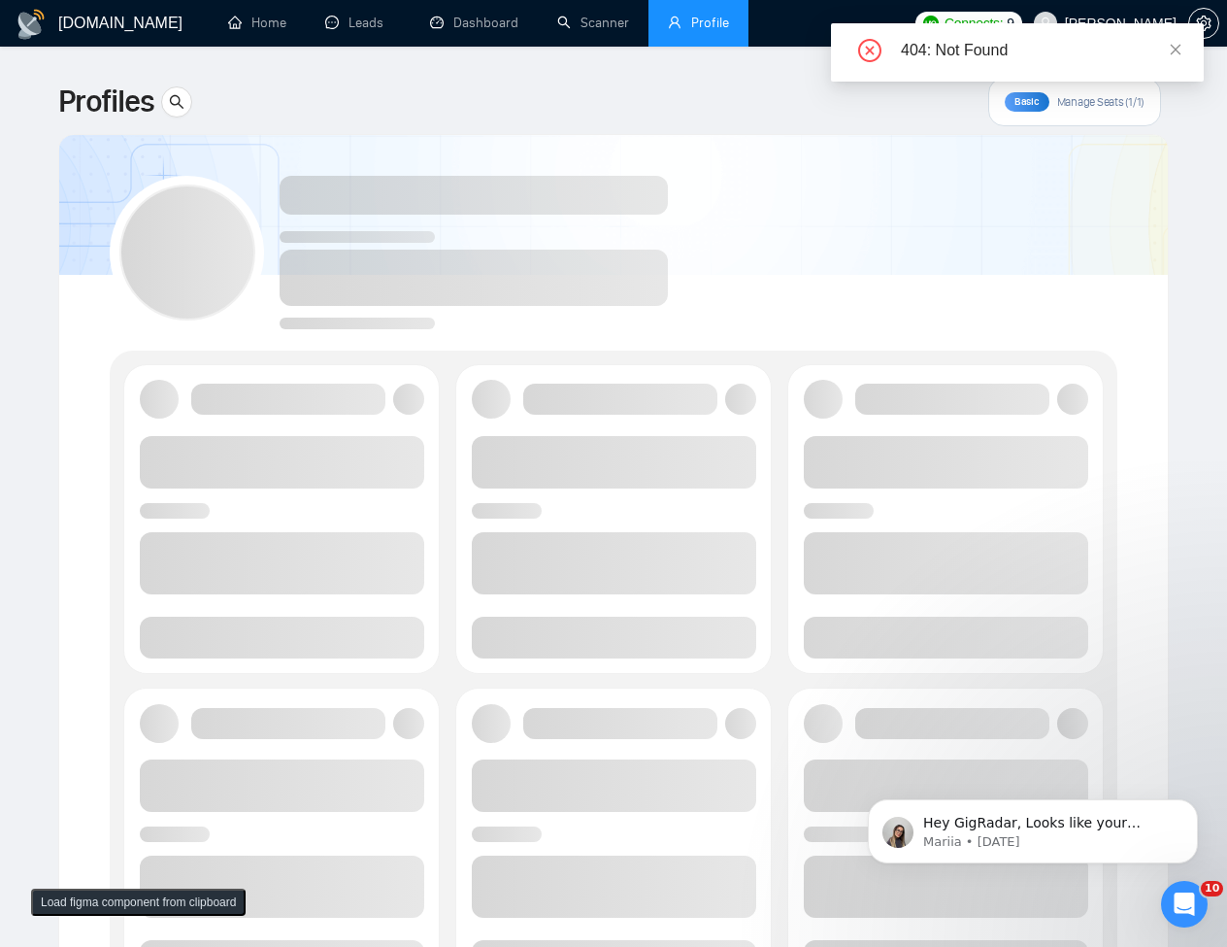
click at [1176, 54] on div "404: Not Found" at bounding box center [1017, 52] width 373 height 58
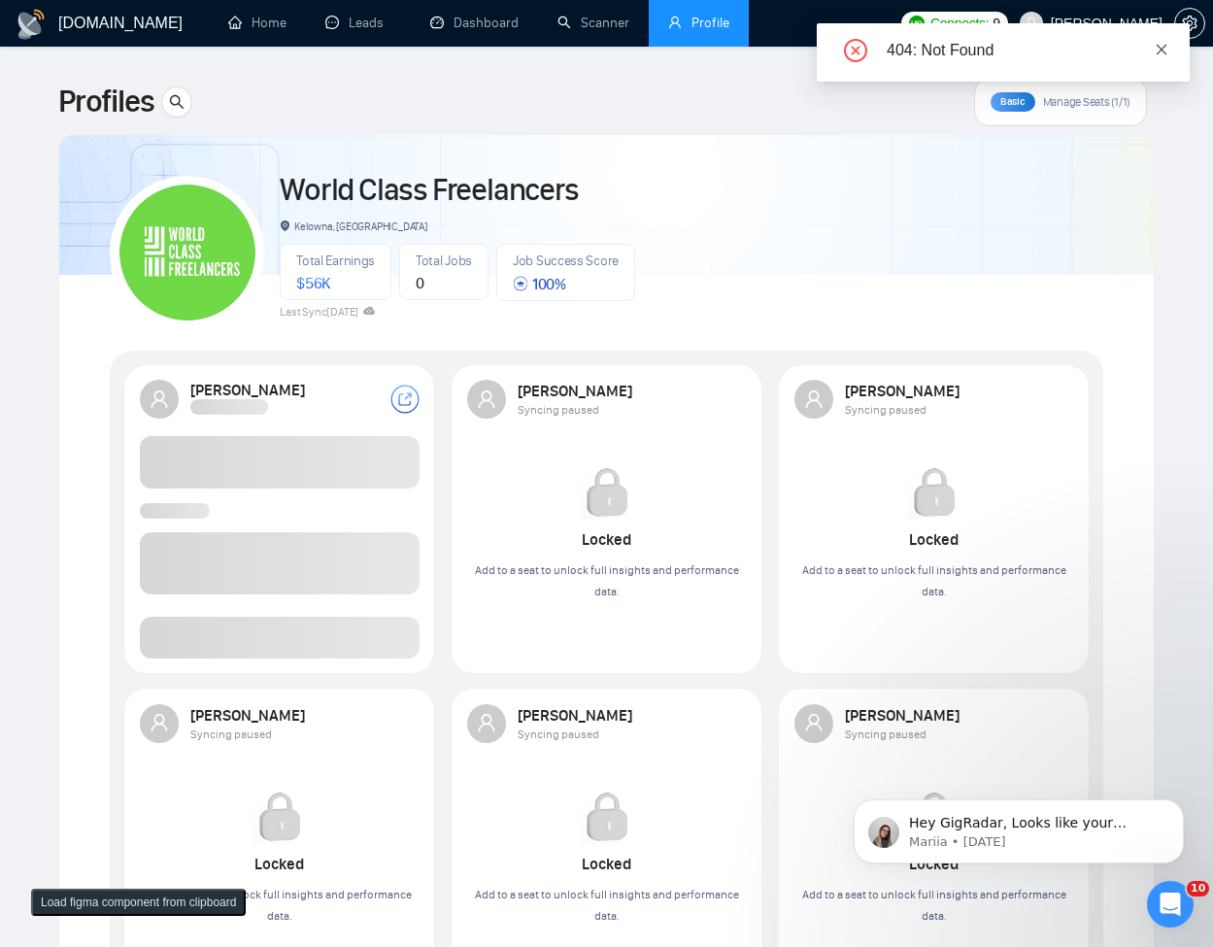
click at [1160, 49] on icon "close" at bounding box center [1161, 49] width 11 height 11
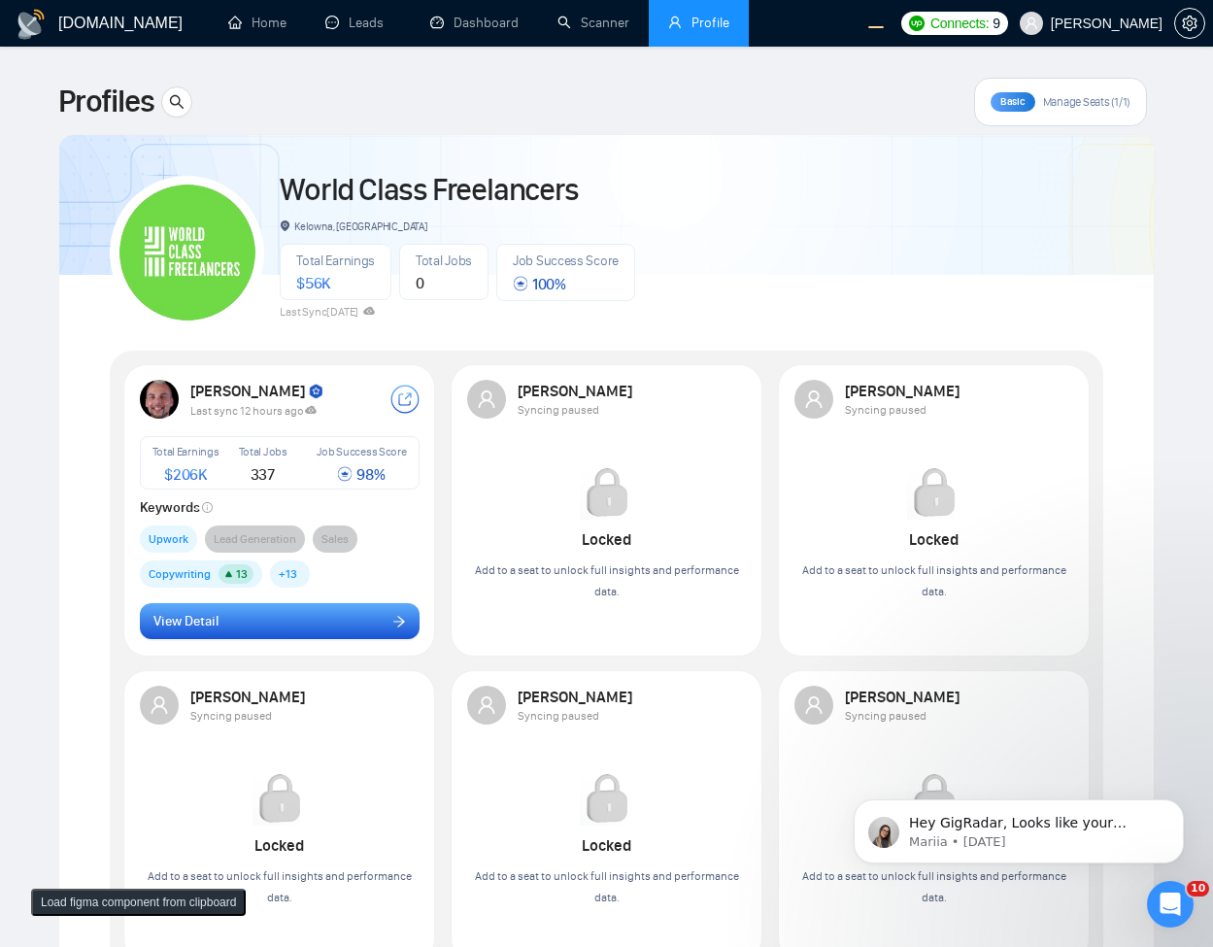
click at [347, 610] on button "View Detail" at bounding box center [280, 621] width 280 height 37
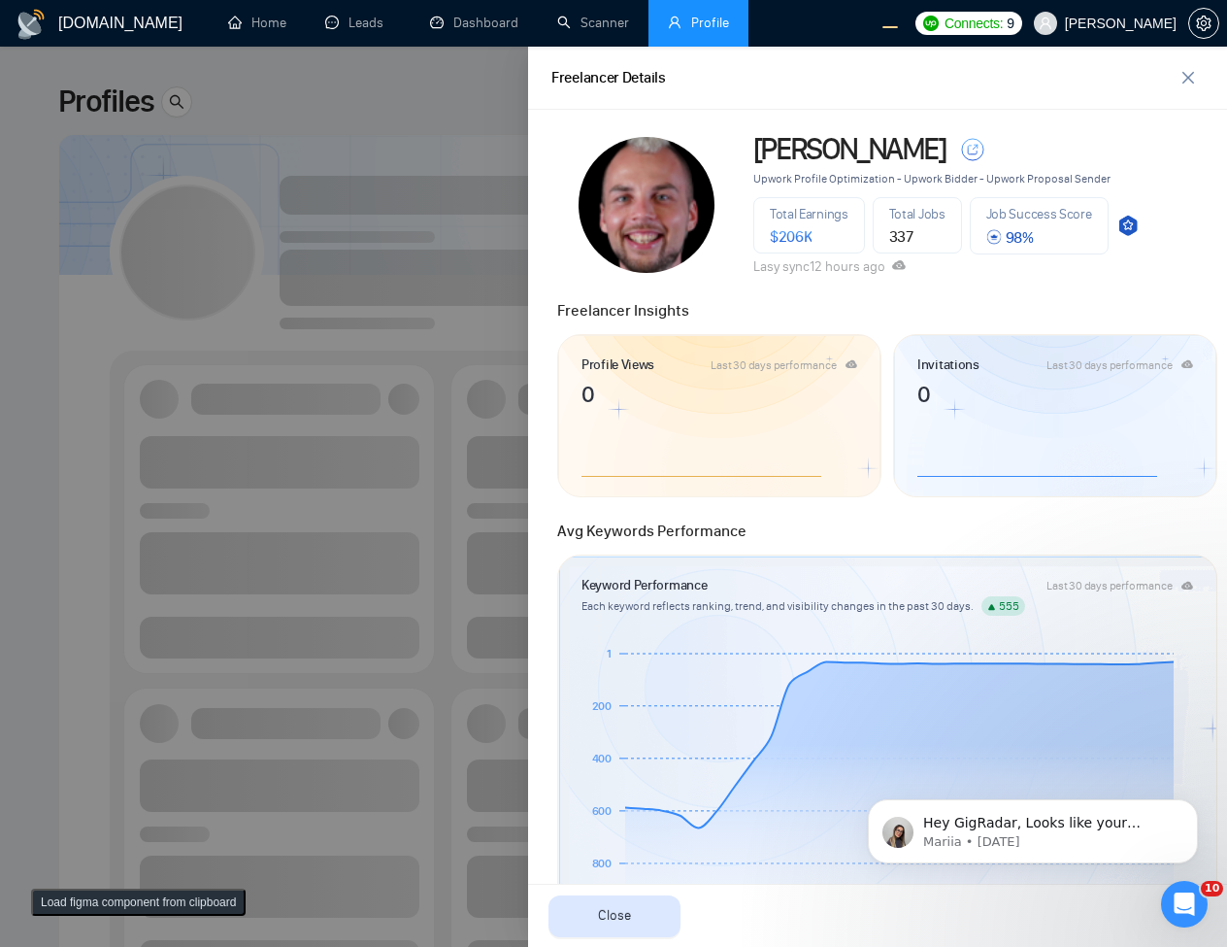
click at [331, 321] on div at bounding box center [613, 497] width 1227 height 900
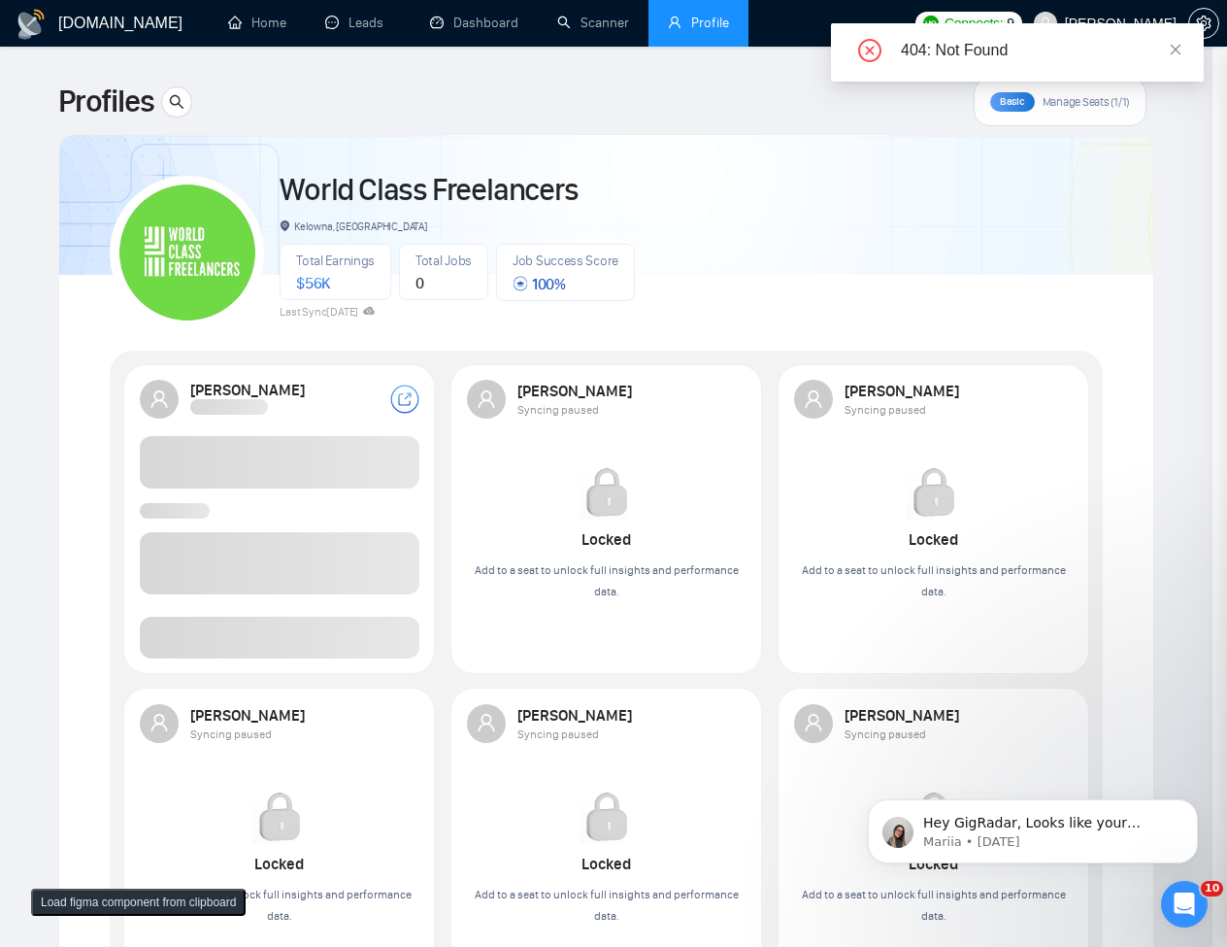
click at [144, 902] on button "Load figma component from clipboard" at bounding box center [138, 901] width 215 height 27
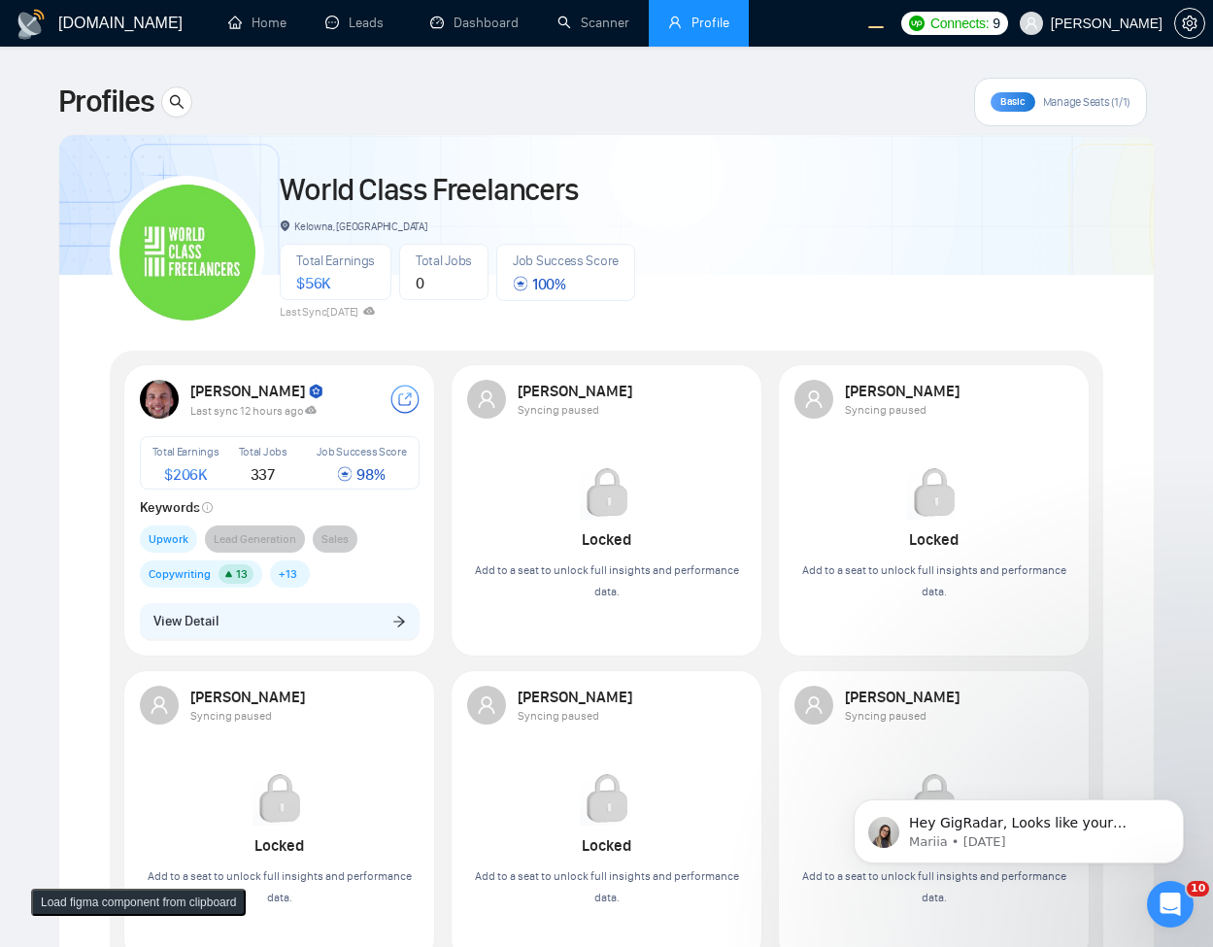
click at [183, 652] on div "[PERSON_NAME] Last sync 12 hours ago Total Earnings $ 206K Total Jobs 337 Job S…" at bounding box center [279, 510] width 312 height 292
click at [210, 627] on span "View Detail" at bounding box center [185, 621] width 65 height 21
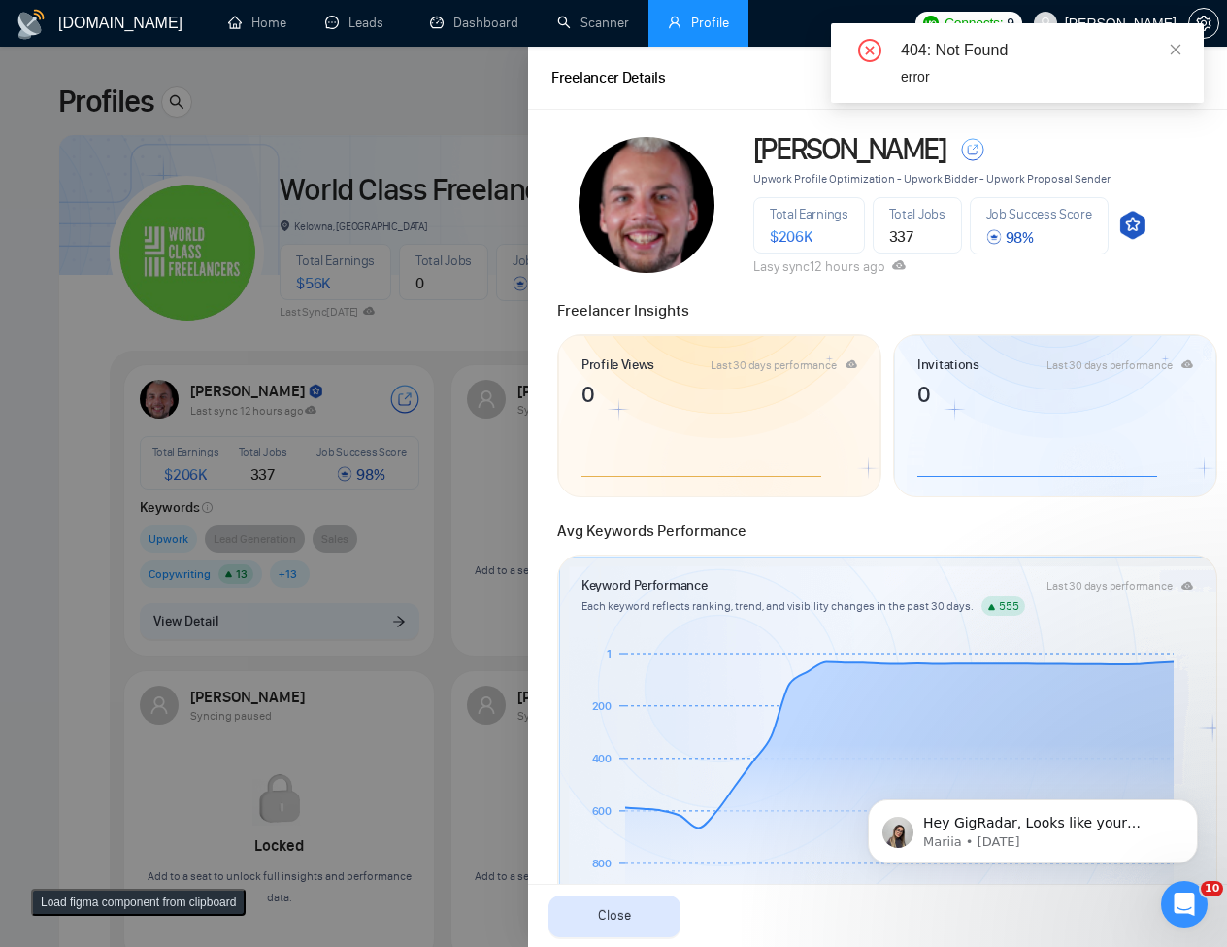
click at [139, 893] on button "Load figma component from clipboard" at bounding box center [138, 901] width 215 height 27
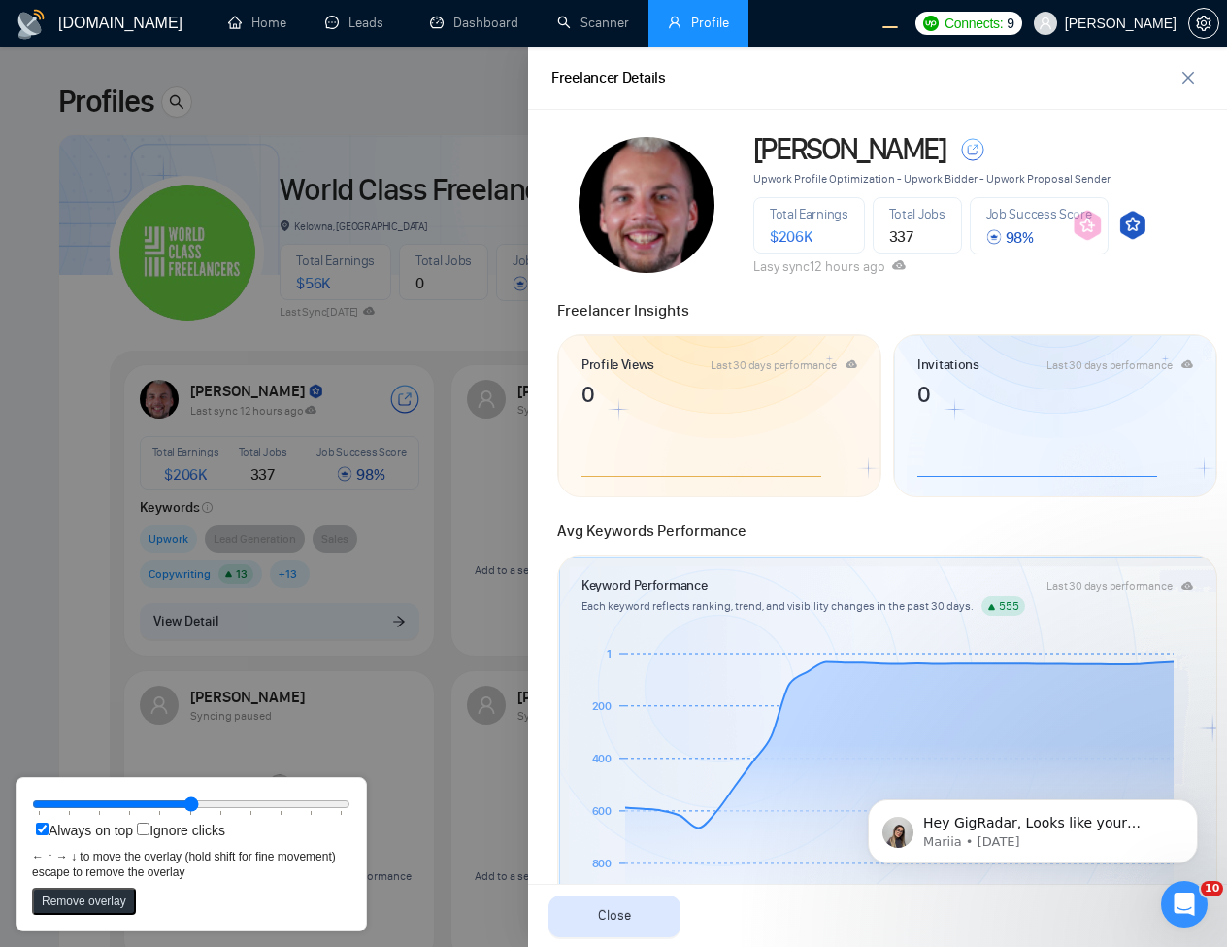
drag, startPoint x: 582, startPoint y: 178, endPoint x: 1092, endPoint y: 229, distance: 513.2
click at [1092, 229] on rect at bounding box center [1088, 225] width 30 height 31
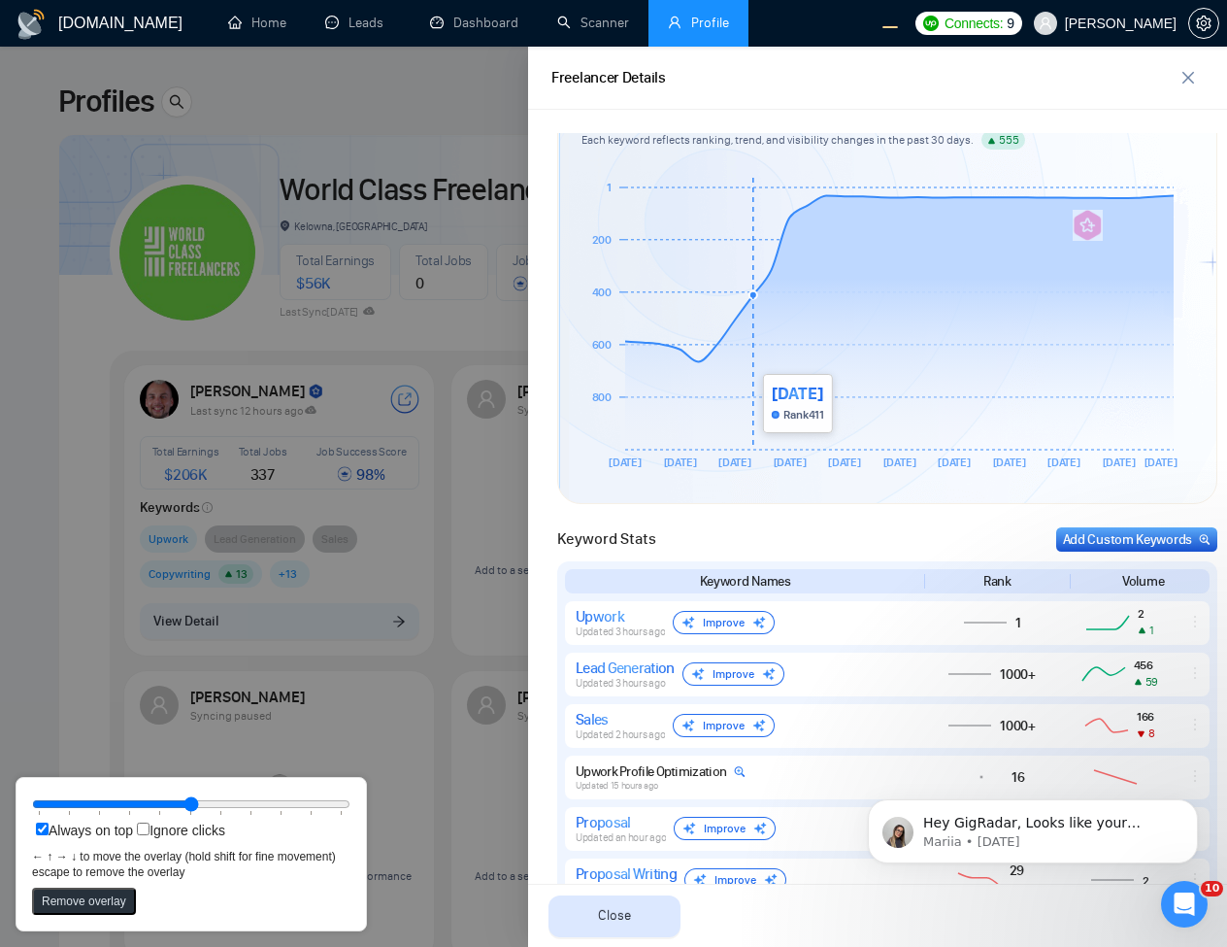
scroll to position [233, 0]
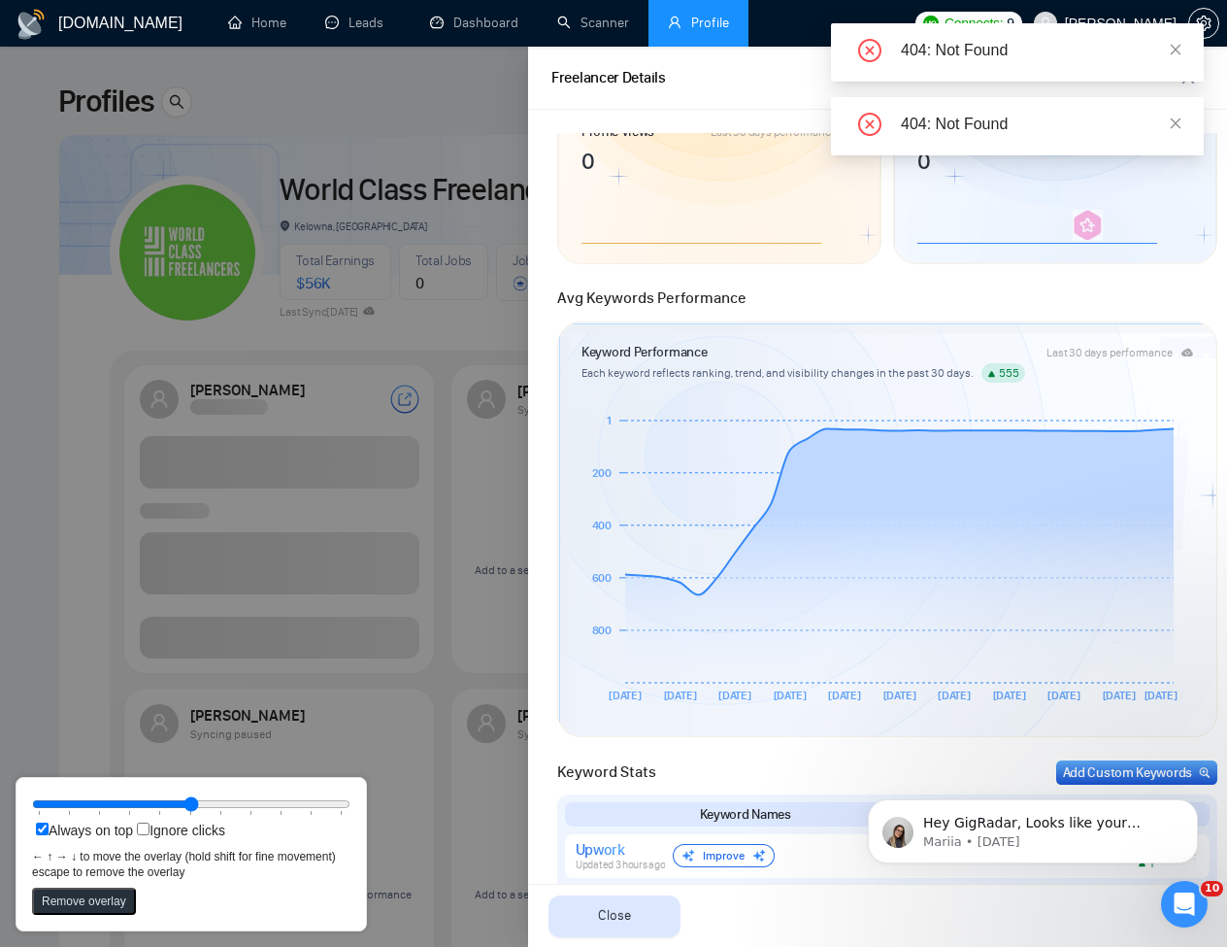
click at [385, 355] on div at bounding box center [613, 497] width 1227 height 900
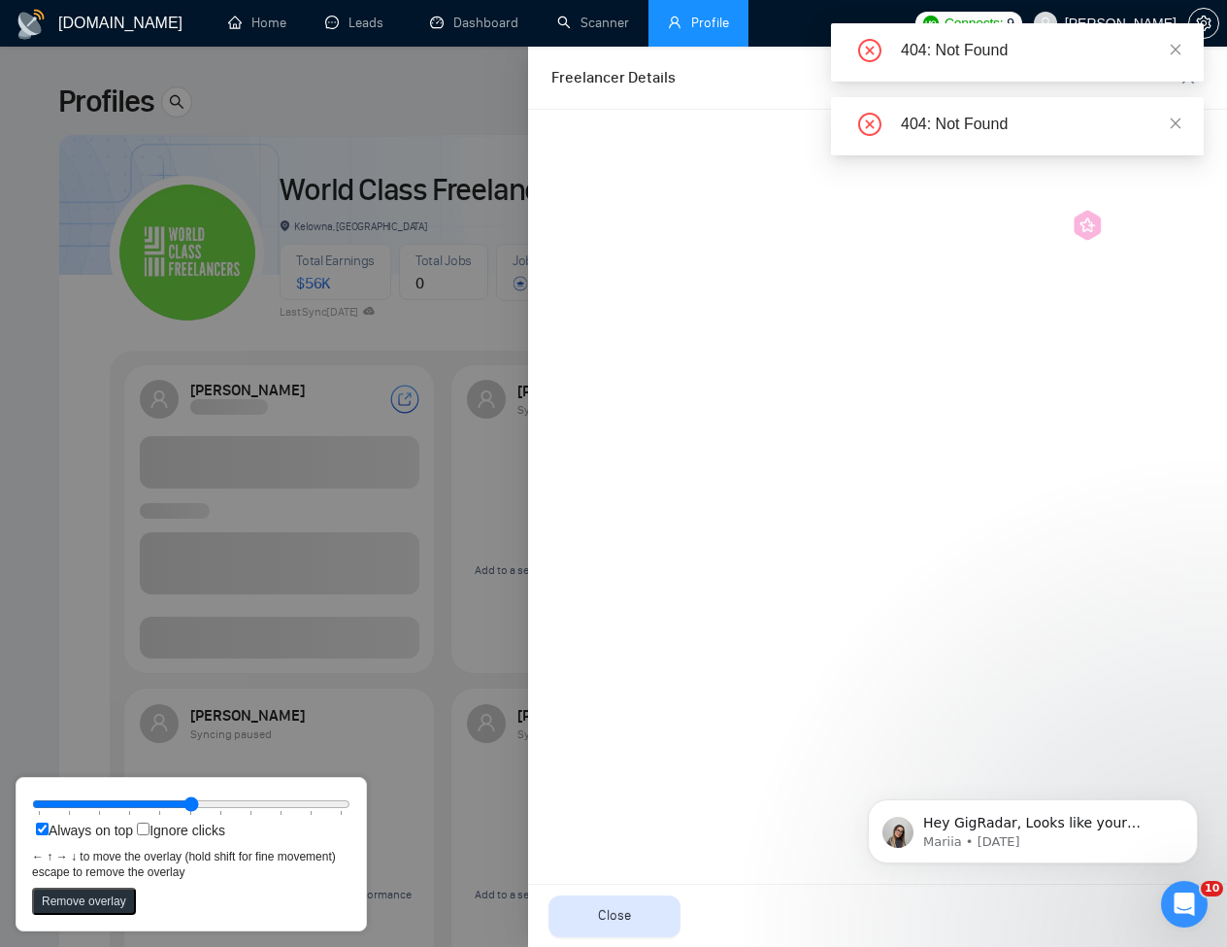
scroll to position [0, 0]
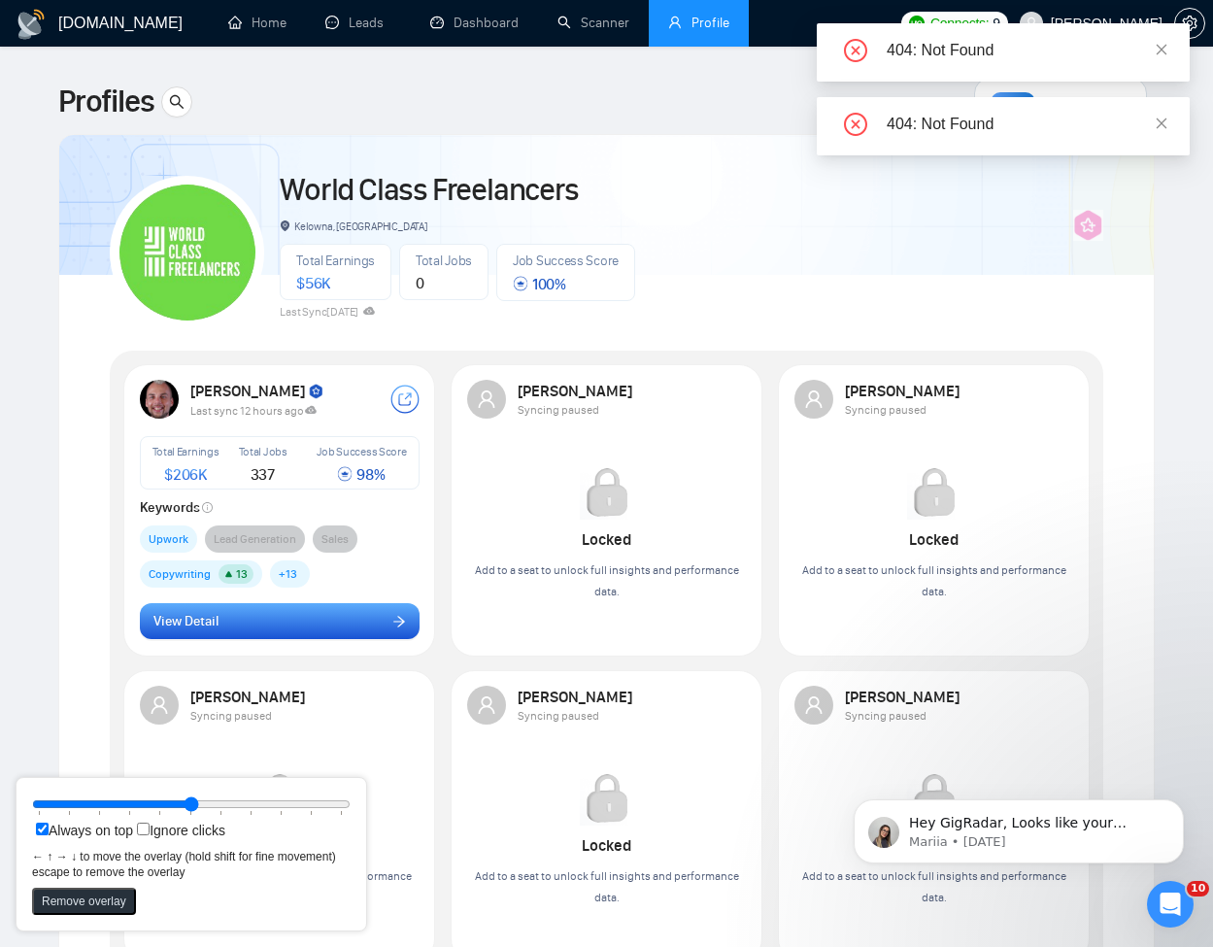
click at [285, 628] on button "View Detail" at bounding box center [280, 621] width 280 height 37
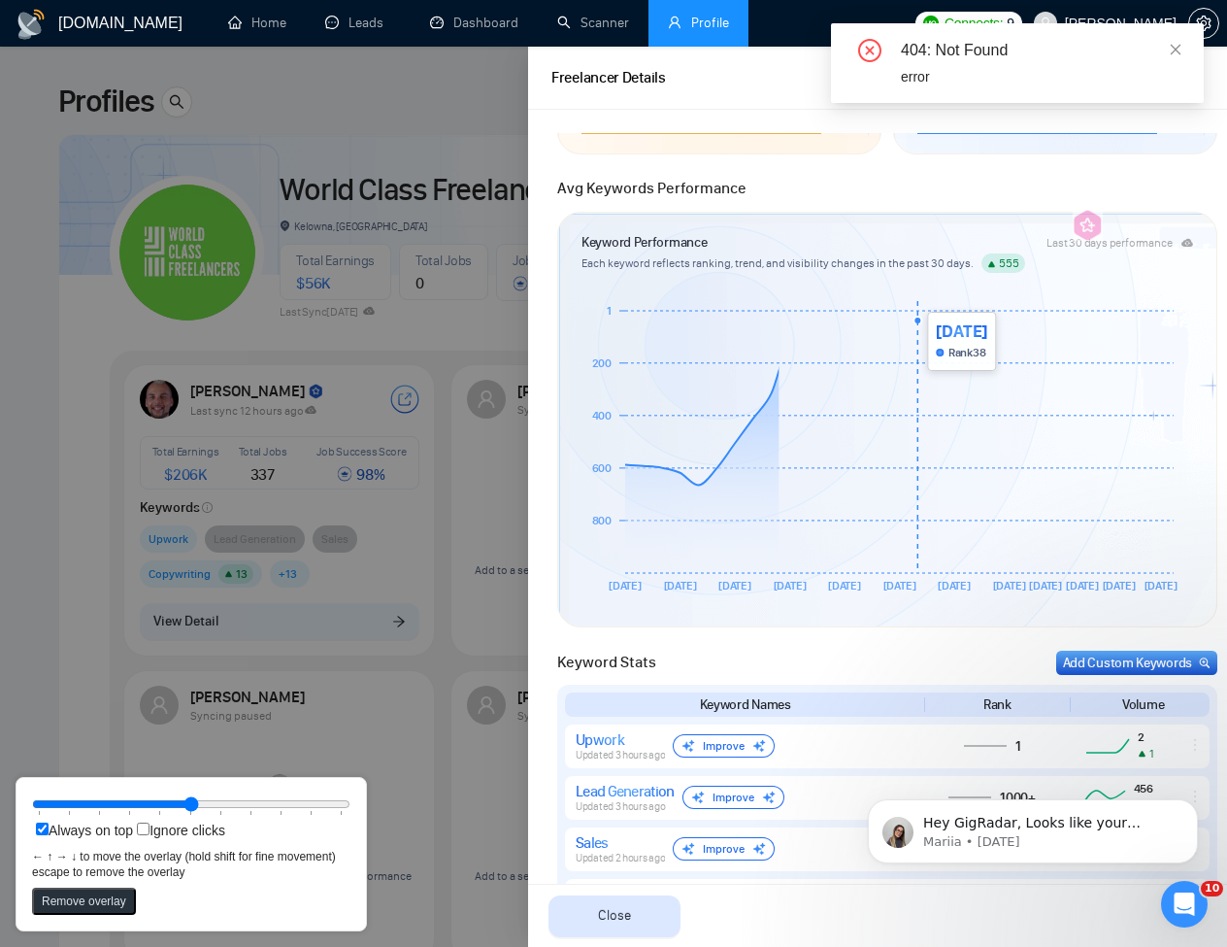
scroll to position [349, 0]
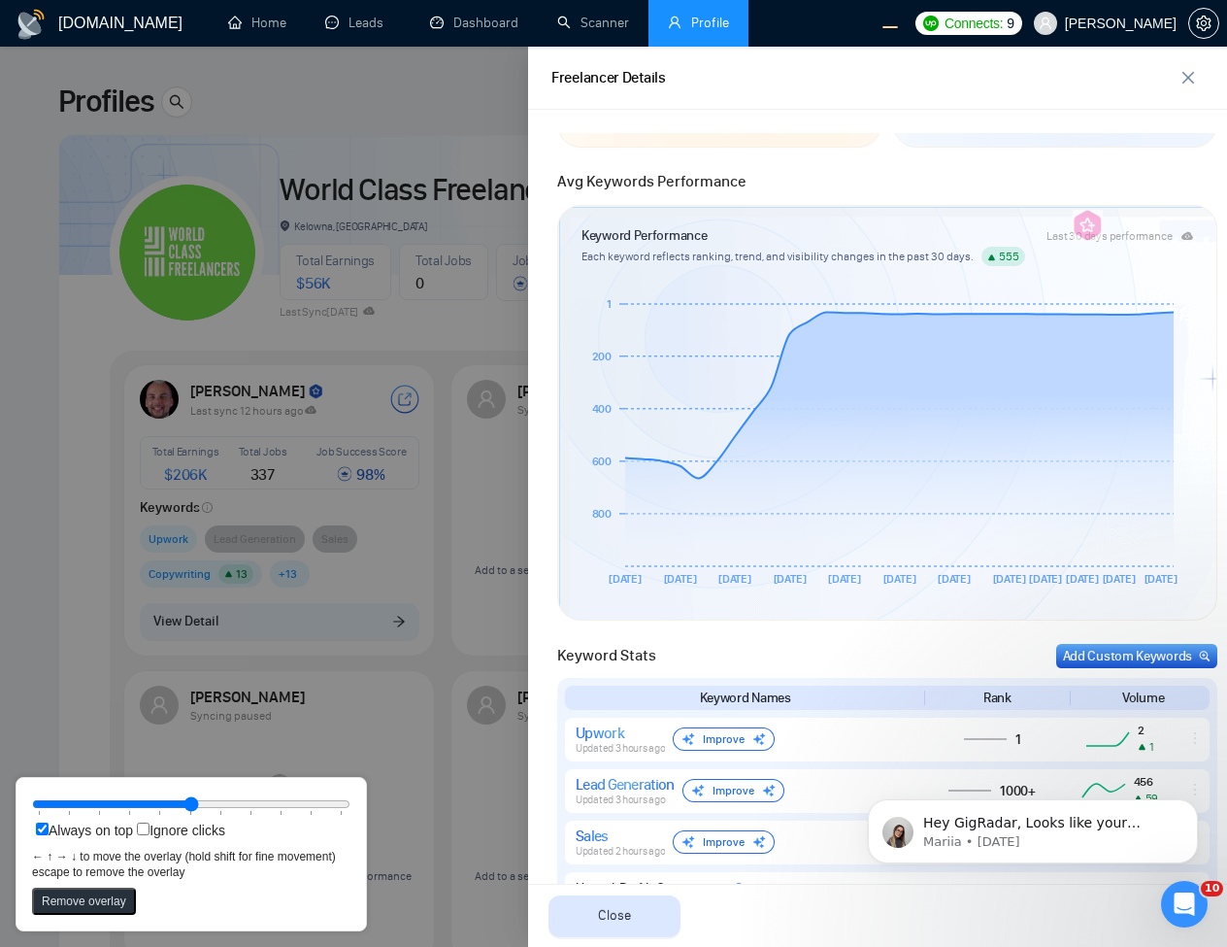
click at [402, 626] on div at bounding box center [613, 497] width 1227 height 900
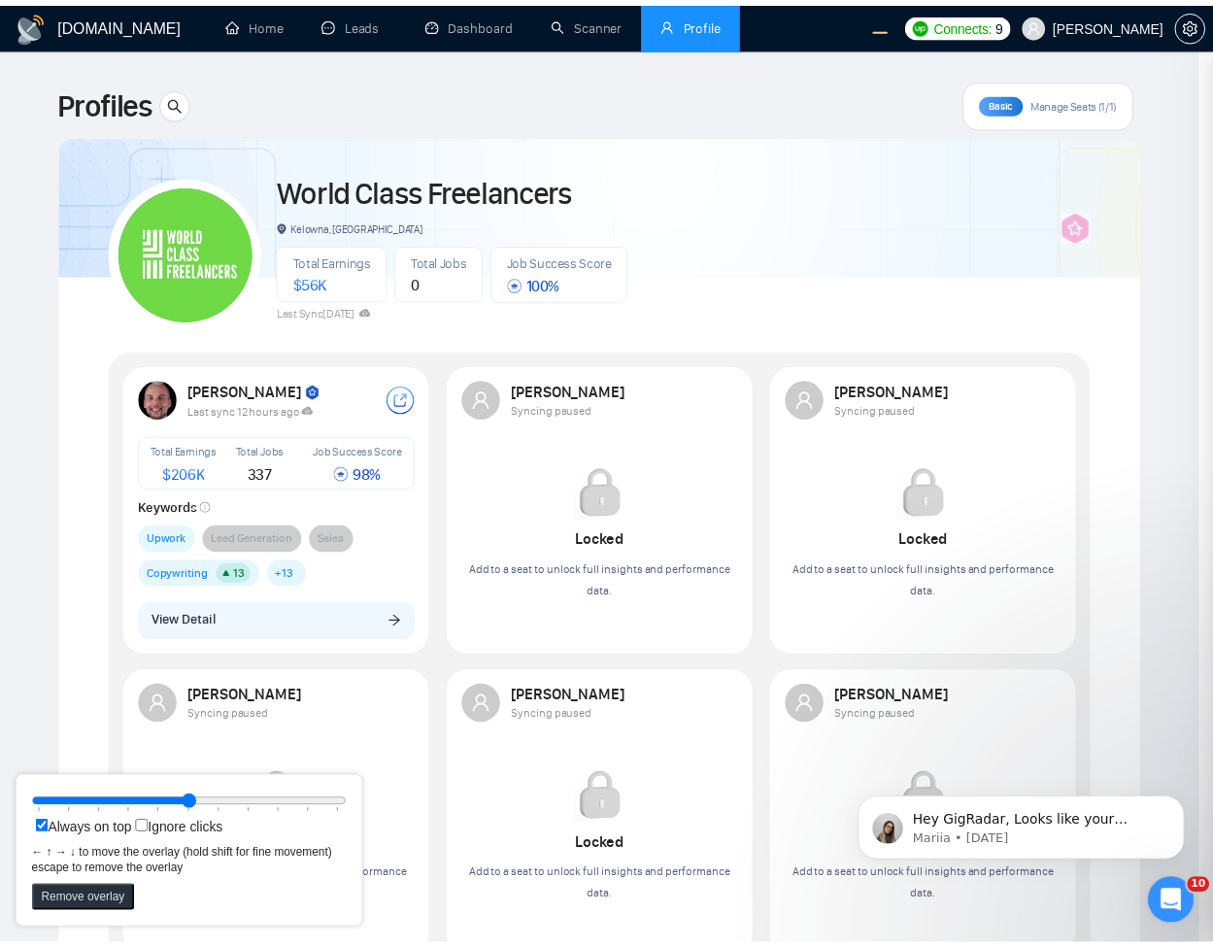
scroll to position [0, 0]
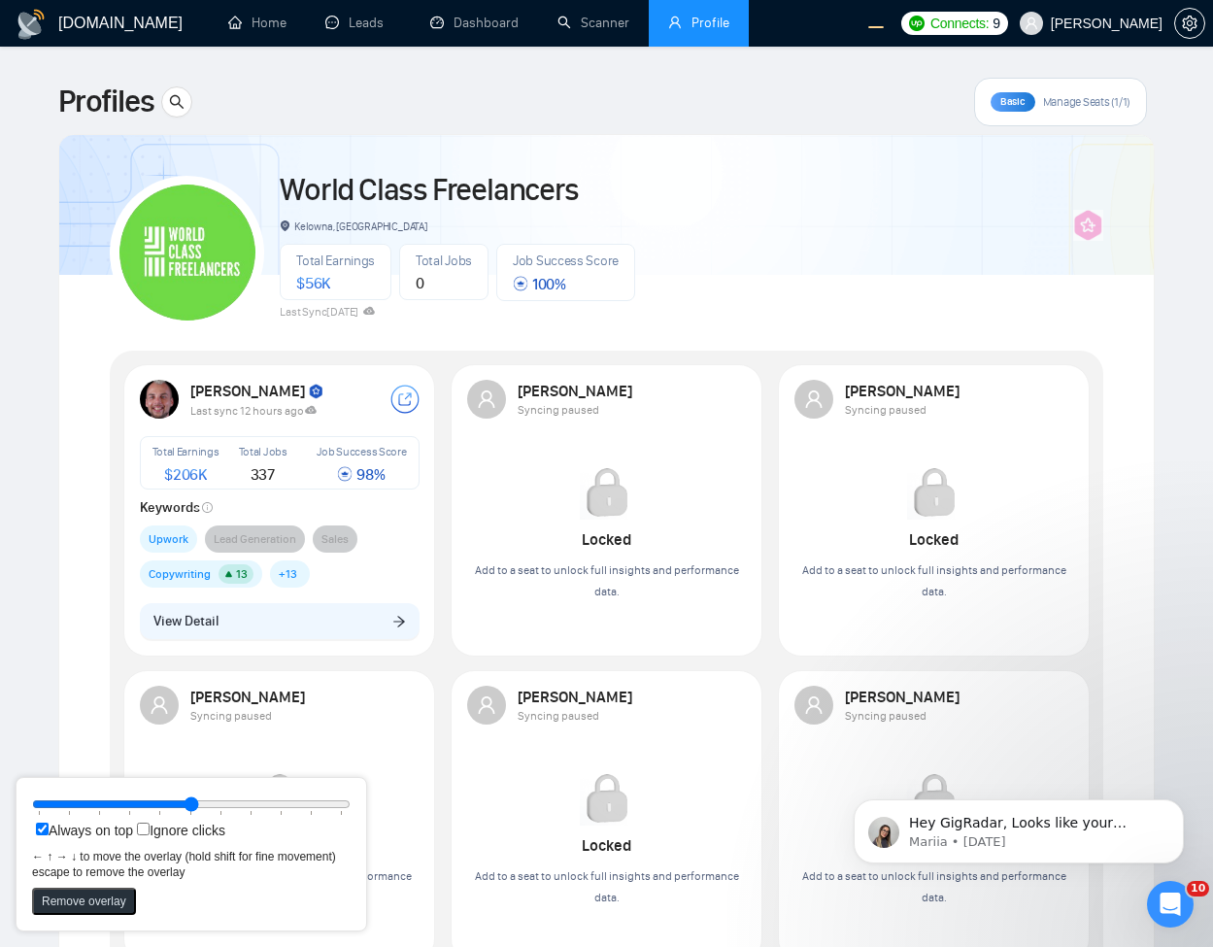
click at [707, 313] on div "World Class Freelancers Kelowna, Canada Total Earnings $ 56K Total Jobs 0 Job S…" at bounding box center [606, 244] width 993 height 172
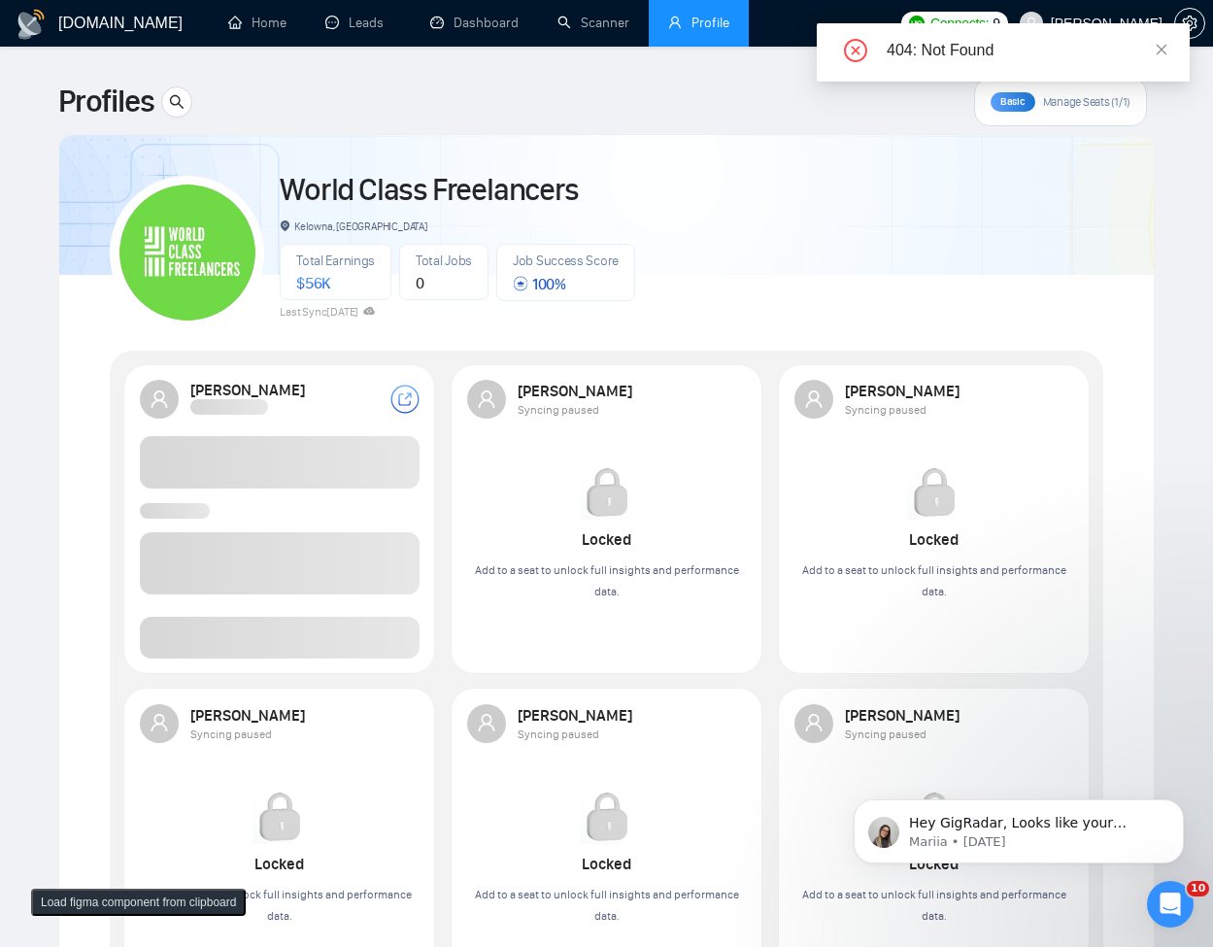
click at [356, 633] on span at bounding box center [280, 637] width 280 height 42
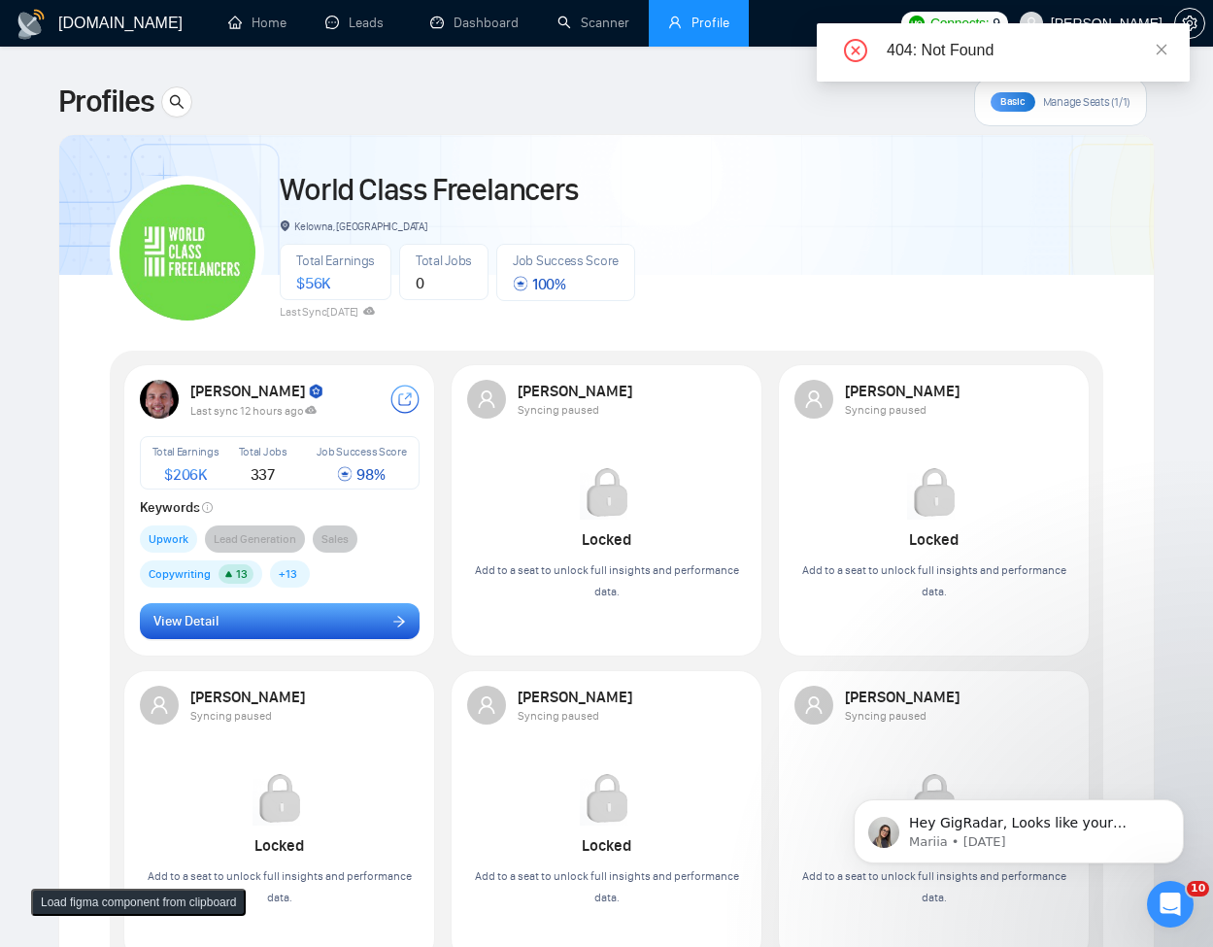
click at [347, 639] on button "View Detail" at bounding box center [280, 621] width 280 height 37
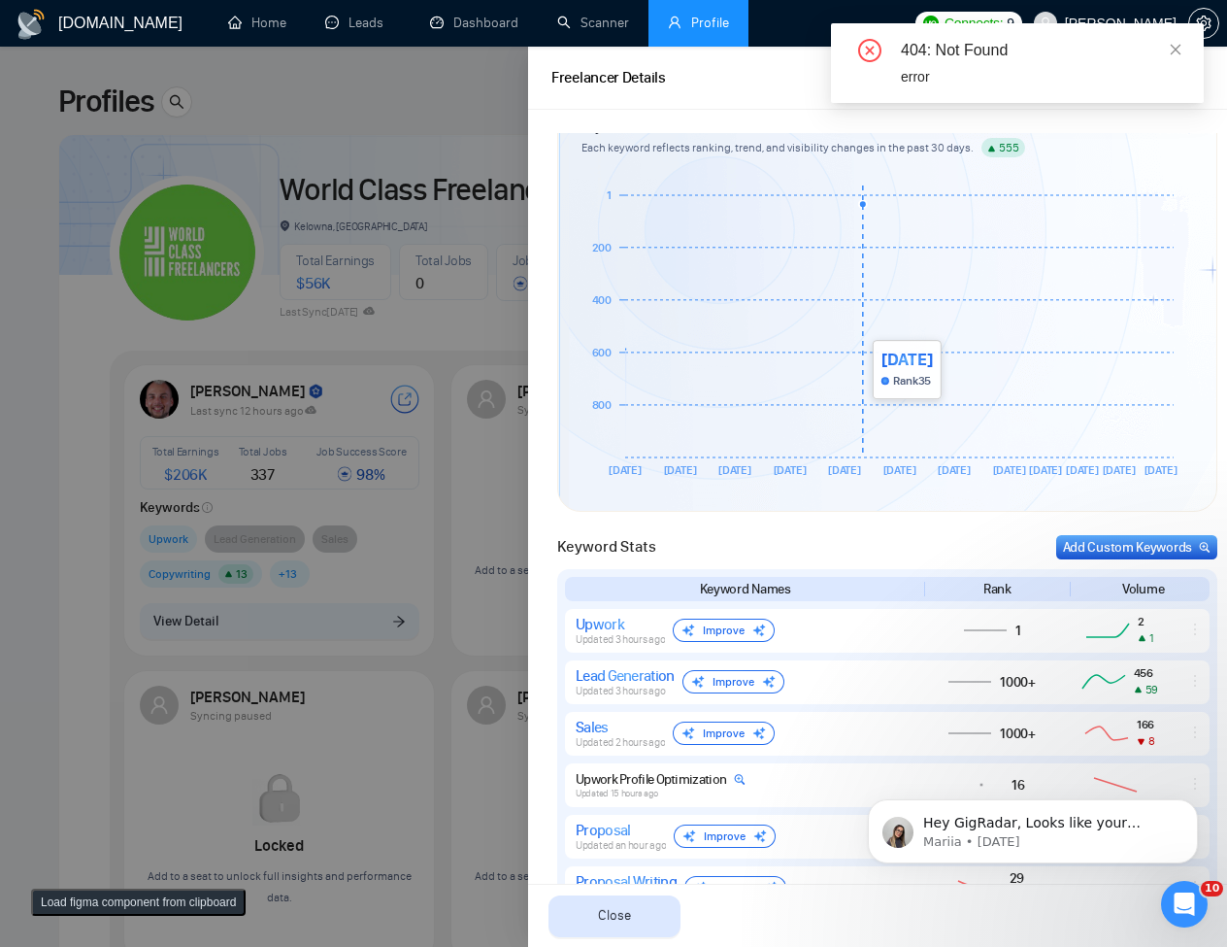
scroll to position [349, 0]
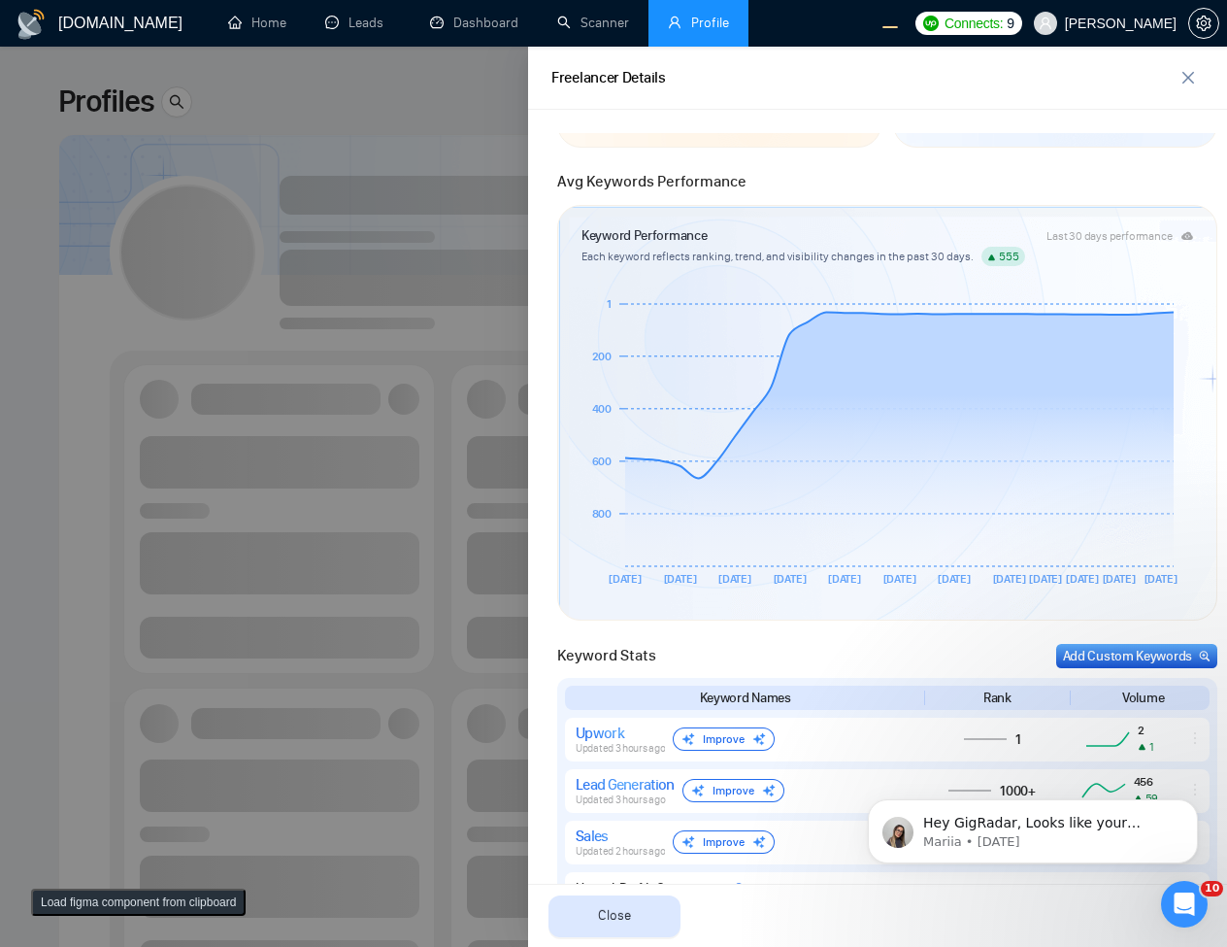
click at [461, 440] on div at bounding box center [613, 497] width 1227 height 900
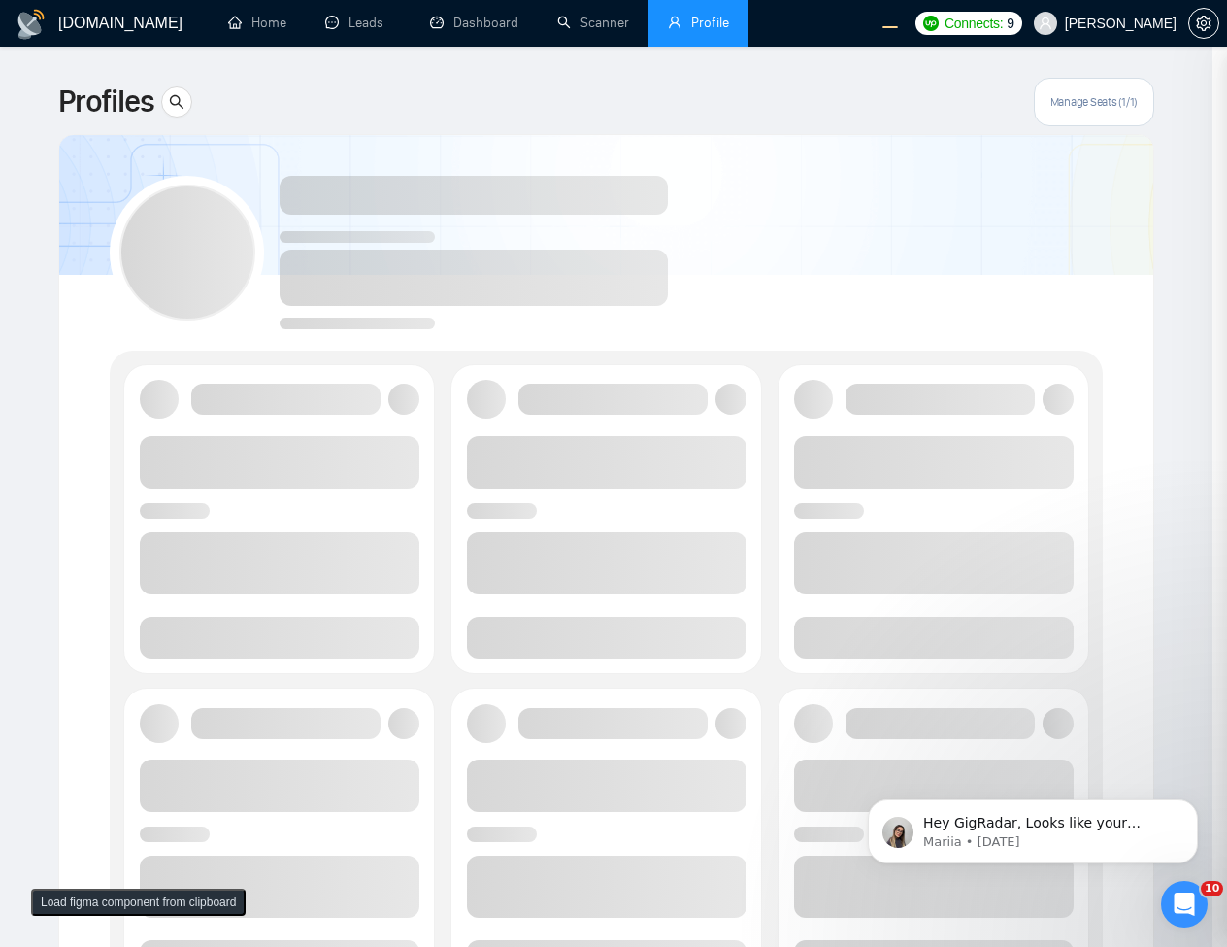
scroll to position [0, 0]
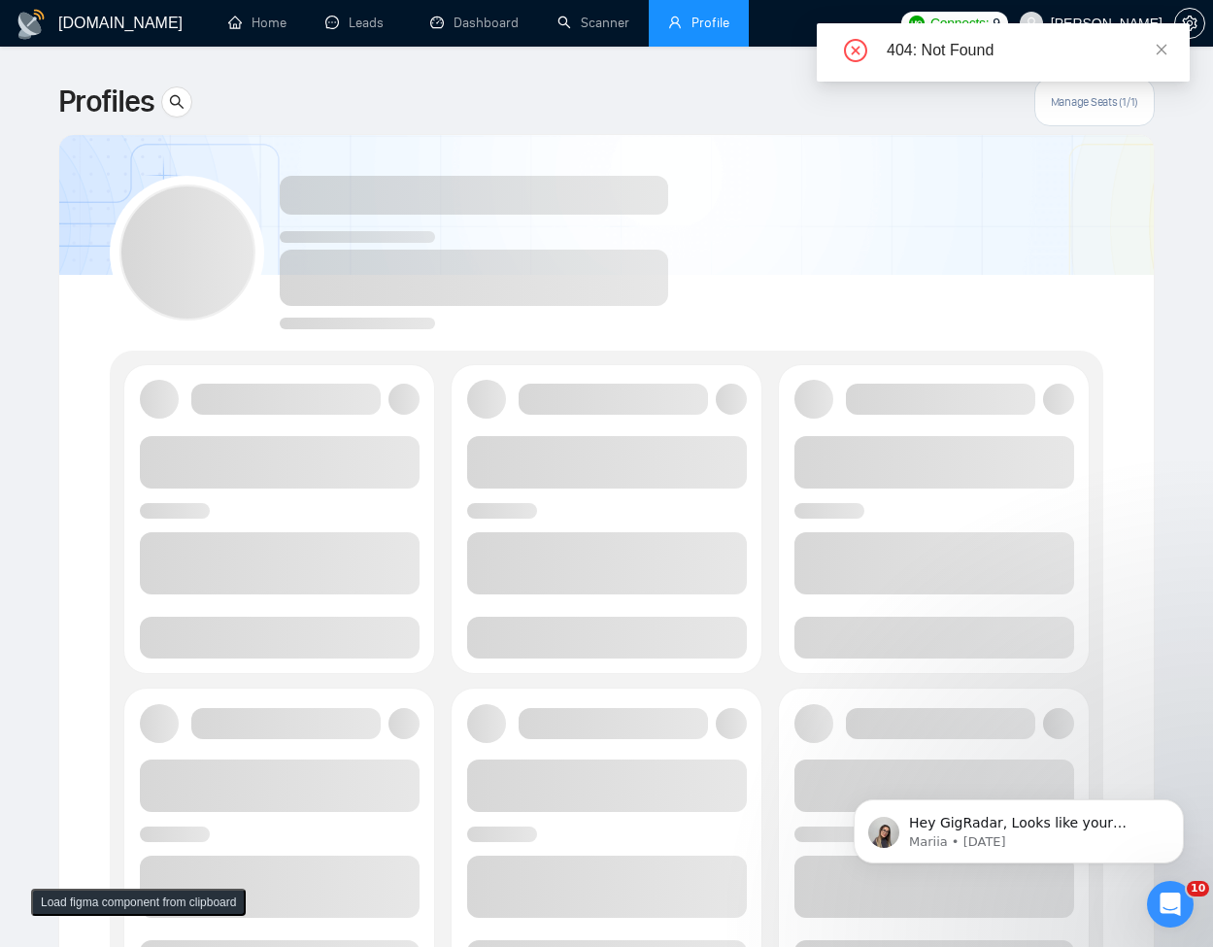
click at [317, 649] on span at bounding box center [280, 637] width 280 height 42
click at [325, 637] on span at bounding box center [280, 637] width 280 height 42
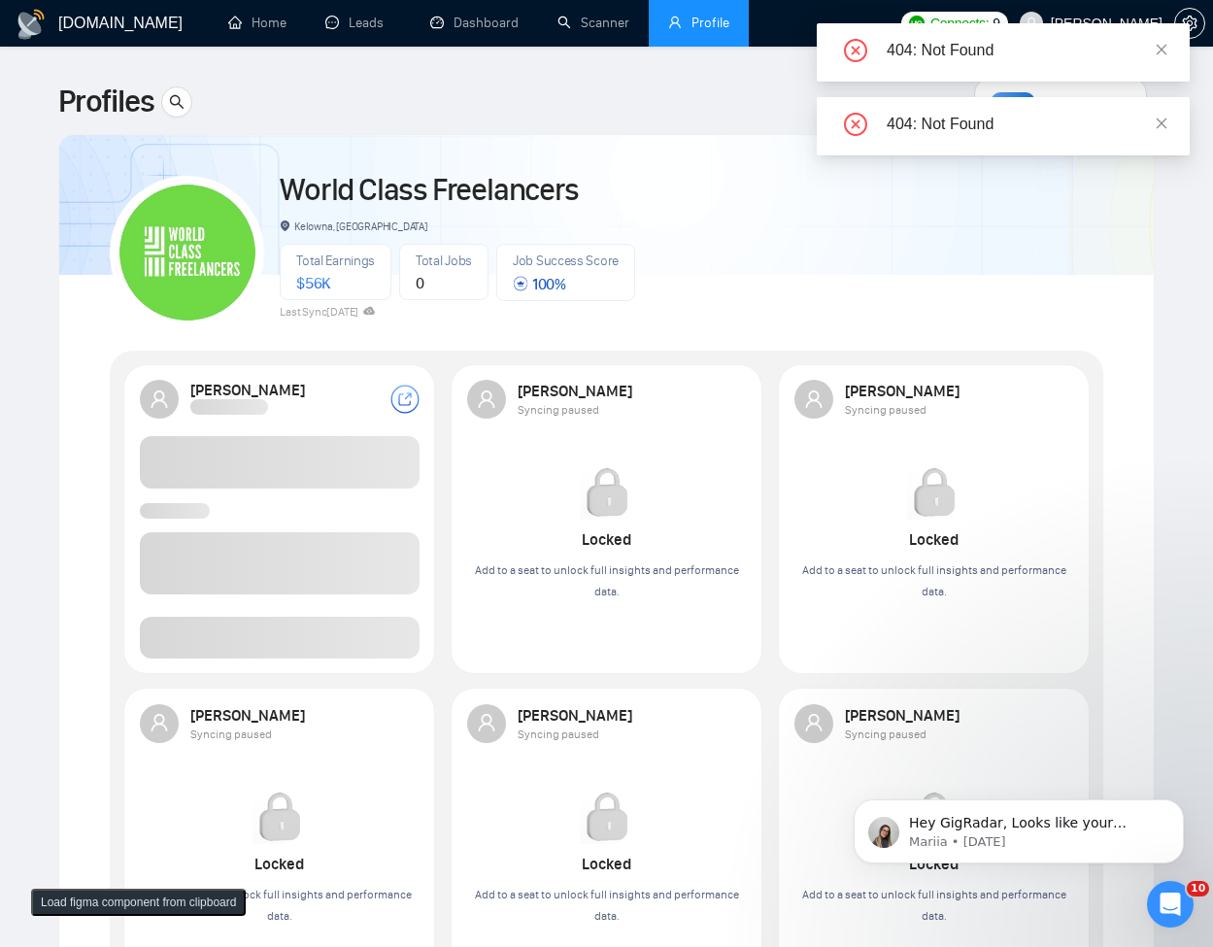
click at [311, 629] on span at bounding box center [280, 637] width 280 height 42
click at [273, 661] on div "[PERSON_NAME]" at bounding box center [279, 519] width 303 height 302
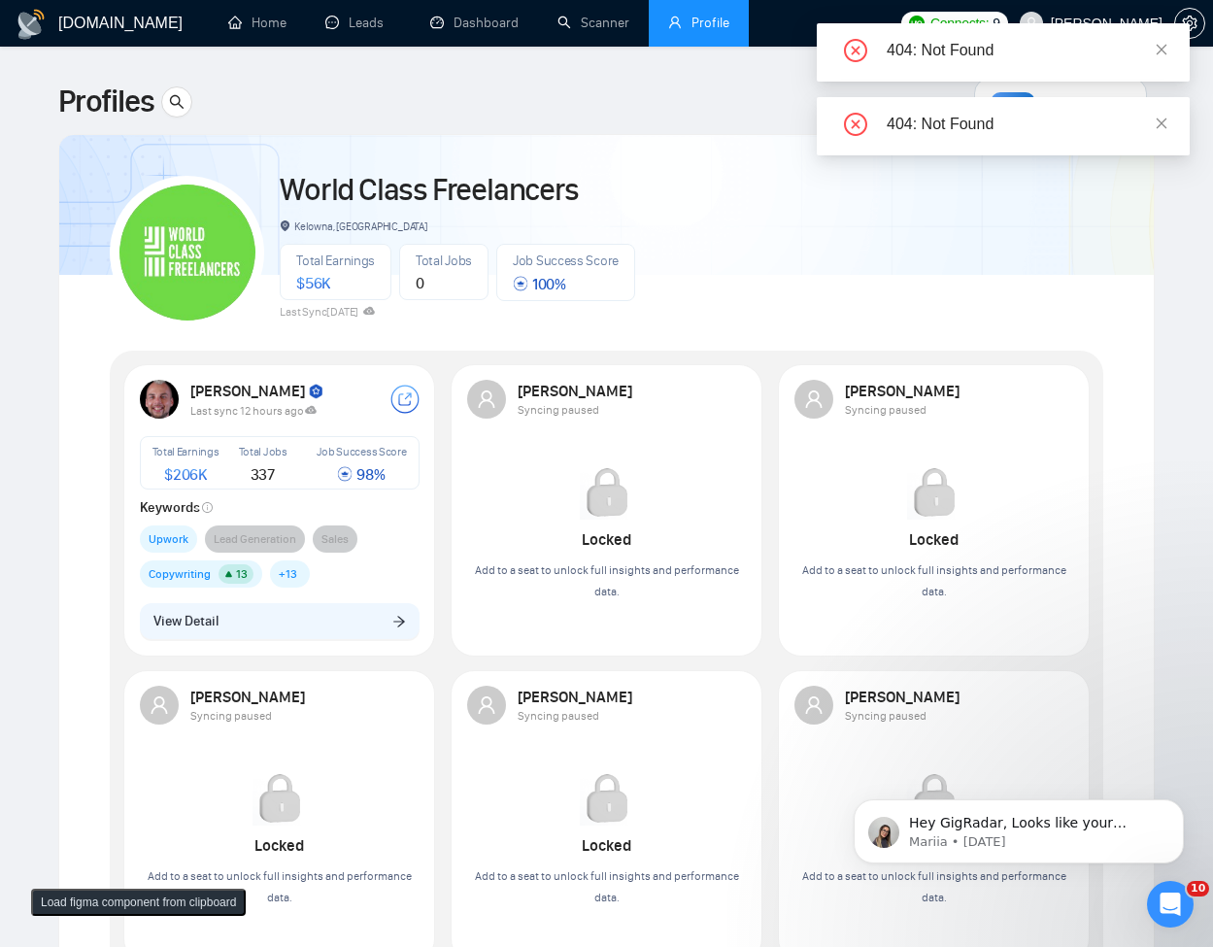
click at [323, 658] on div "[PERSON_NAME] Last sync 12 hours ago Total Earnings $ 206K Total Jobs 337 Job S…" at bounding box center [279, 517] width 327 height 306
click at [349, 626] on button "View Detail" at bounding box center [280, 621] width 280 height 37
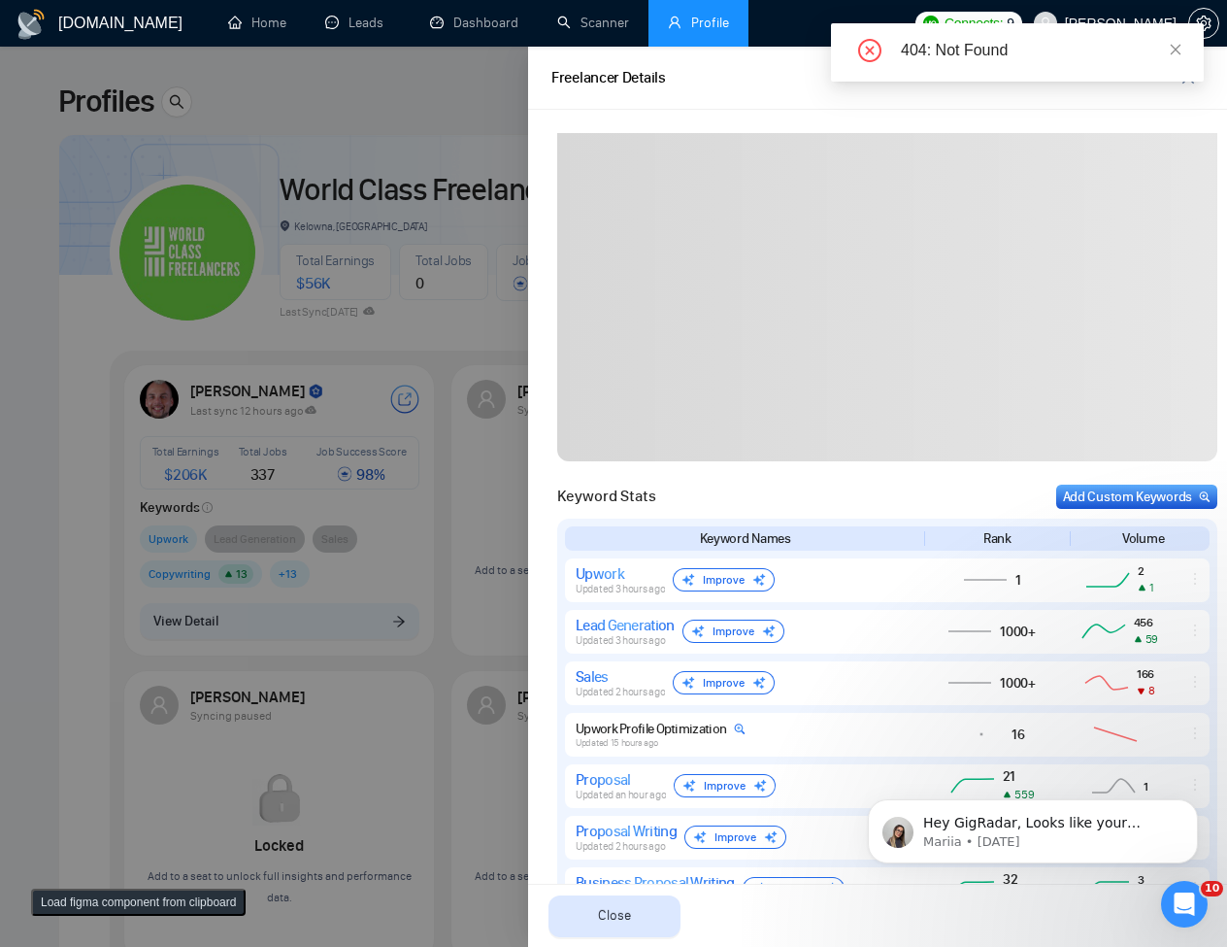
scroll to position [349, 0]
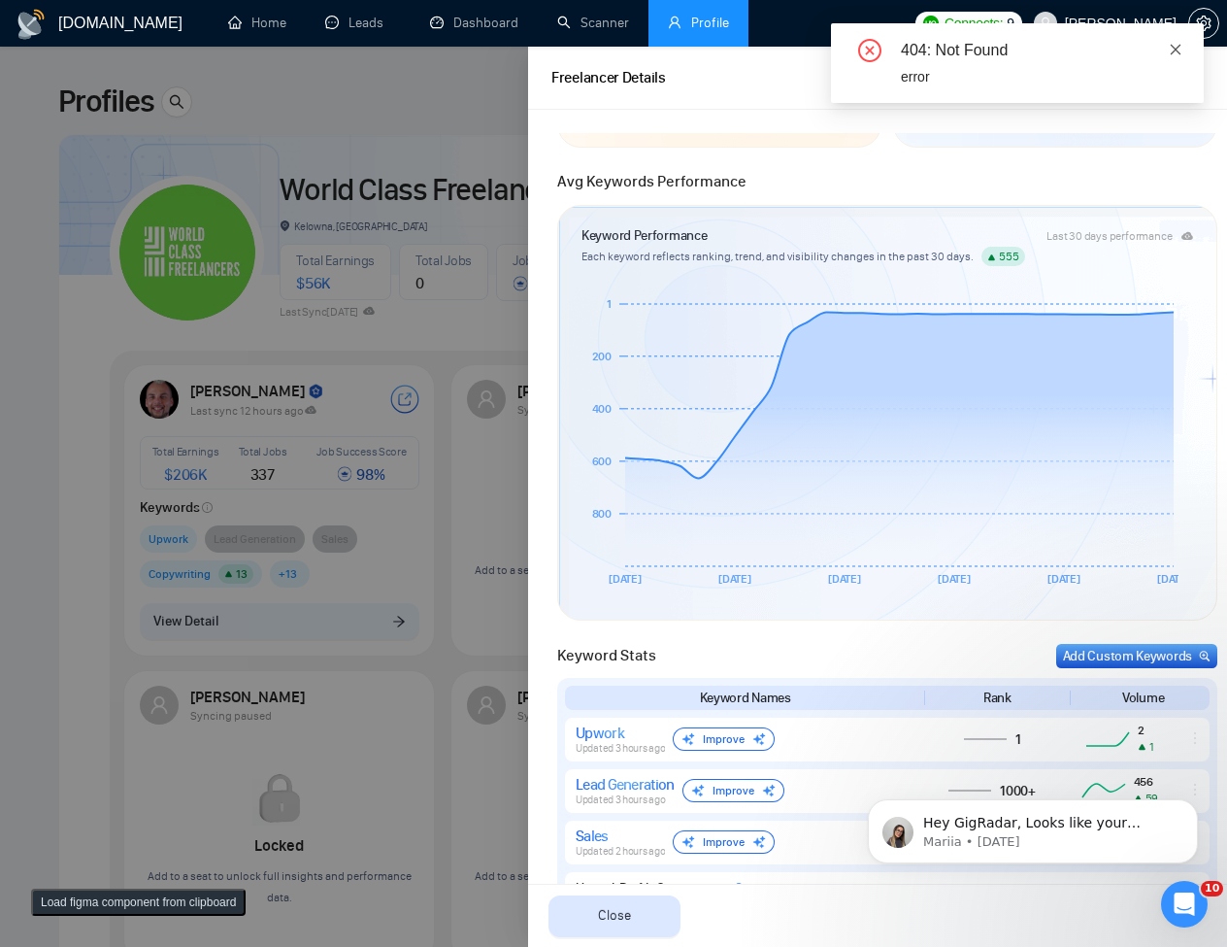
click at [1177, 55] on icon "close" at bounding box center [1176, 50] width 14 height 14
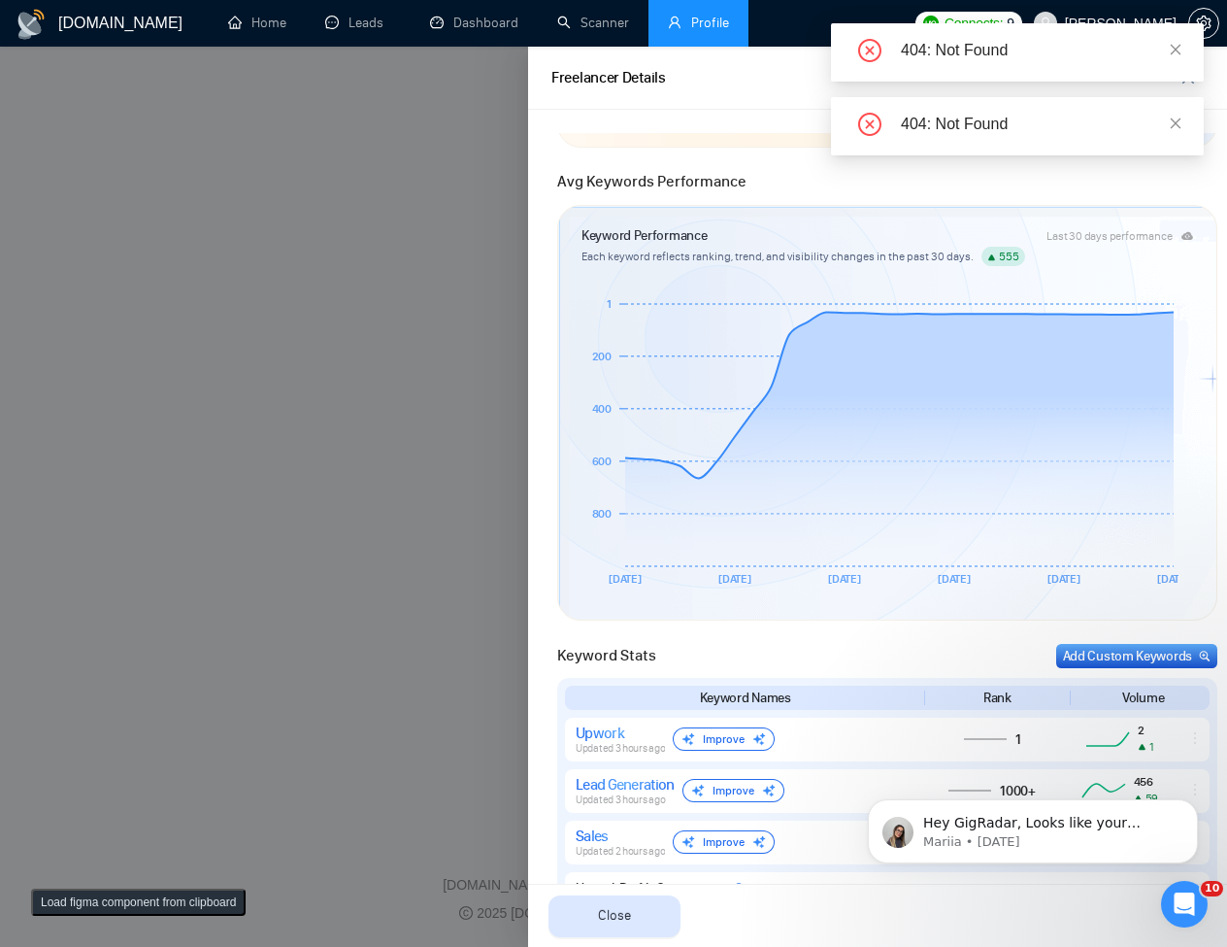
click at [407, 450] on div at bounding box center [613, 497] width 1227 height 900
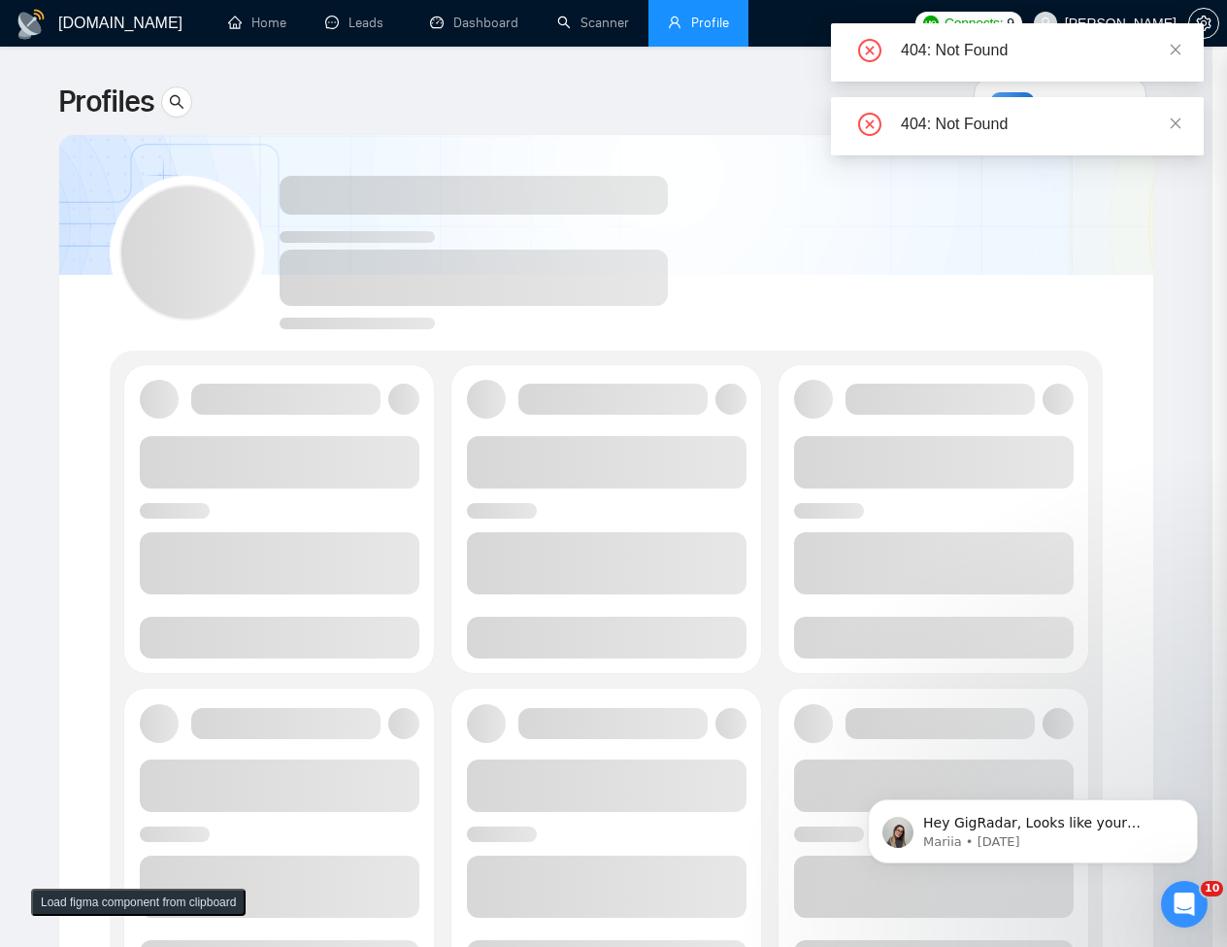
scroll to position [0, 0]
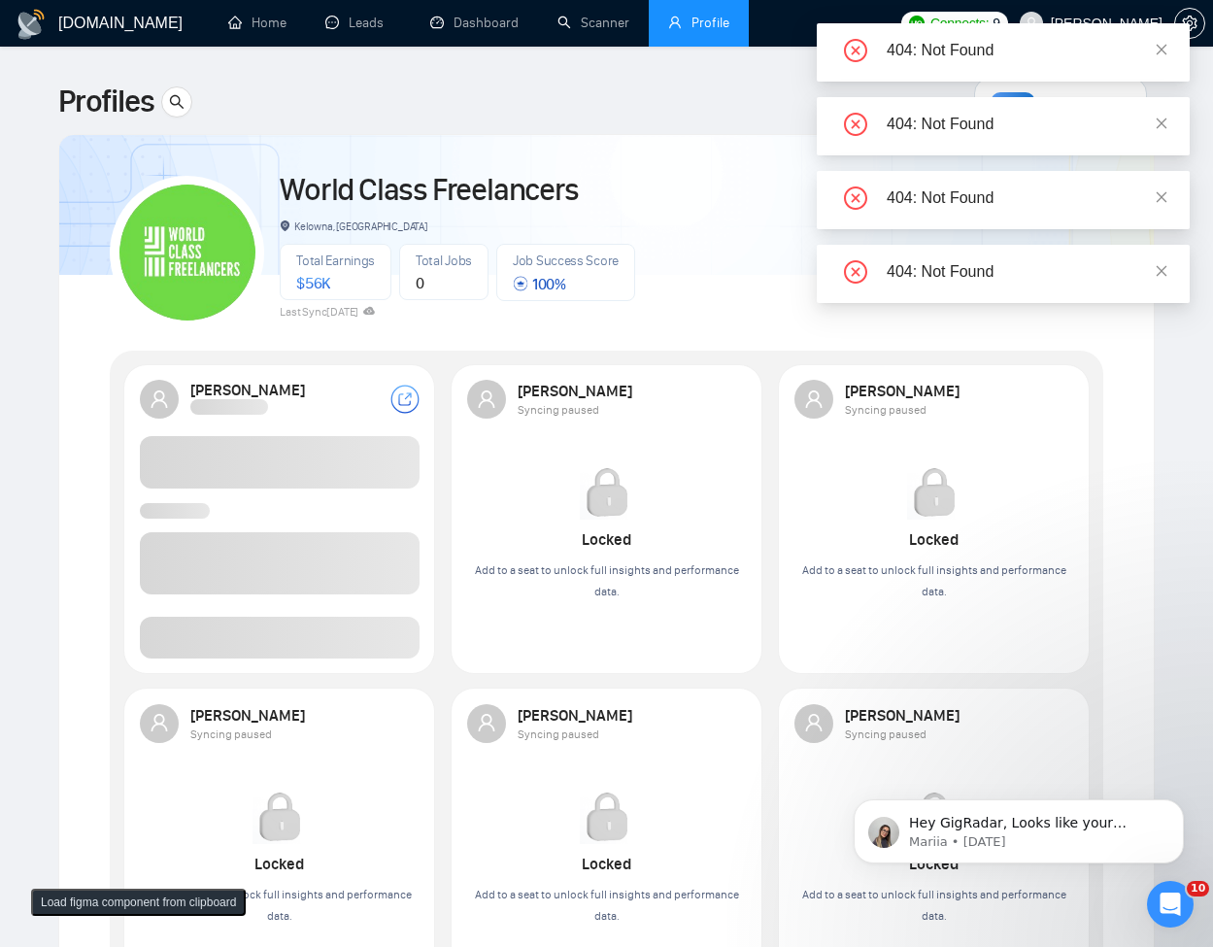
click at [323, 639] on span at bounding box center [280, 637] width 280 height 42
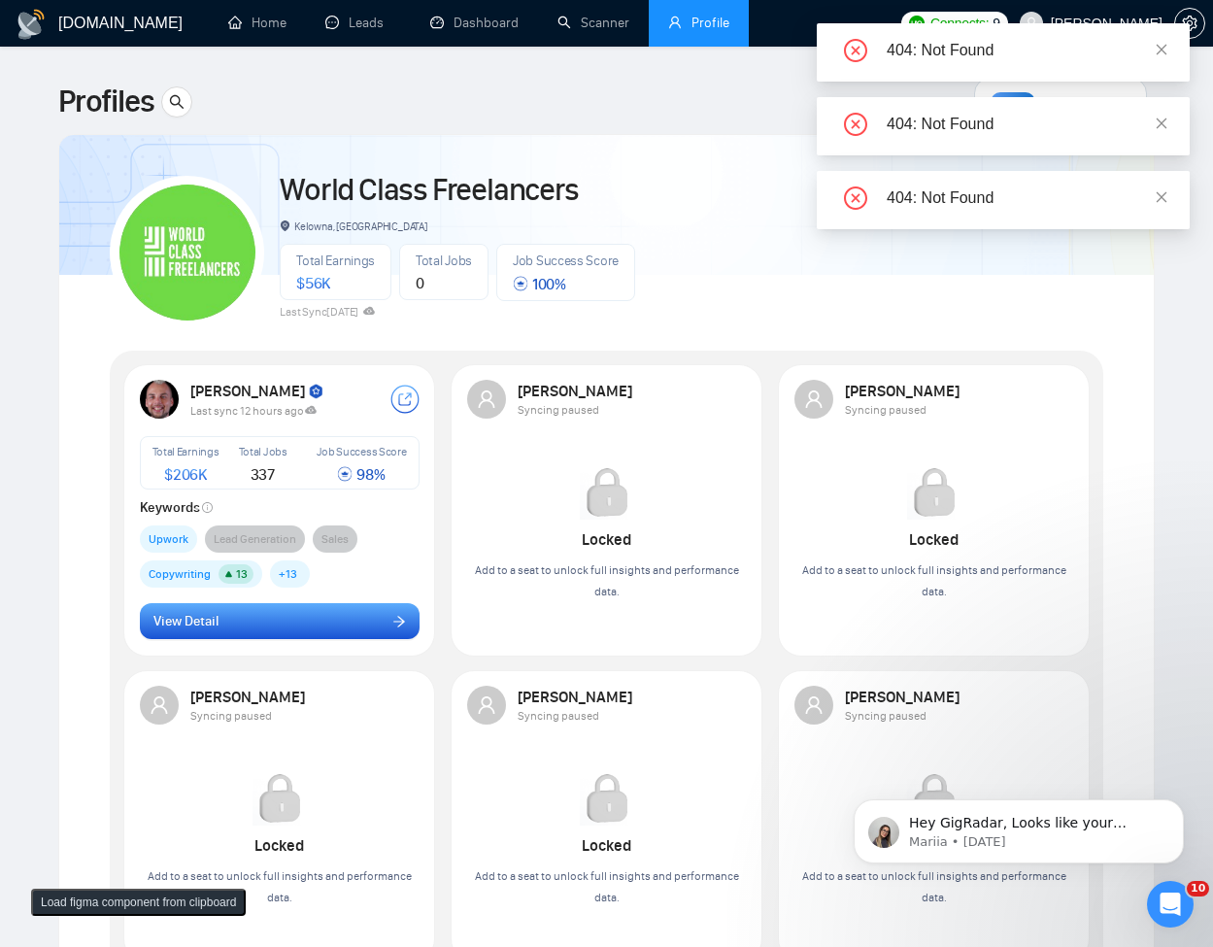
click at [324, 638] on button "View Detail" at bounding box center [280, 621] width 280 height 37
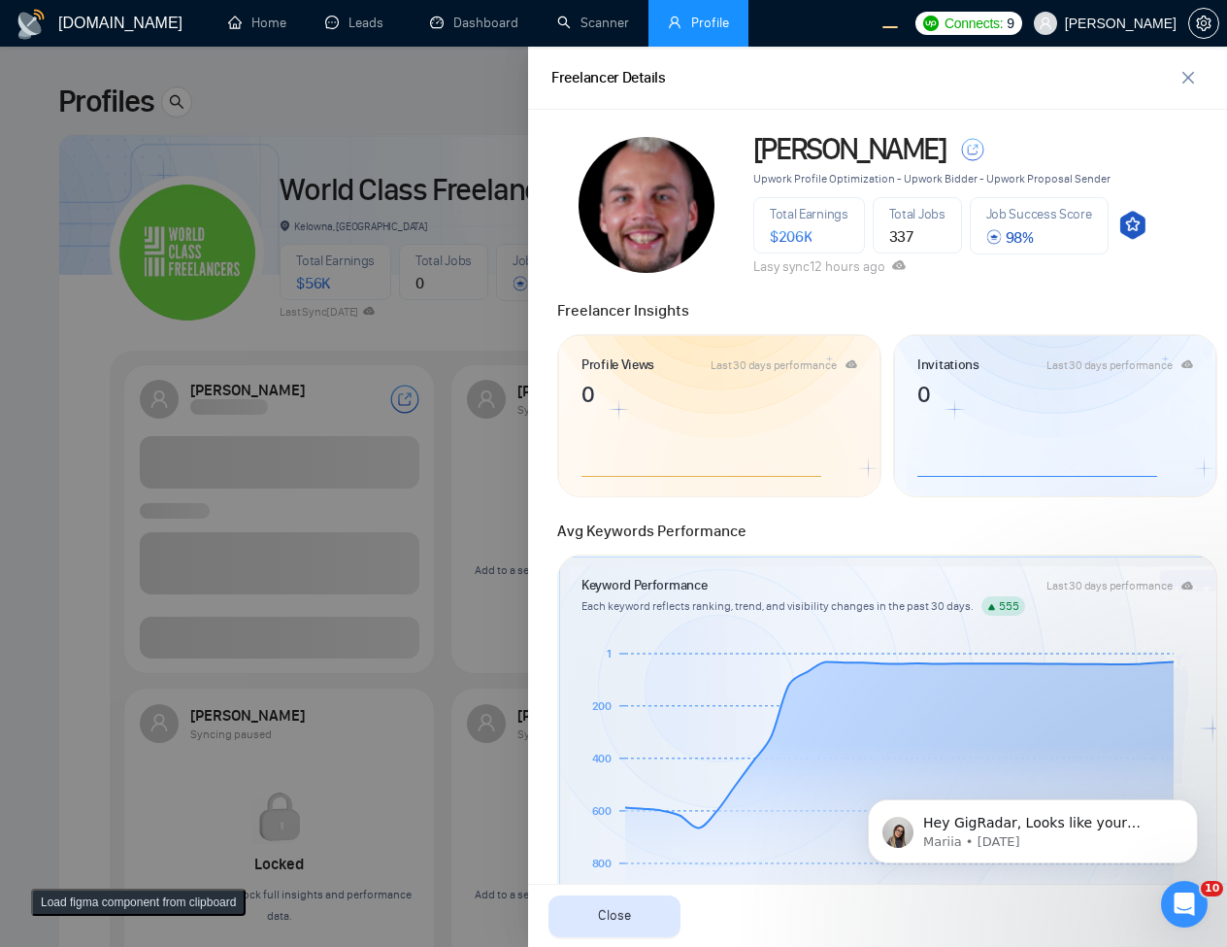
click at [340, 402] on div at bounding box center [613, 497] width 1227 height 900
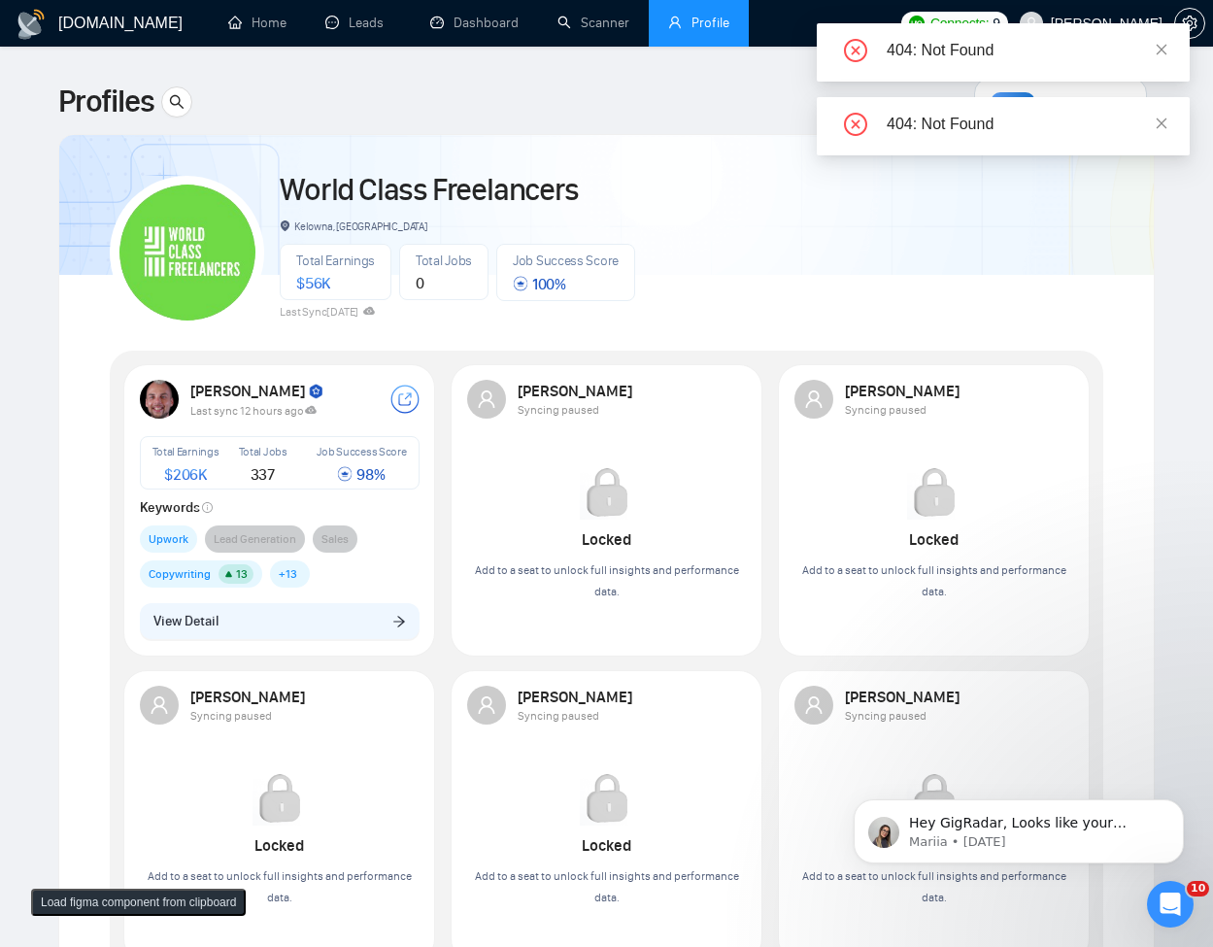
drag, startPoint x: 325, startPoint y: 647, endPoint x: 339, endPoint y: 629, distance: 22.1
click at [326, 646] on div "[PERSON_NAME] Last sync 12 hours ago Total Earnings $ 206K Total Jobs 337 Job S…" at bounding box center [279, 509] width 303 height 283
click at [339, 629] on button "View Detail" at bounding box center [280, 621] width 280 height 37
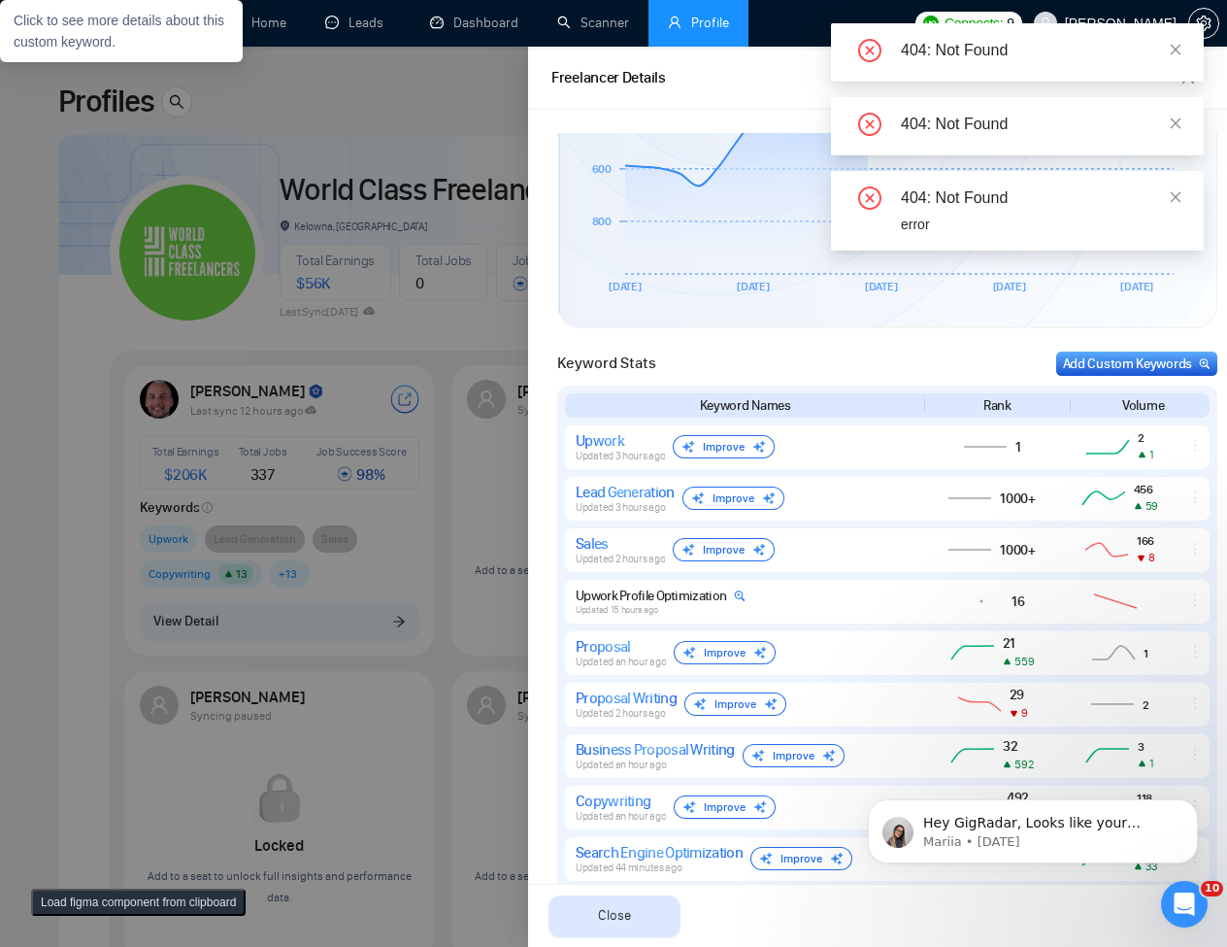
scroll to position [349, 0]
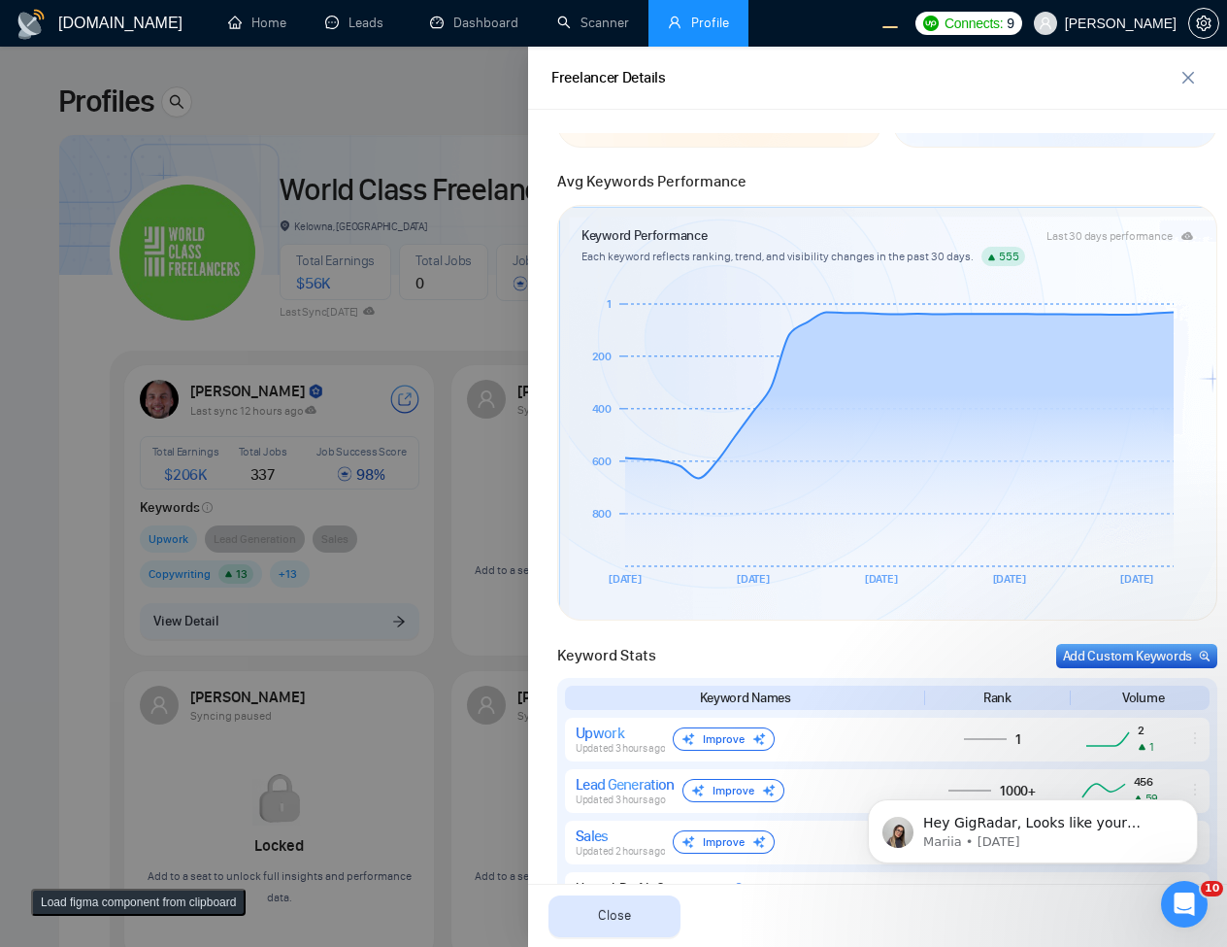
click at [126, 905] on button "Load figma component from clipboard" at bounding box center [138, 901] width 215 height 27
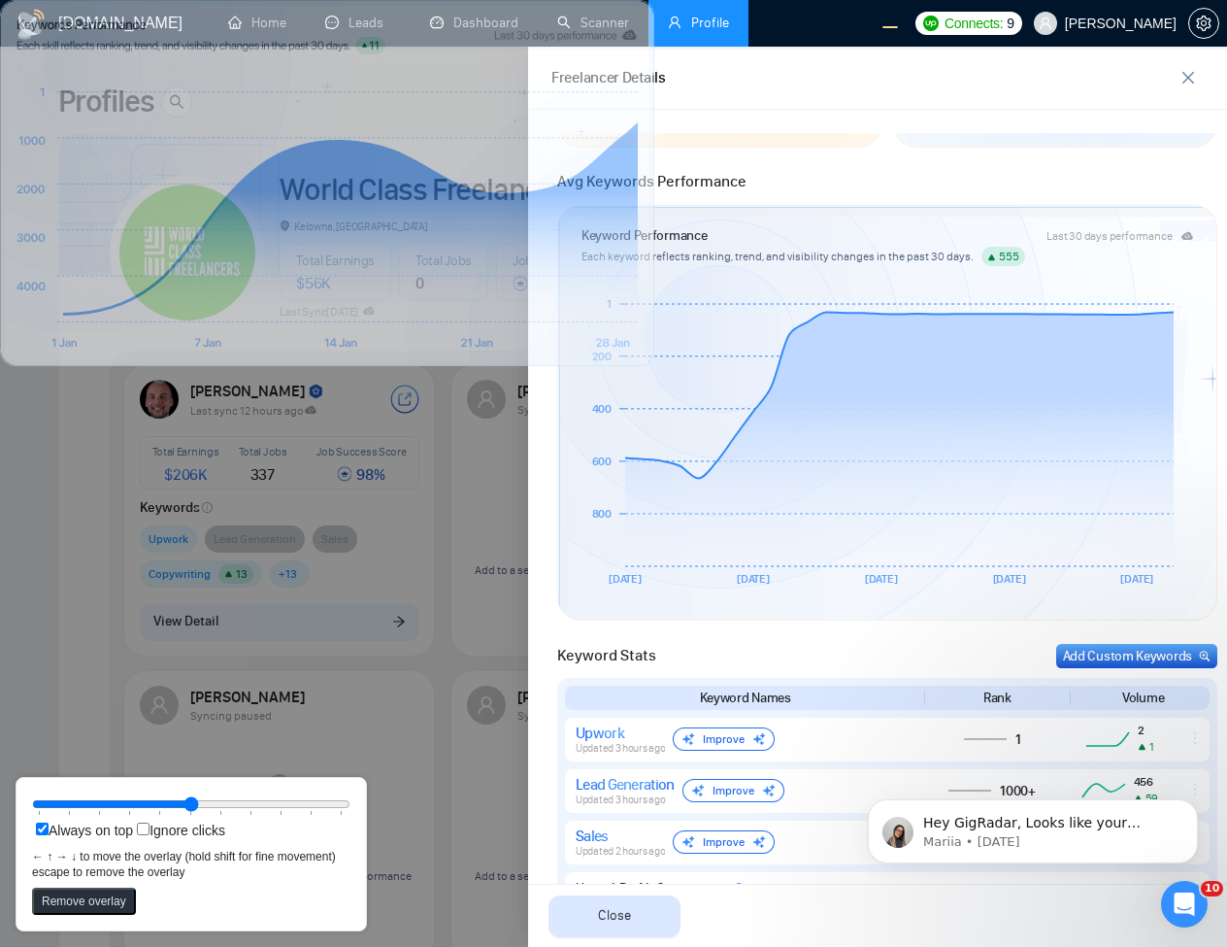
click at [160, 902] on div "Always on top Ignore clicks ← ↑ → ↓ to move the overlay (hold shift for fine mo…" at bounding box center [191, 853] width 318 height 121
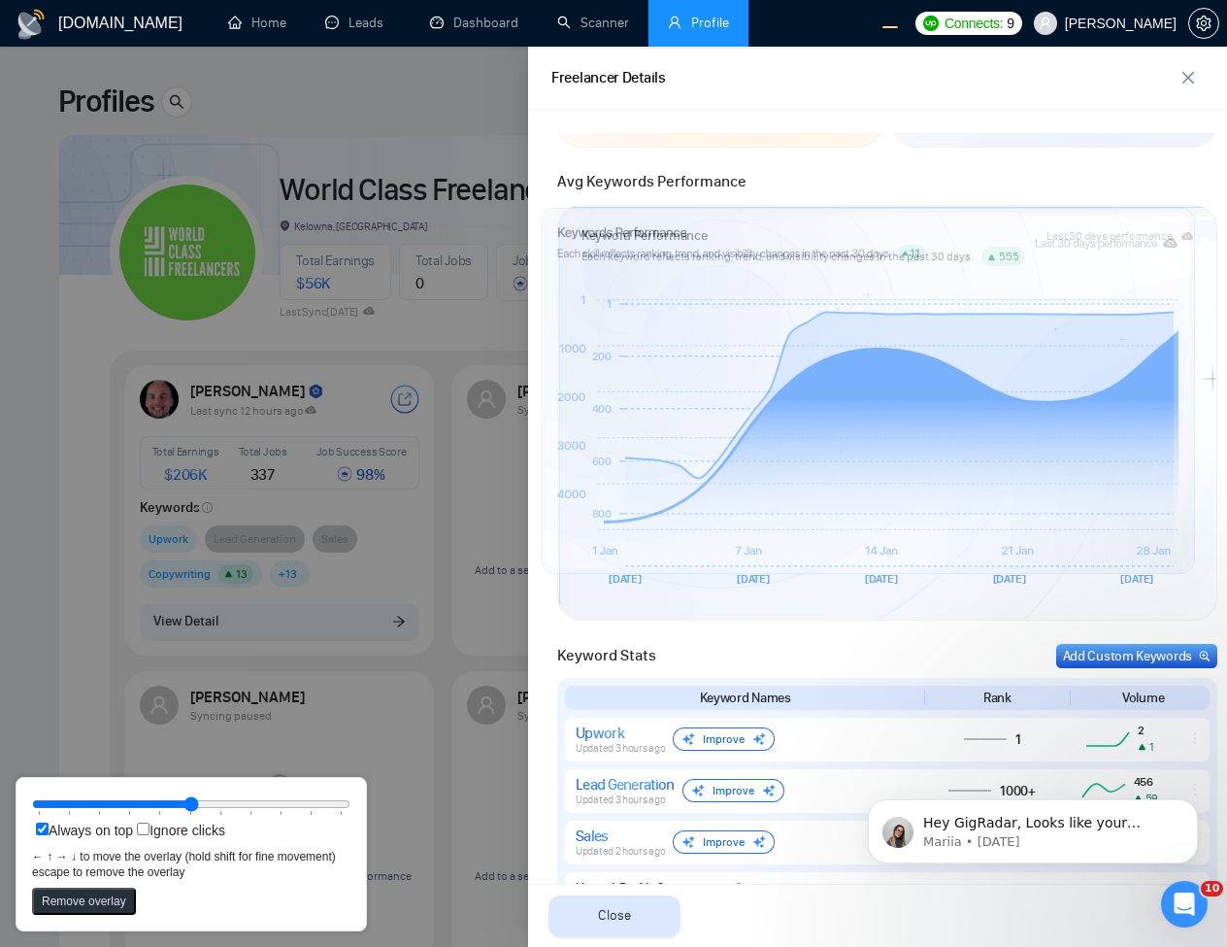
drag, startPoint x: 329, startPoint y: 250, endPoint x: 807, endPoint y: 405, distance: 502.3
click at [807, 405] on icon at bounding box center [887, 427] width 584 height 206
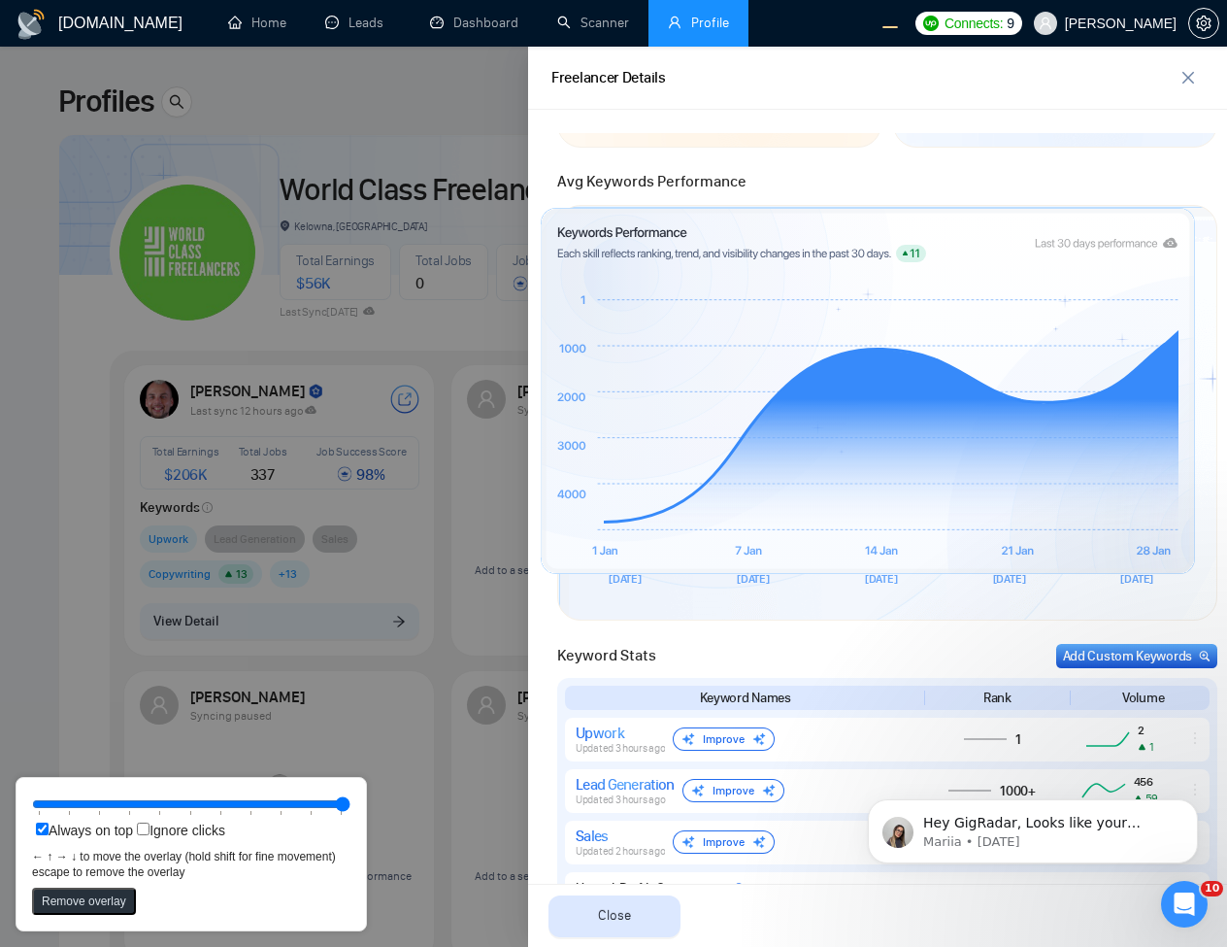
drag, startPoint x: 207, startPoint y: 805, endPoint x: 356, endPoint y: 807, distance: 149.5
type input "100"
click at [350, 806] on input "range" at bounding box center [191, 803] width 318 height 21
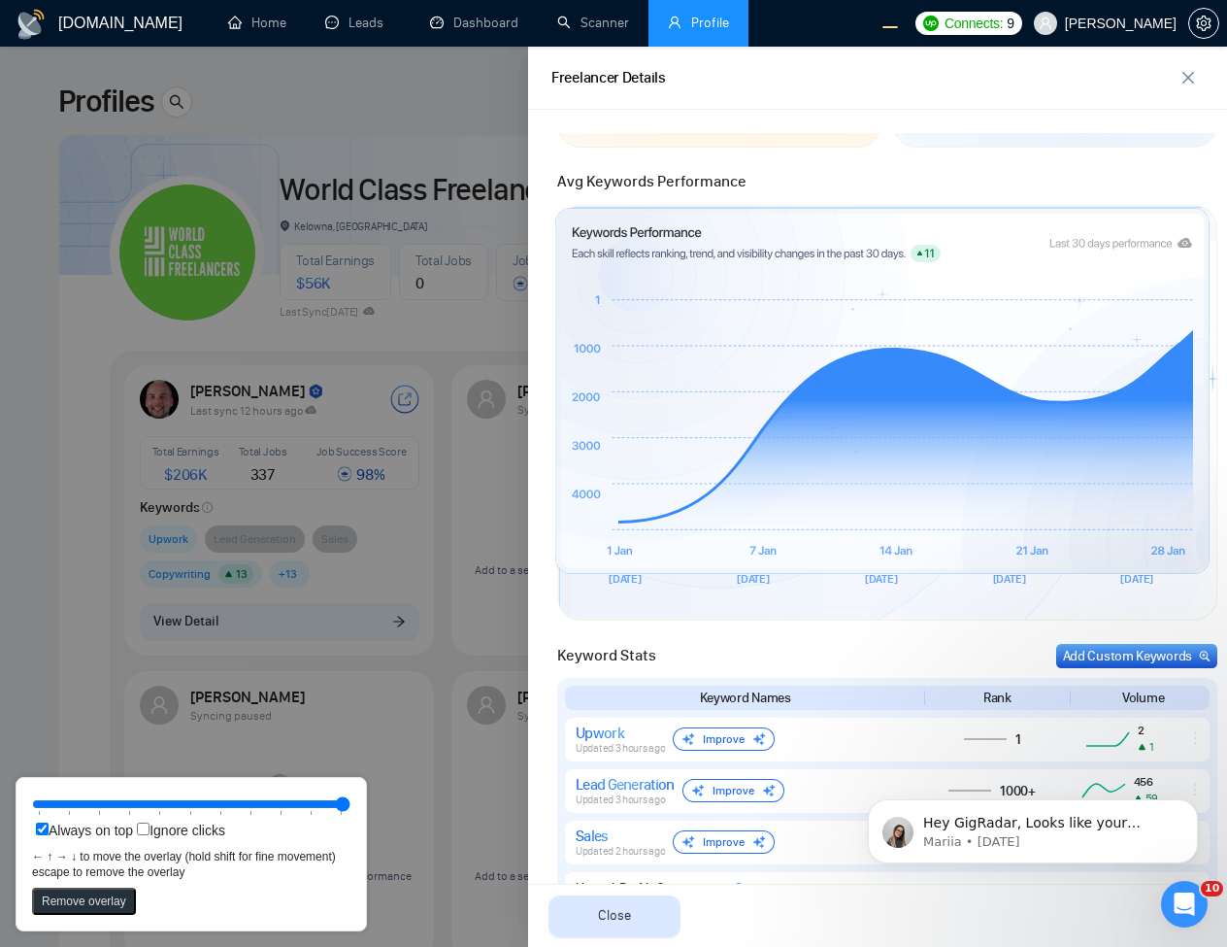
drag, startPoint x: 908, startPoint y: 516, endPoint x: 922, endPoint y: 516, distance: 14.6
click at [922, 516] on icon at bounding box center [902, 427] width 584 height 206
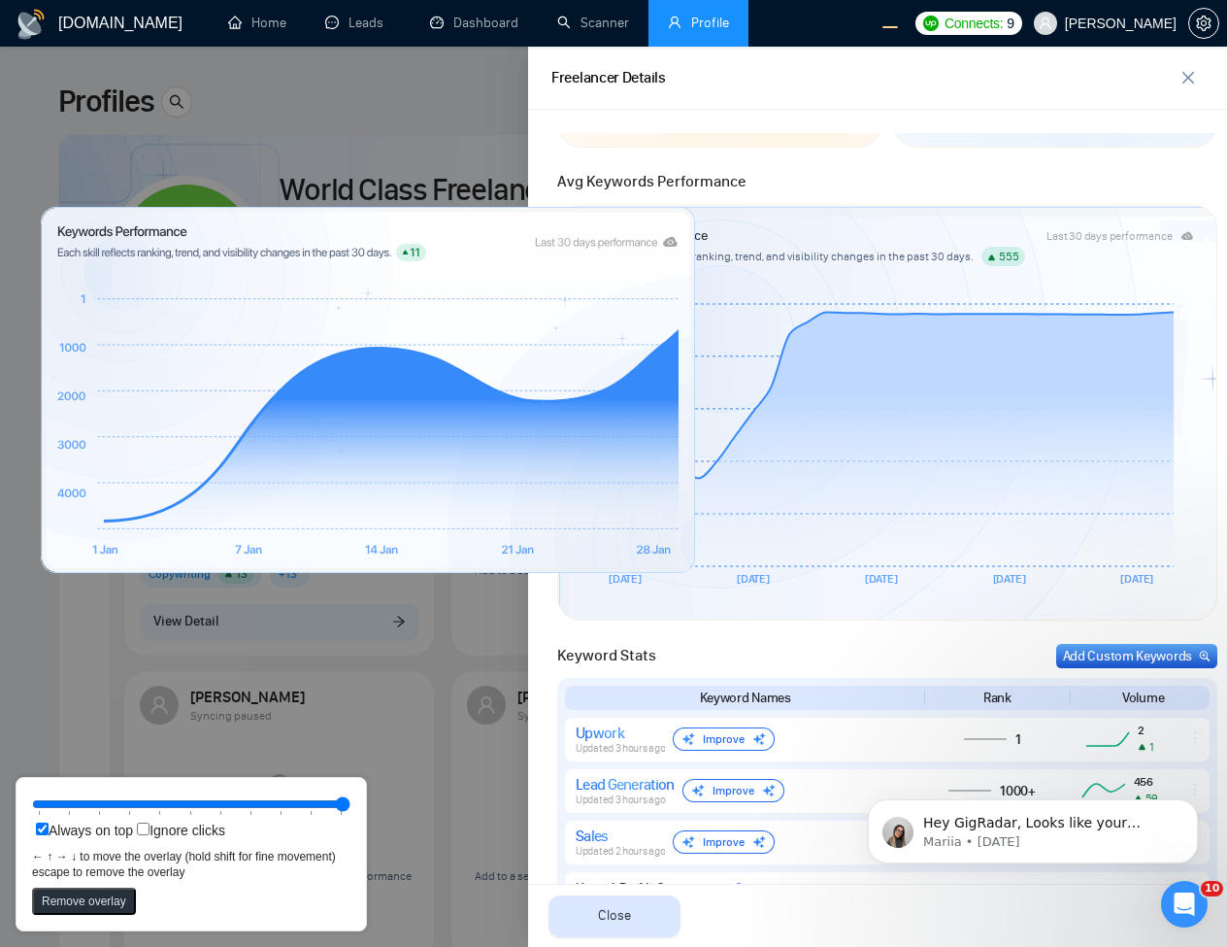
drag, startPoint x: 922, startPoint y: 516, endPoint x: 408, endPoint y: 515, distance: 514.5
click at [408, 515] on icon at bounding box center [387, 426] width 584 height 206
click at [99, 914] on button "Remove overlay" at bounding box center [84, 900] width 104 height 27
